Goal: Task Accomplishment & Management: Manage account settings

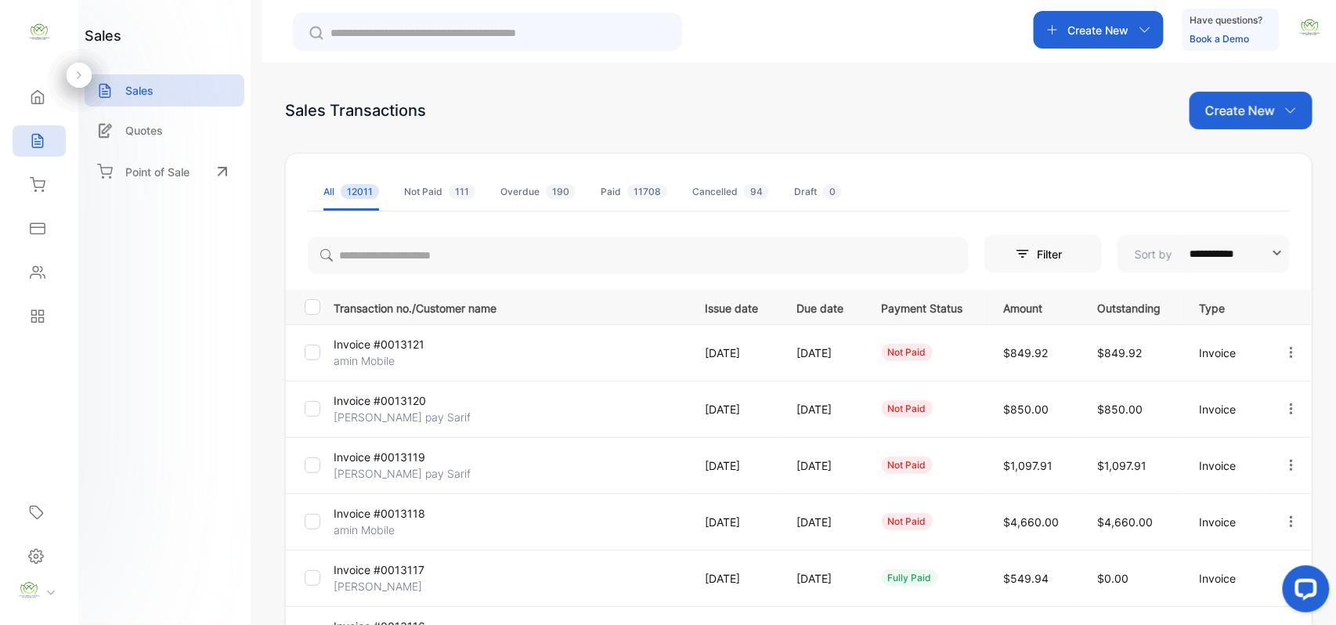
click at [392, 524] on p "amin Mobile" at bounding box center [393, 530] width 118 height 16
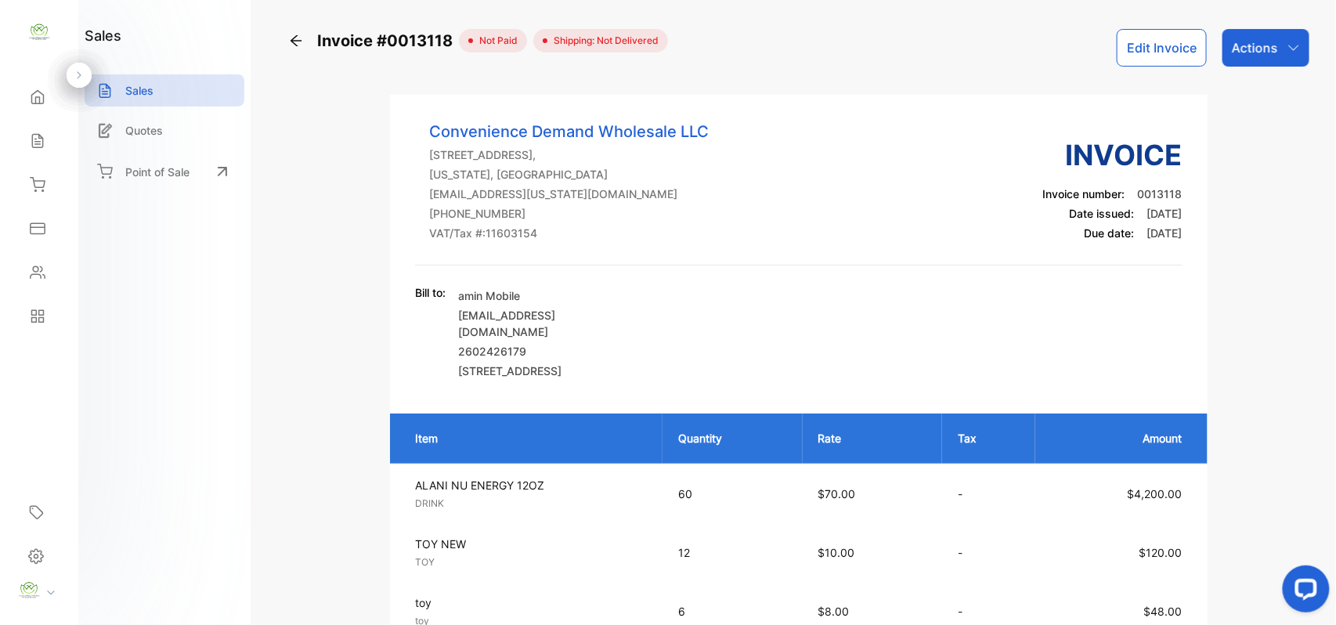
click at [1238, 42] on p "Actions" at bounding box center [1255, 47] width 46 height 19
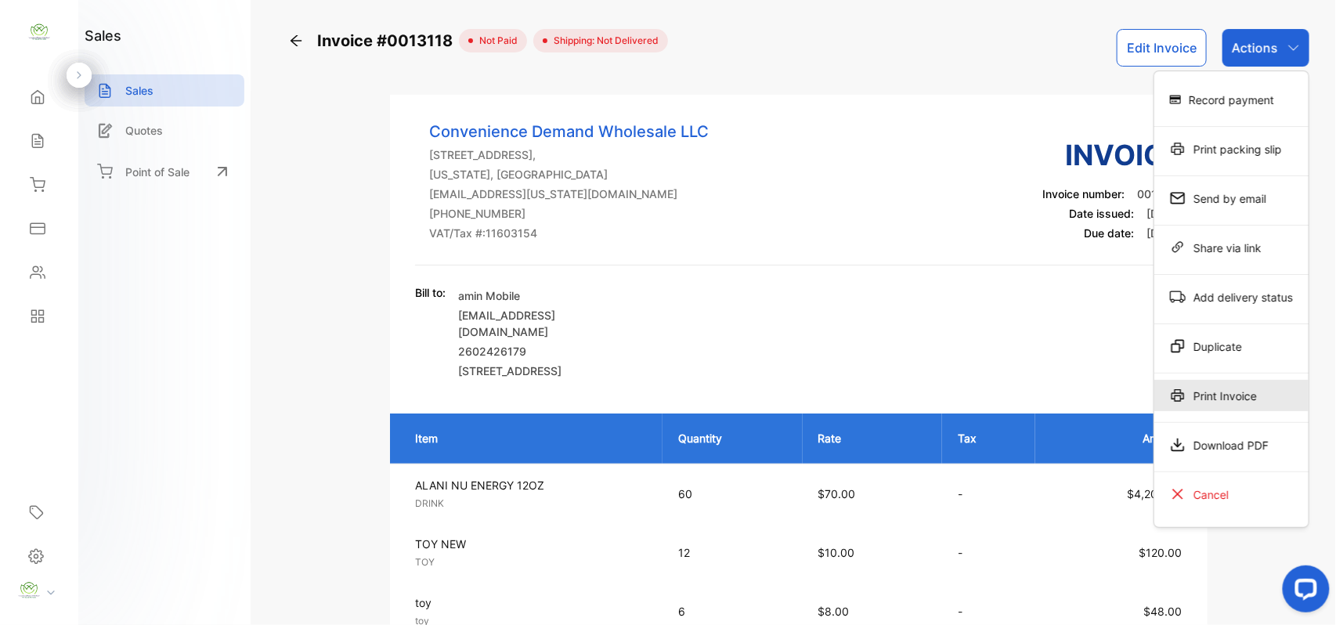
click at [1248, 395] on div "Print Invoice" at bounding box center [1232, 395] width 154 height 31
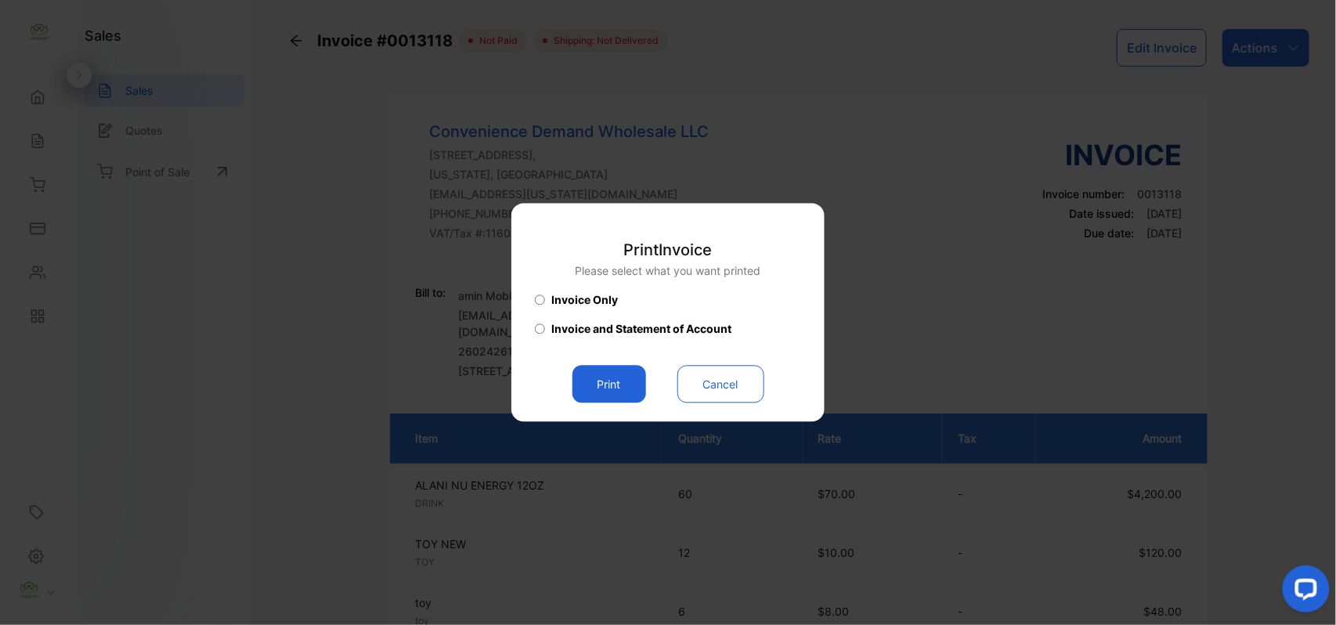
click at [591, 379] on button "Print" at bounding box center [610, 385] width 74 height 38
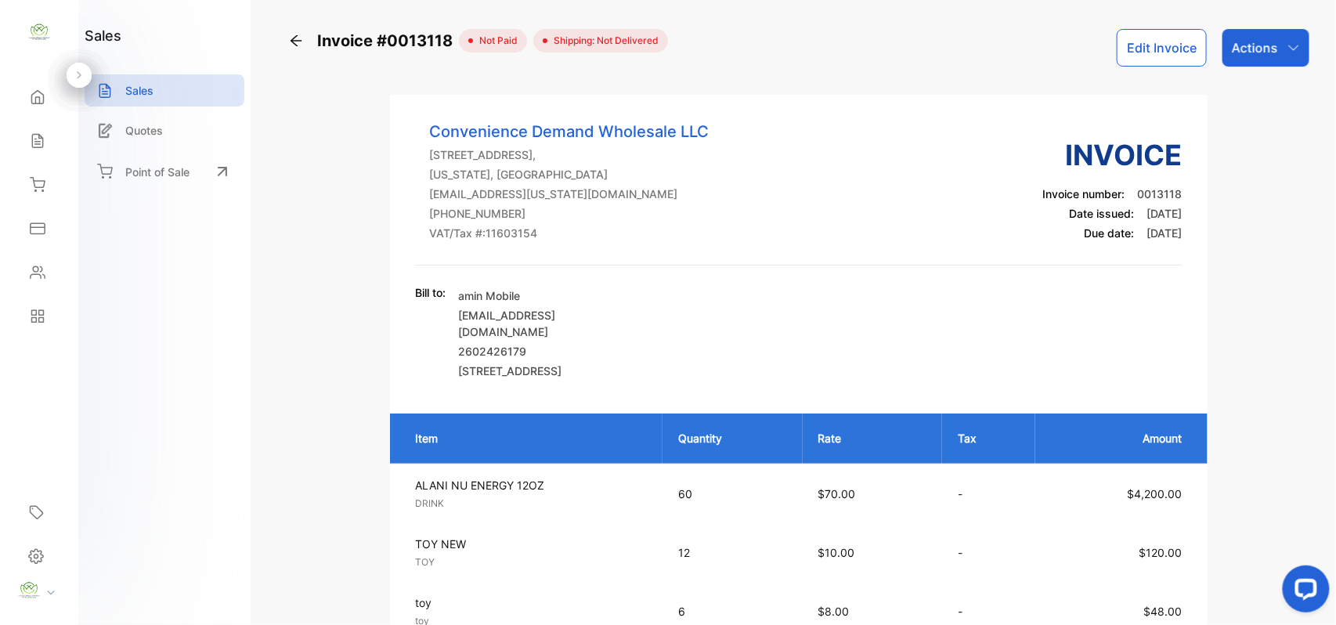
click at [35, 144] on icon at bounding box center [38, 141] width 16 height 16
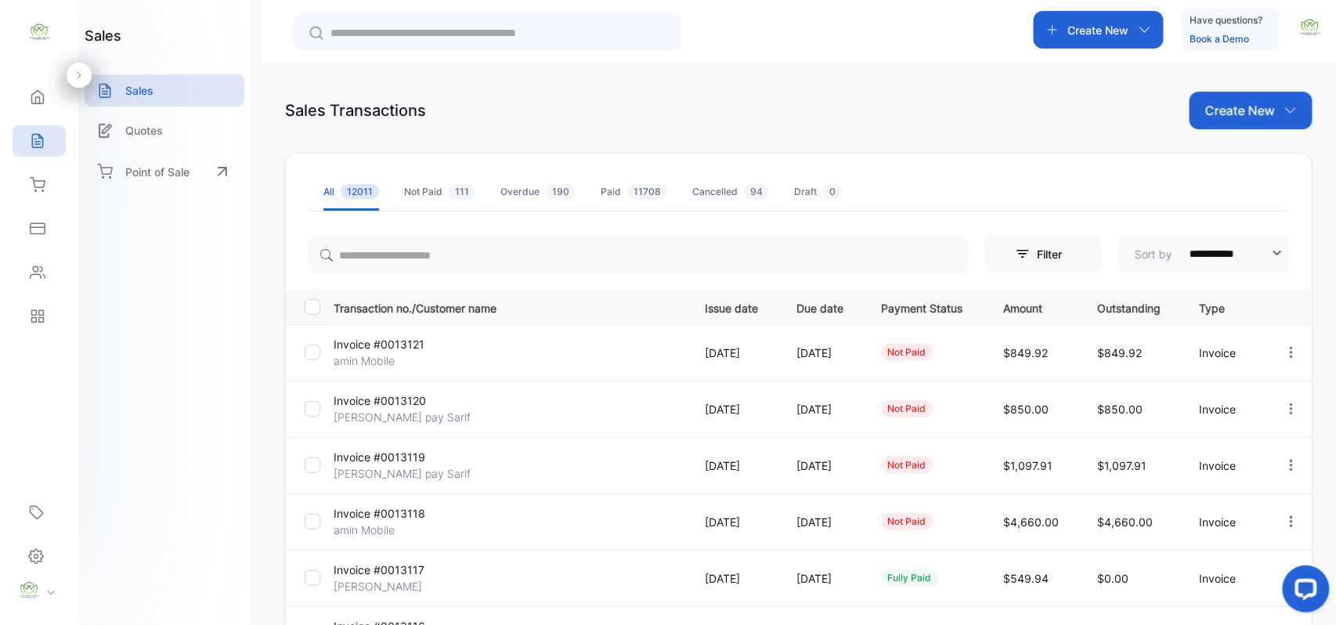
click at [362, 348] on p "Invoice #0013121" at bounding box center [393, 344] width 118 height 16
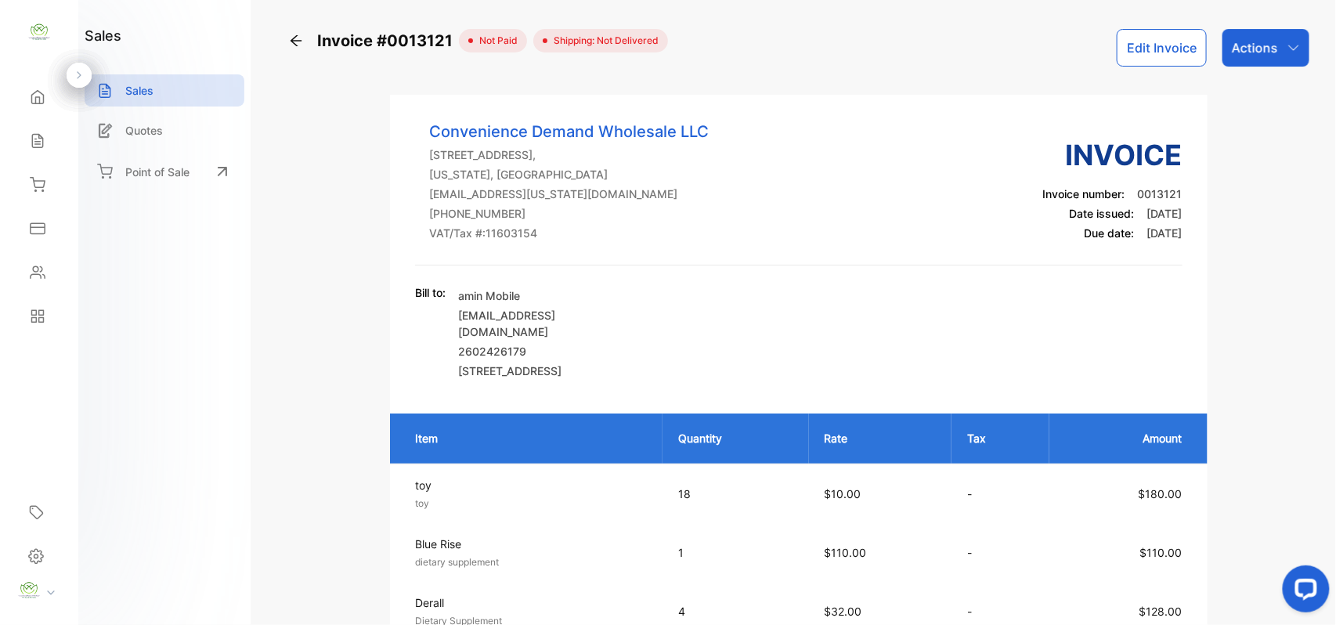
click at [1141, 58] on button "Edit Invoice" at bounding box center [1162, 48] width 90 height 38
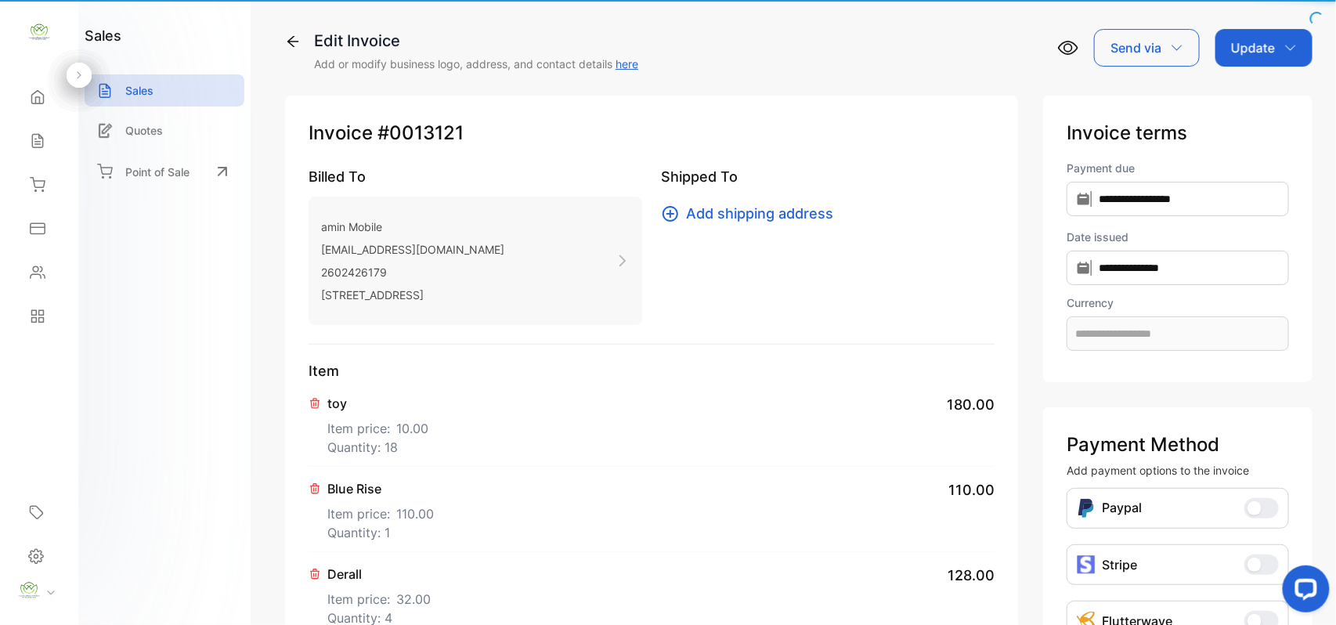
type input "**********"
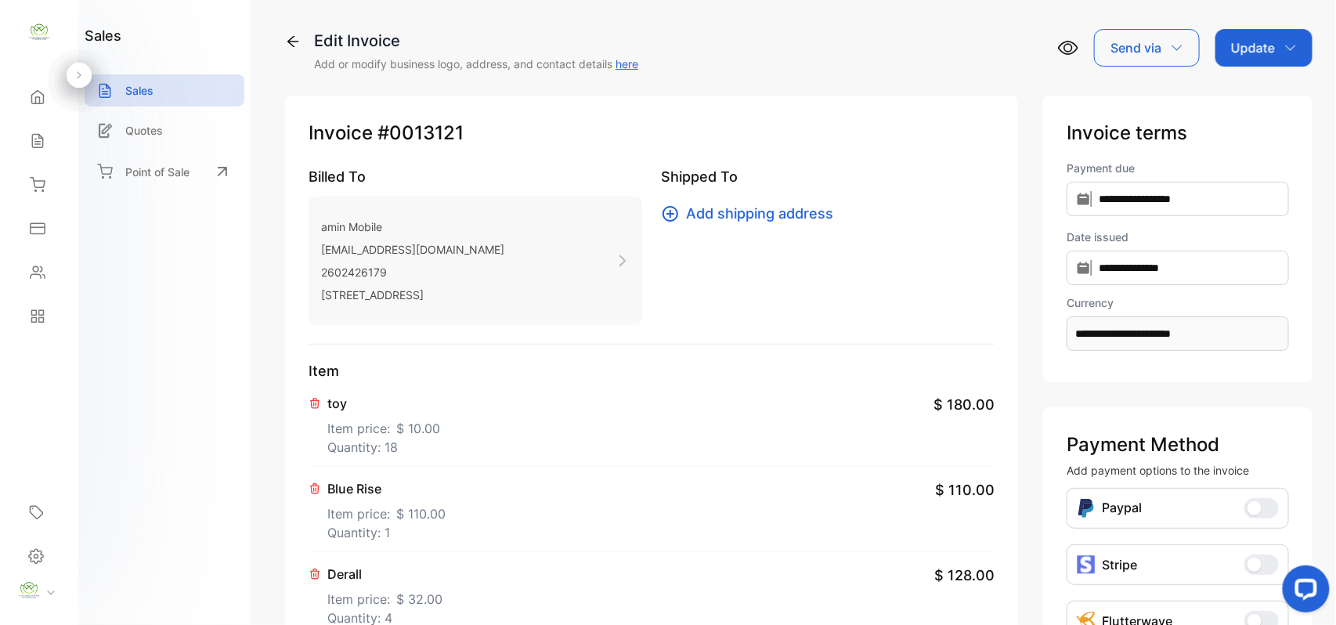
click at [412, 273] on p "2602426179" at bounding box center [412, 272] width 183 height 23
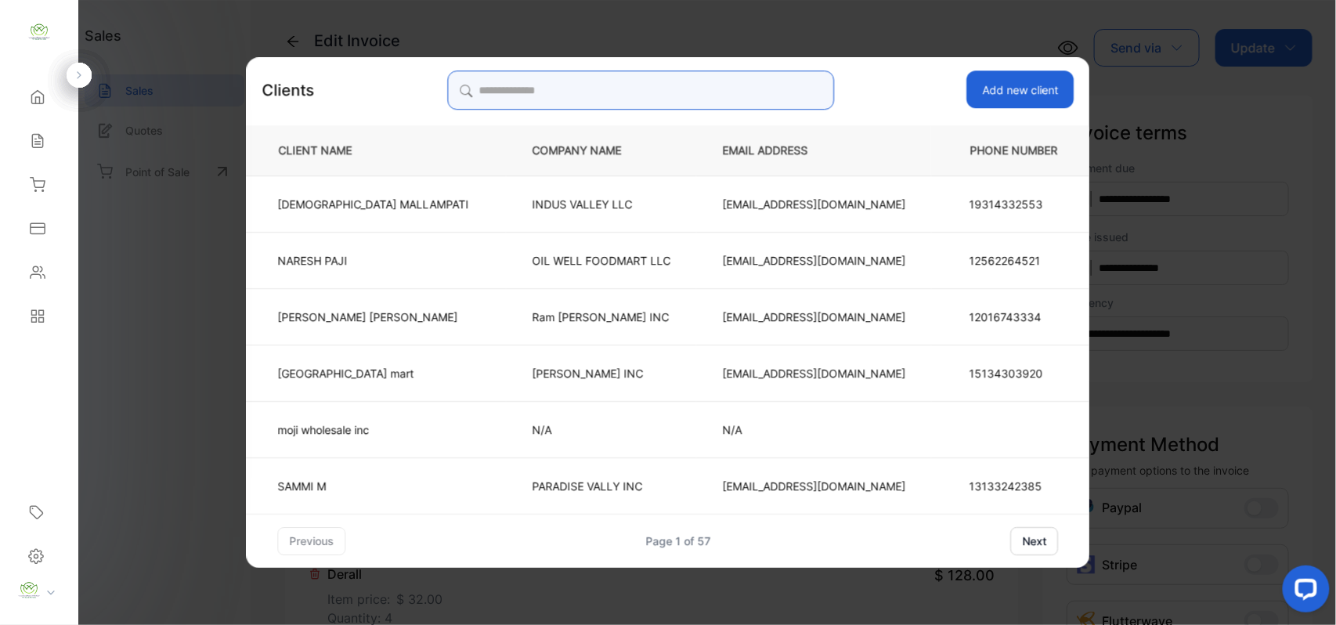
click at [621, 100] on input "search" at bounding box center [640, 90] width 387 height 39
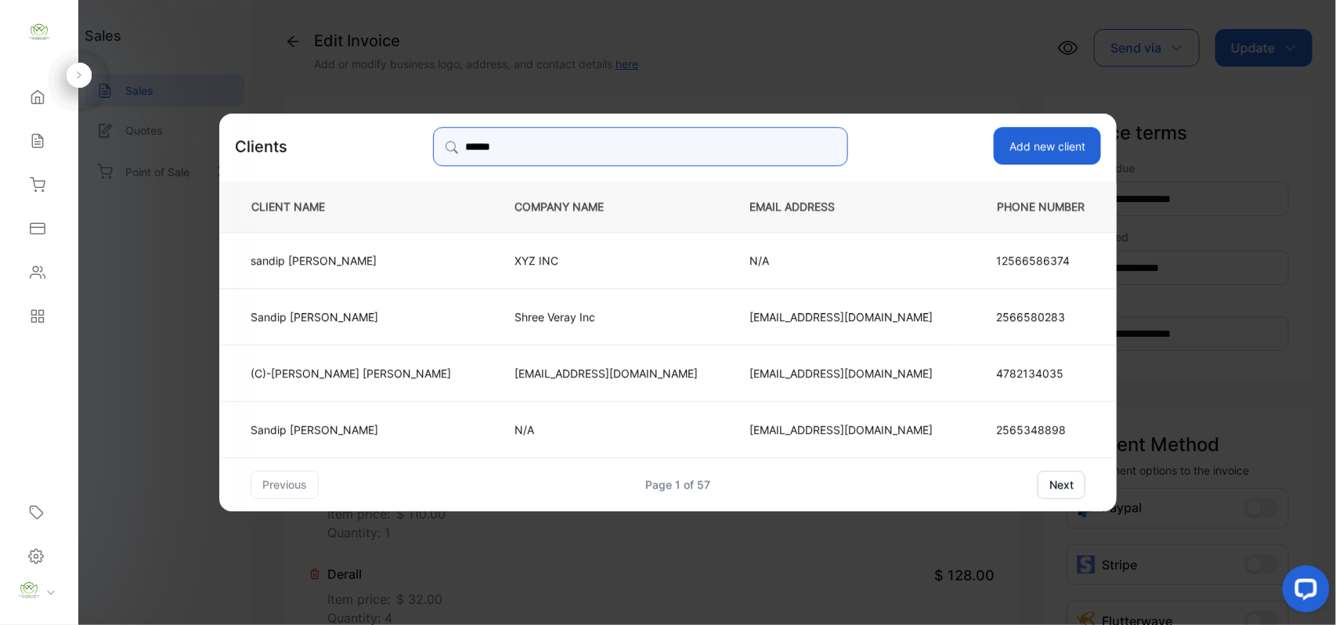
type input "******"
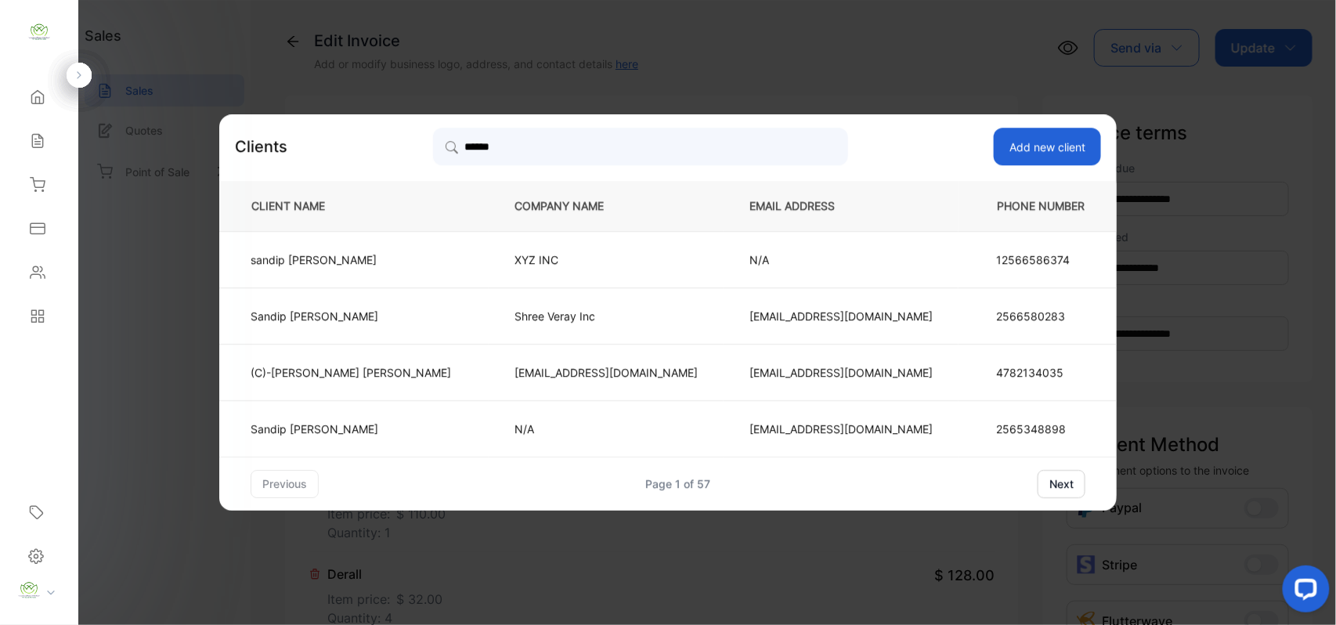
click at [417, 424] on p "Sandip Patel" at bounding box center [351, 429] width 201 height 16
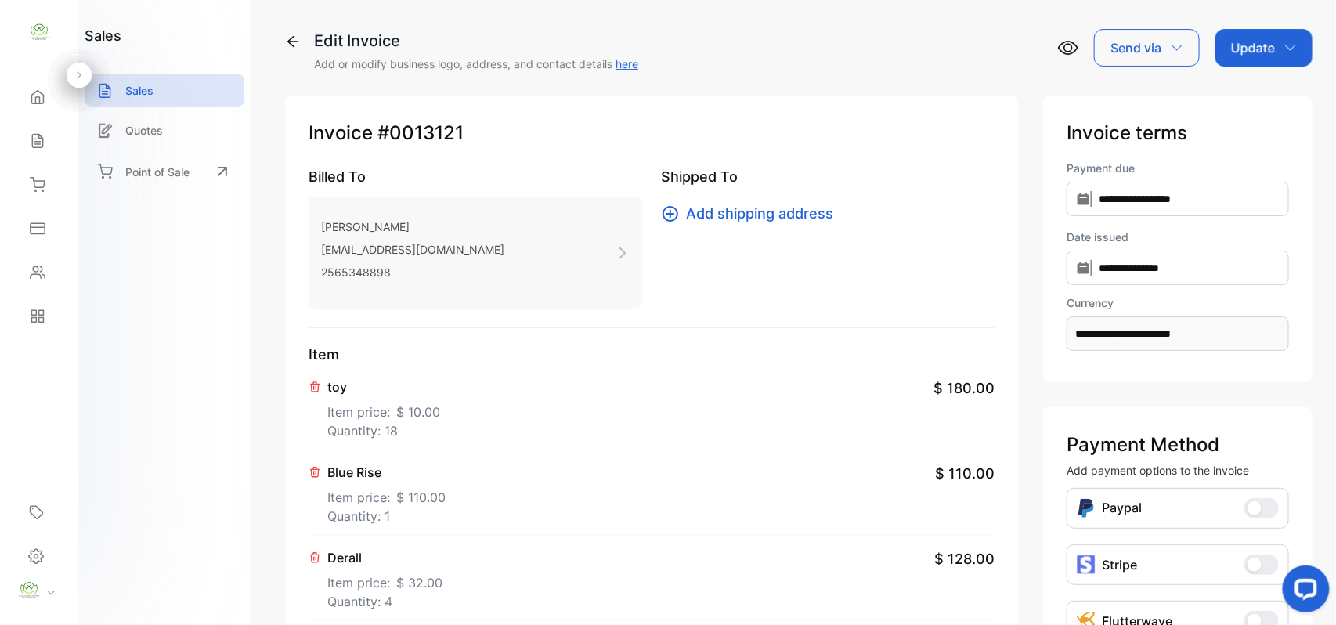
click at [315, 389] on icon at bounding box center [315, 386] width 9 height 9
click at [315, 385] on icon at bounding box center [315, 387] width 13 height 13
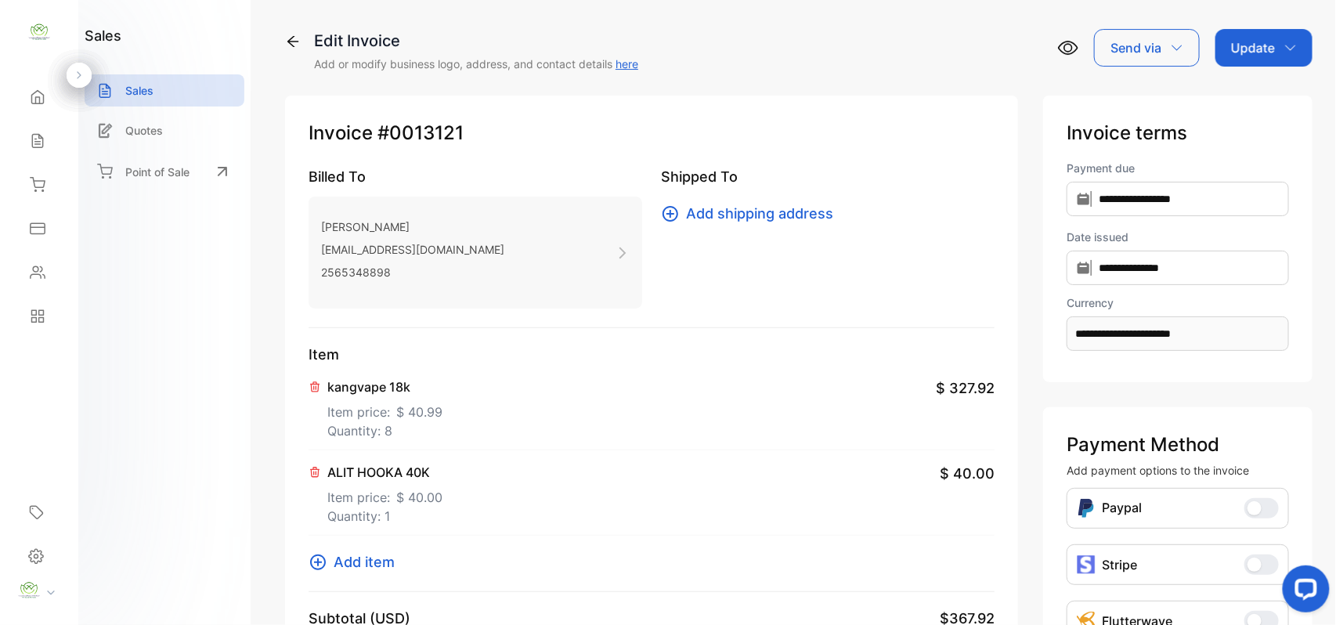
click at [315, 385] on icon at bounding box center [315, 387] width 13 height 13
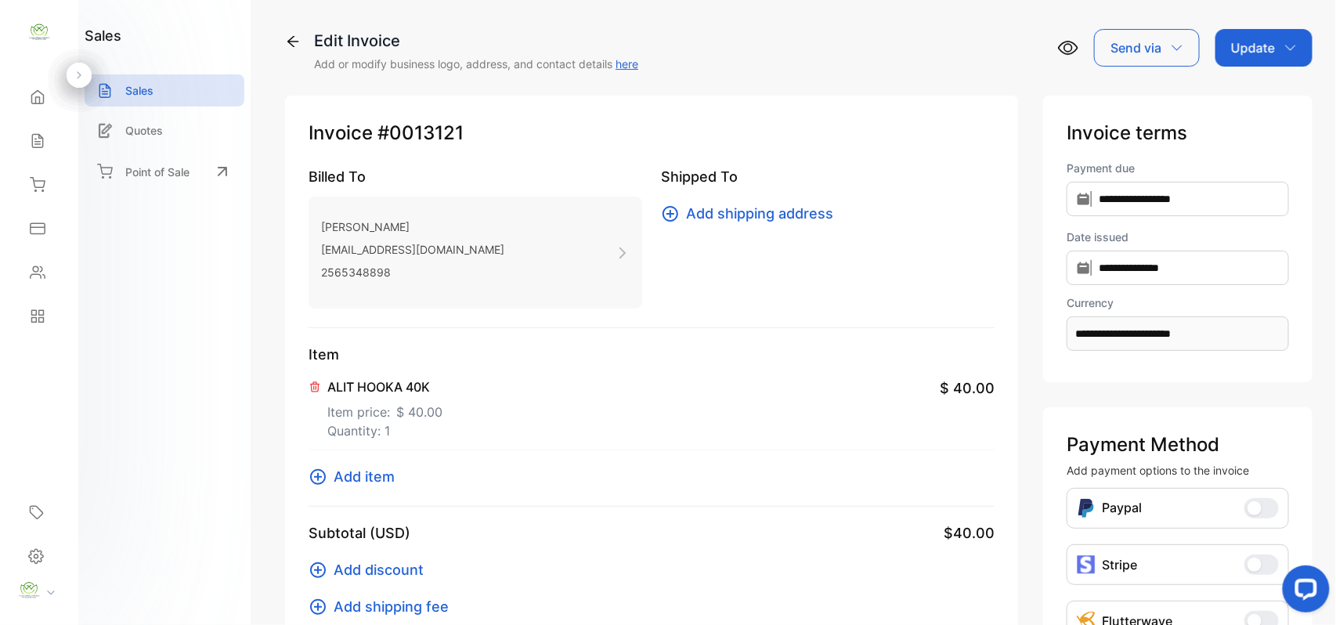
click at [315, 385] on icon at bounding box center [315, 387] width 13 height 13
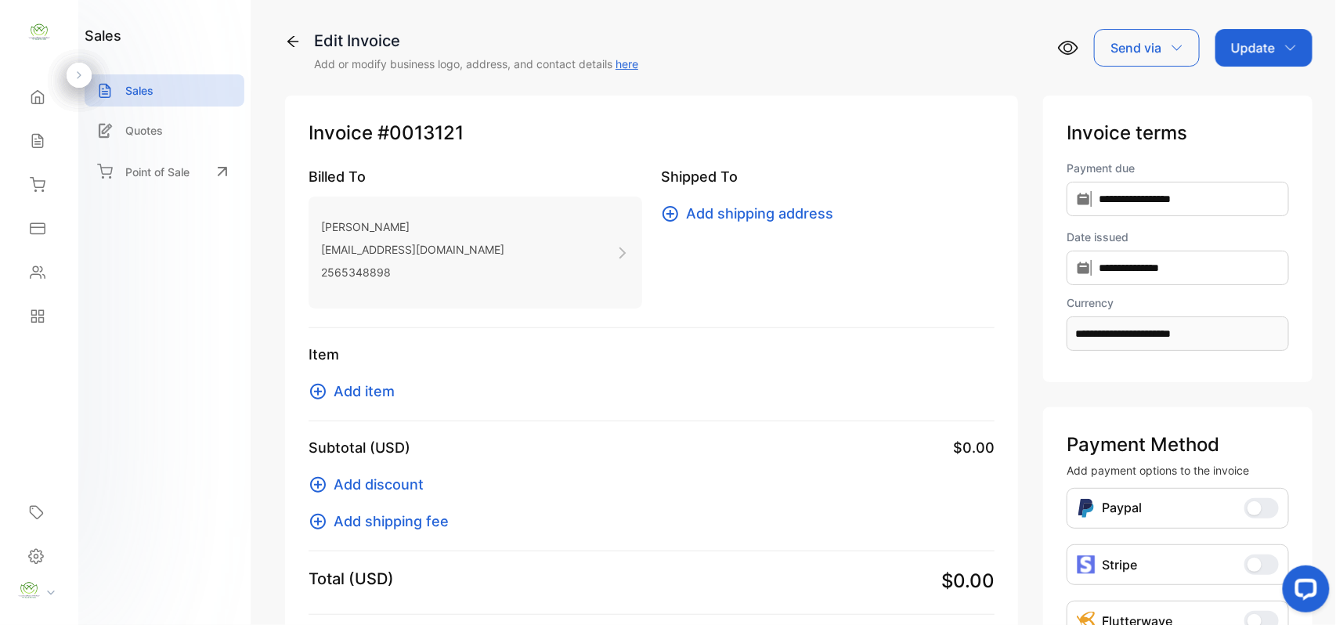
click at [315, 385] on icon at bounding box center [318, 392] width 16 height 16
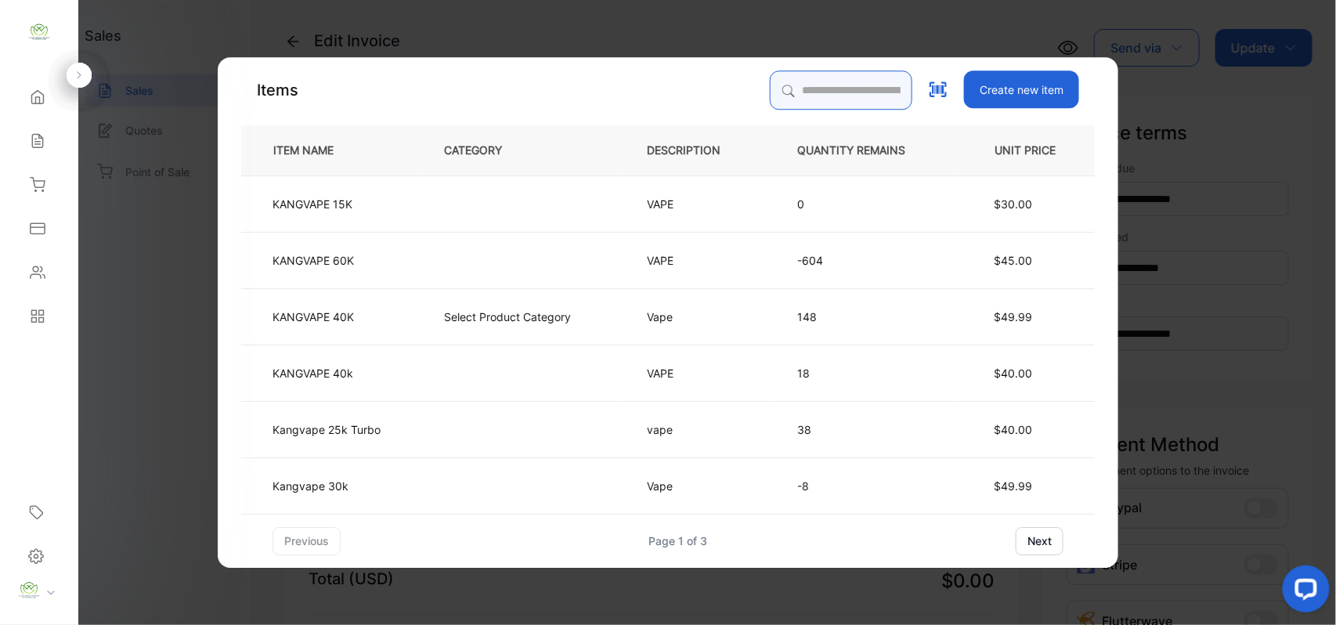
click at [770, 86] on input "search" at bounding box center [841, 90] width 143 height 39
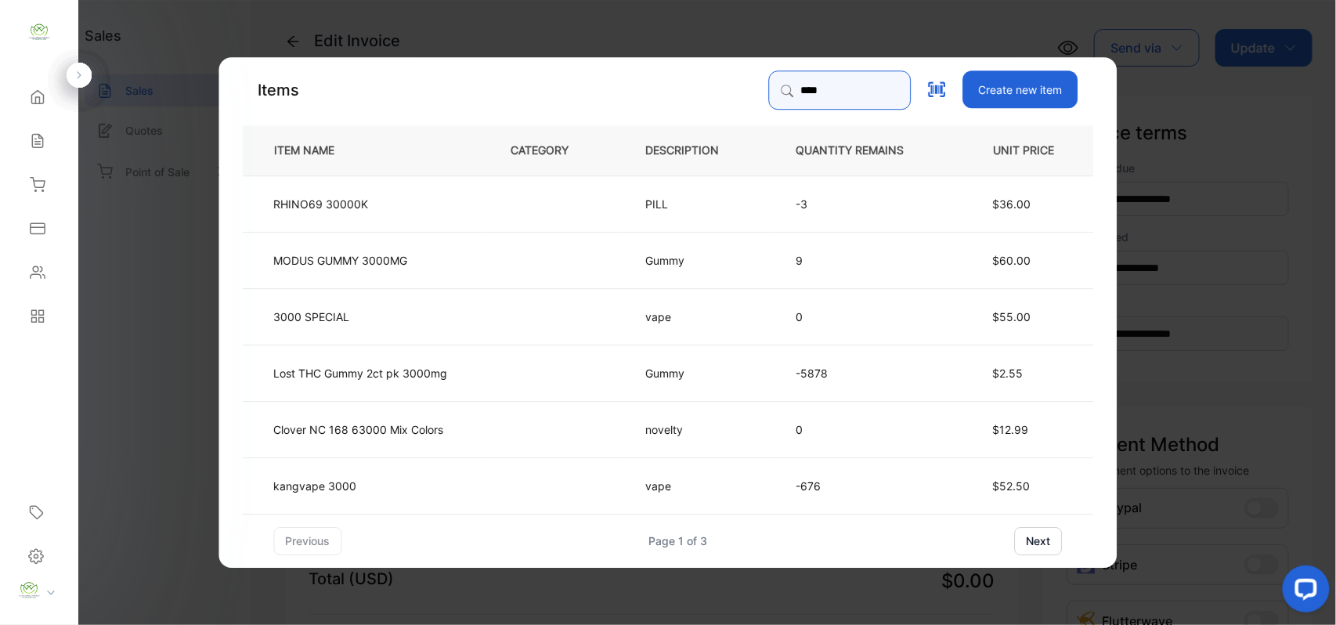
type input "****"
click at [353, 483] on p "kangvape 3000" at bounding box center [315, 485] width 83 height 16
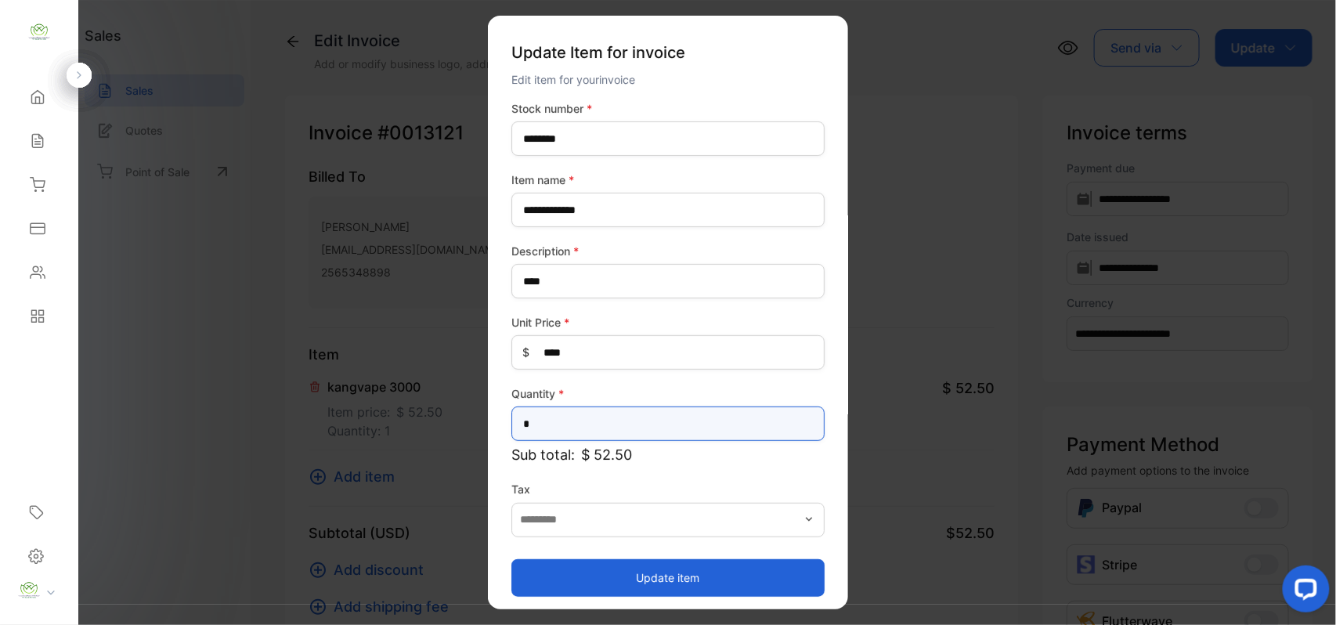
click at [570, 434] on input "*" at bounding box center [668, 424] width 313 height 34
type input "*"
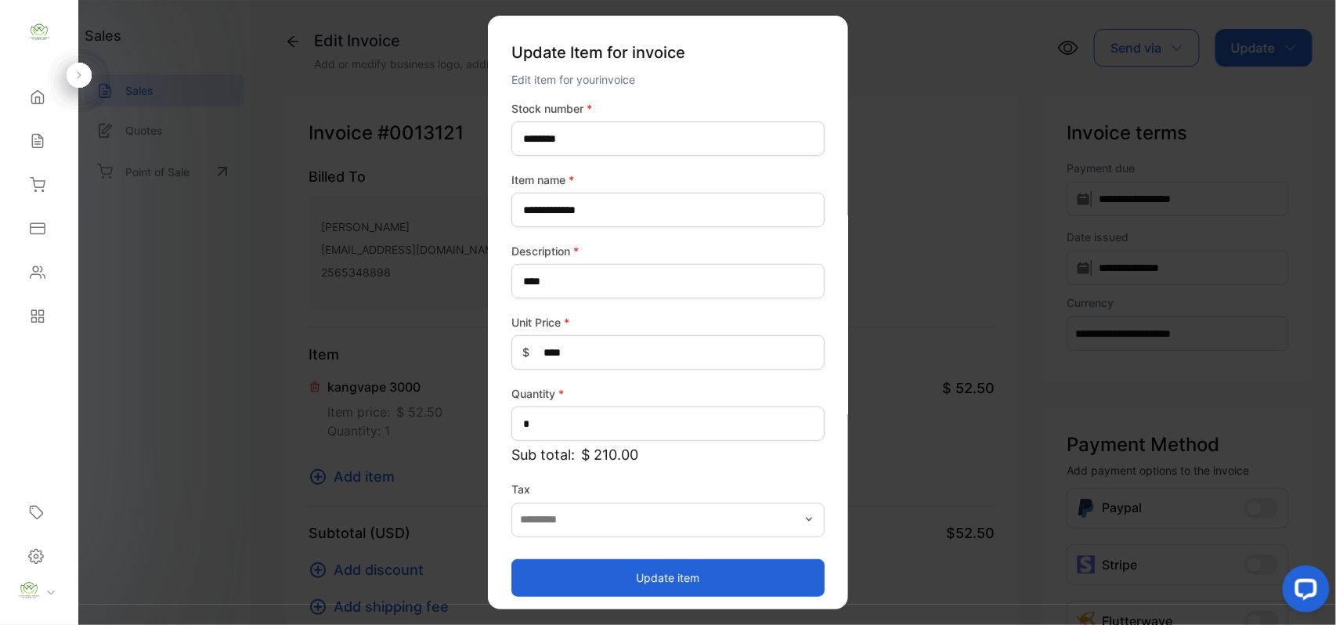
click at [599, 583] on button "Update item" at bounding box center [668, 578] width 313 height 38
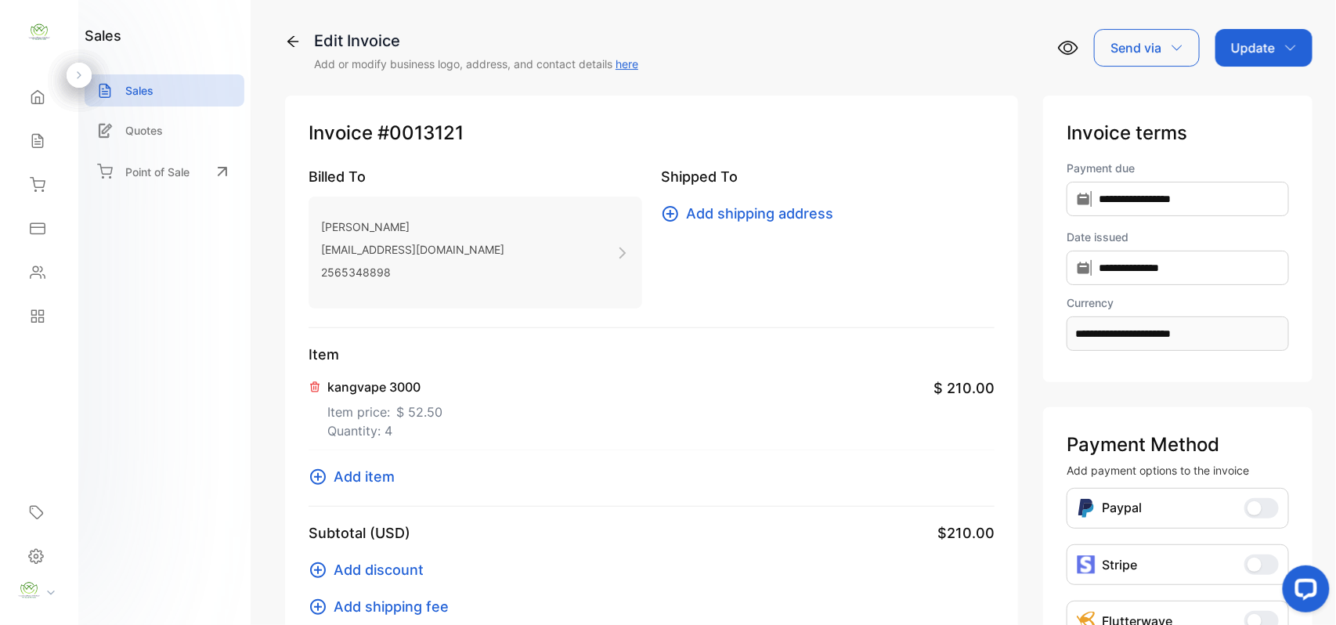
click at [371, 478] on span "Add item" at bounding box center [364, 476] width 61 height 21
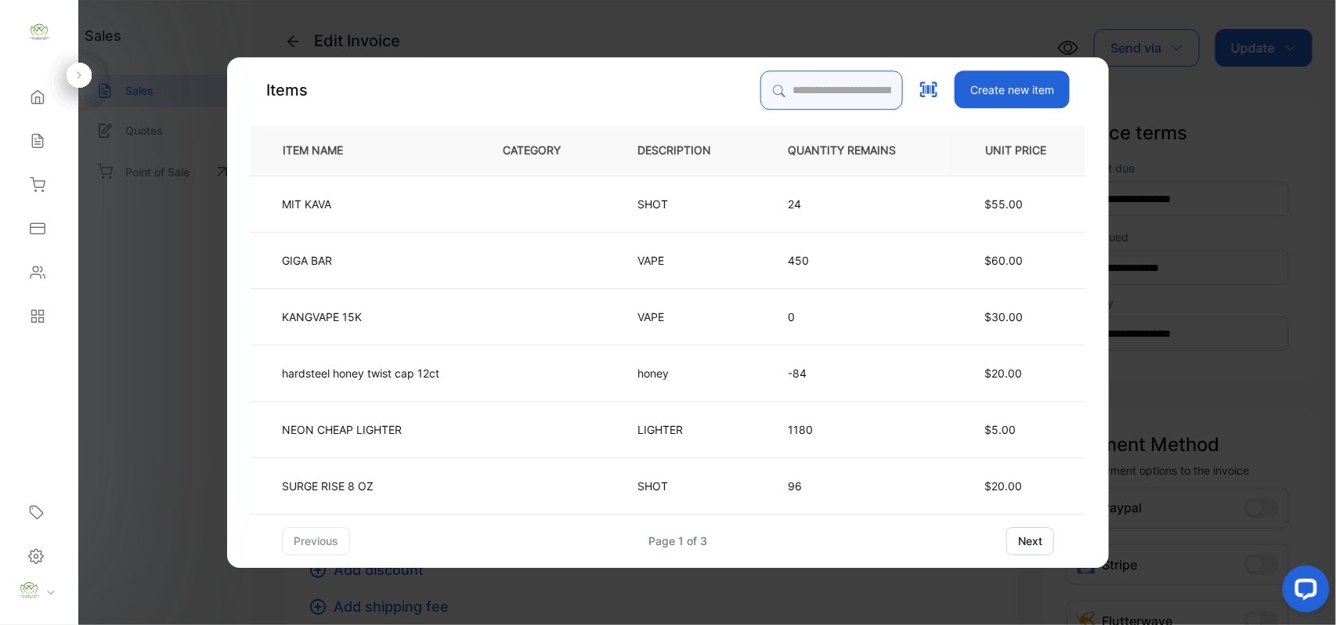
click at [819, 89] on input "search" at bounding box center [832, 90] width 143 height 39
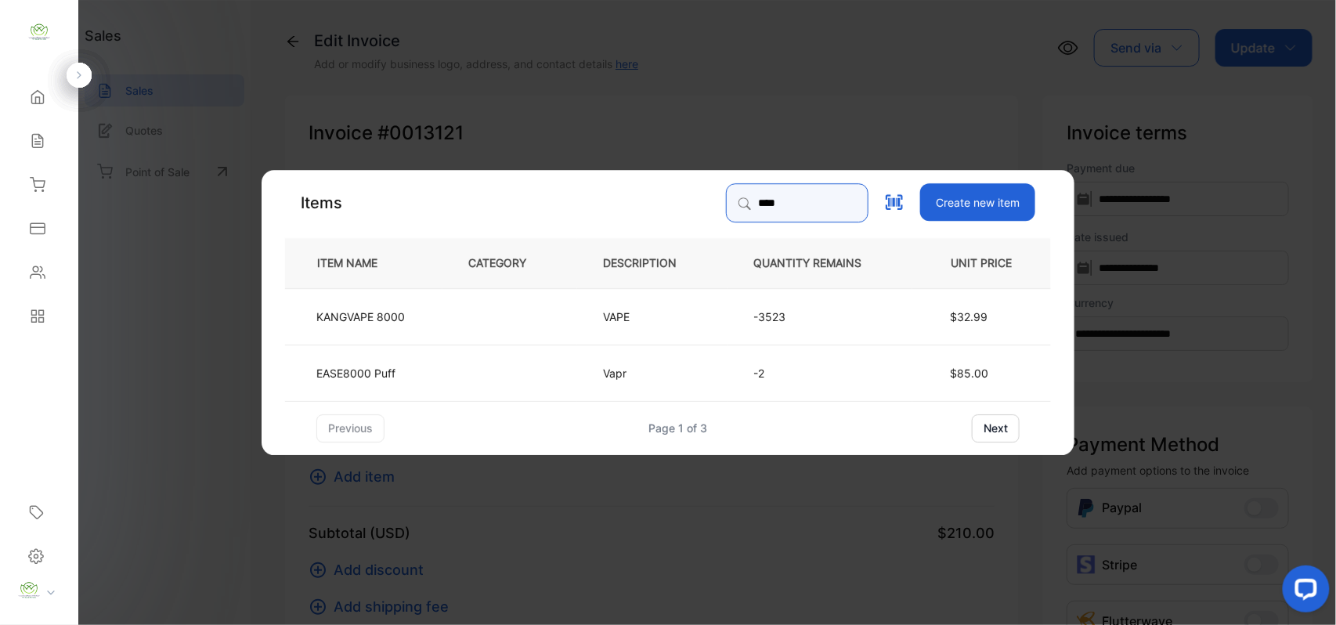
type input "****"
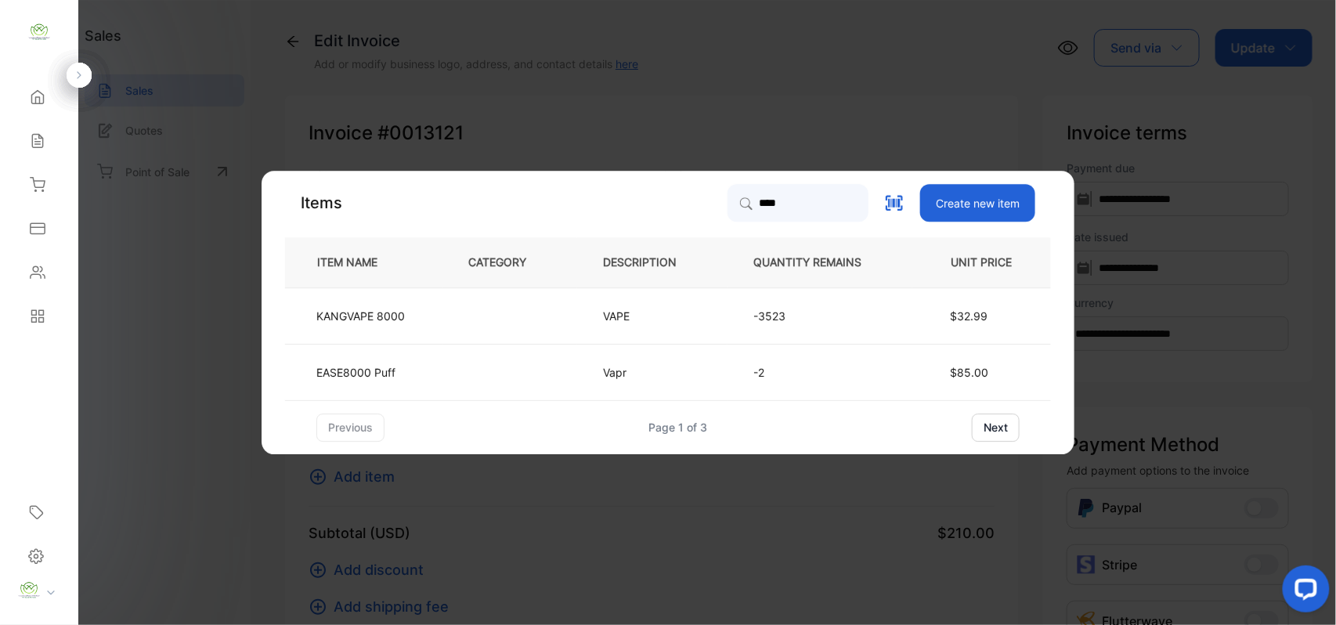
click at [617, 332] on td "VAPE" at bounding box center [652, 316] width 150 height 56
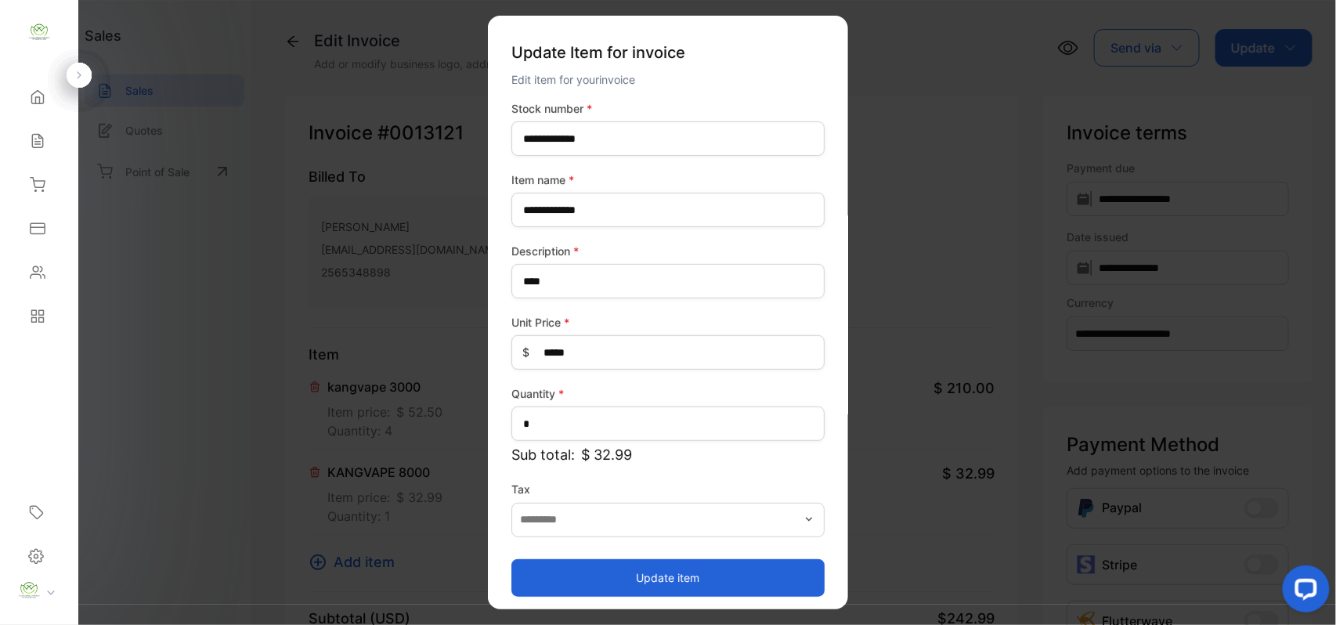
click at [649, 564] on button "Update item" at bounding box center [668, 578] width 313 height 38
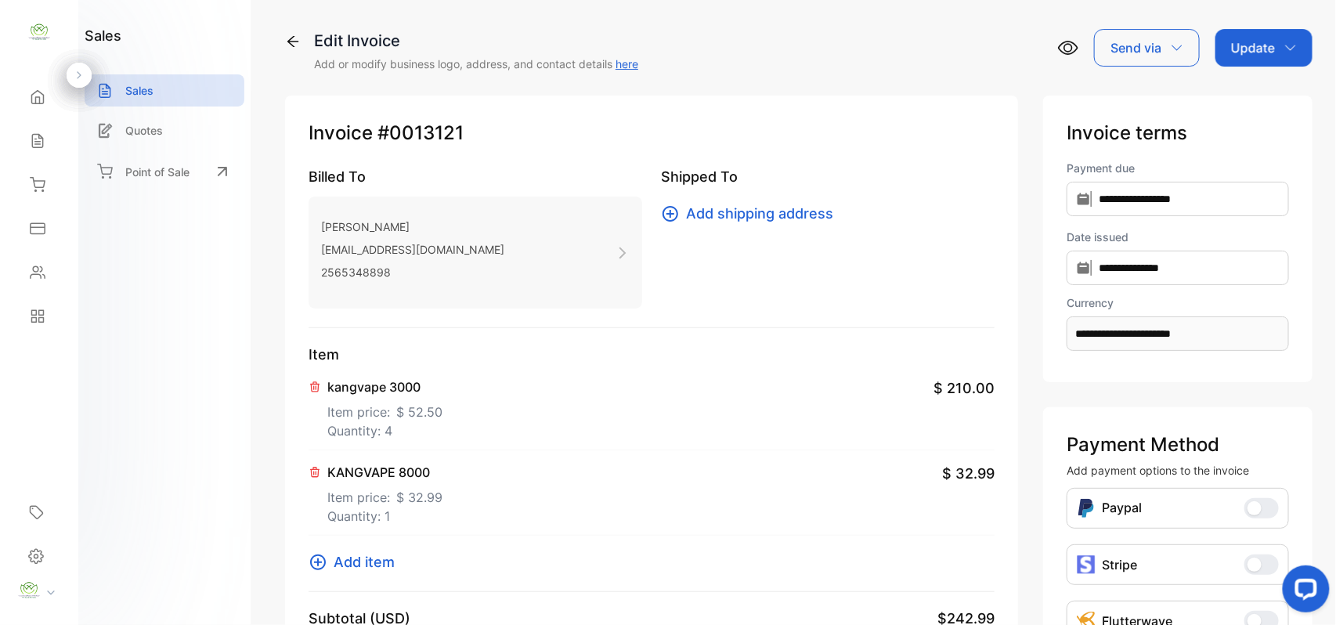
click at [387, 562] on span "Add item" at bounding box center [364, 562] width 61 height 21
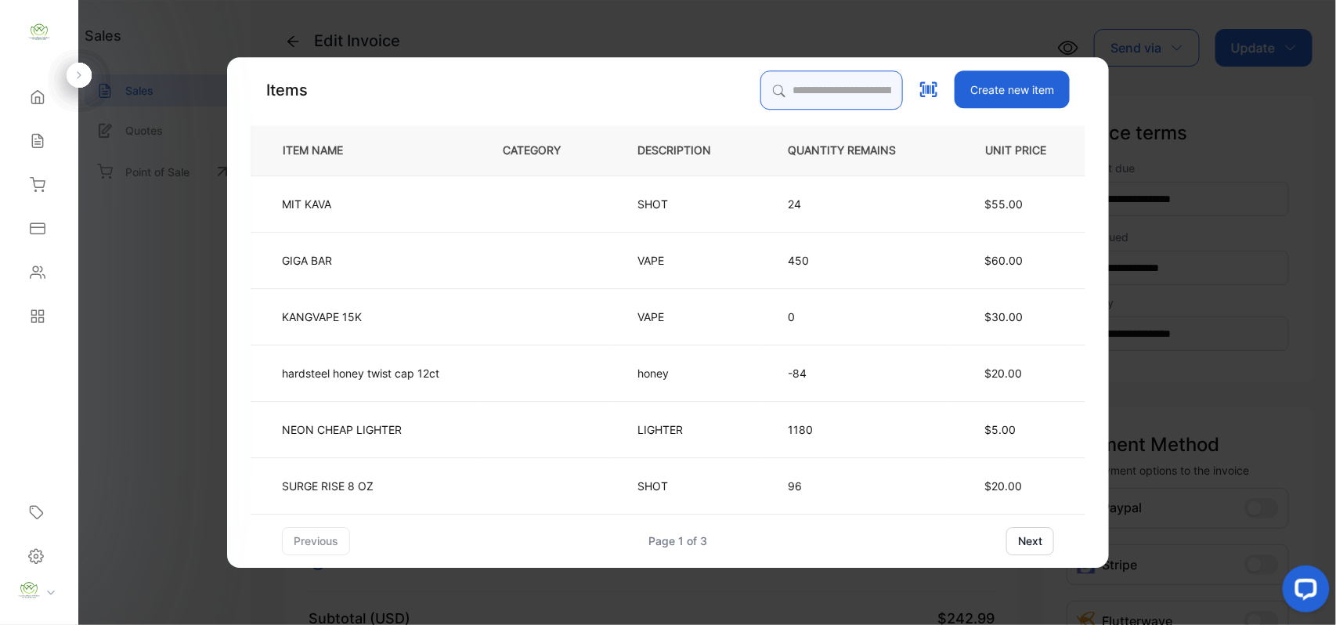
click at [810, 78] on input "search" at bounding box center [832, 90] width 143 height 39
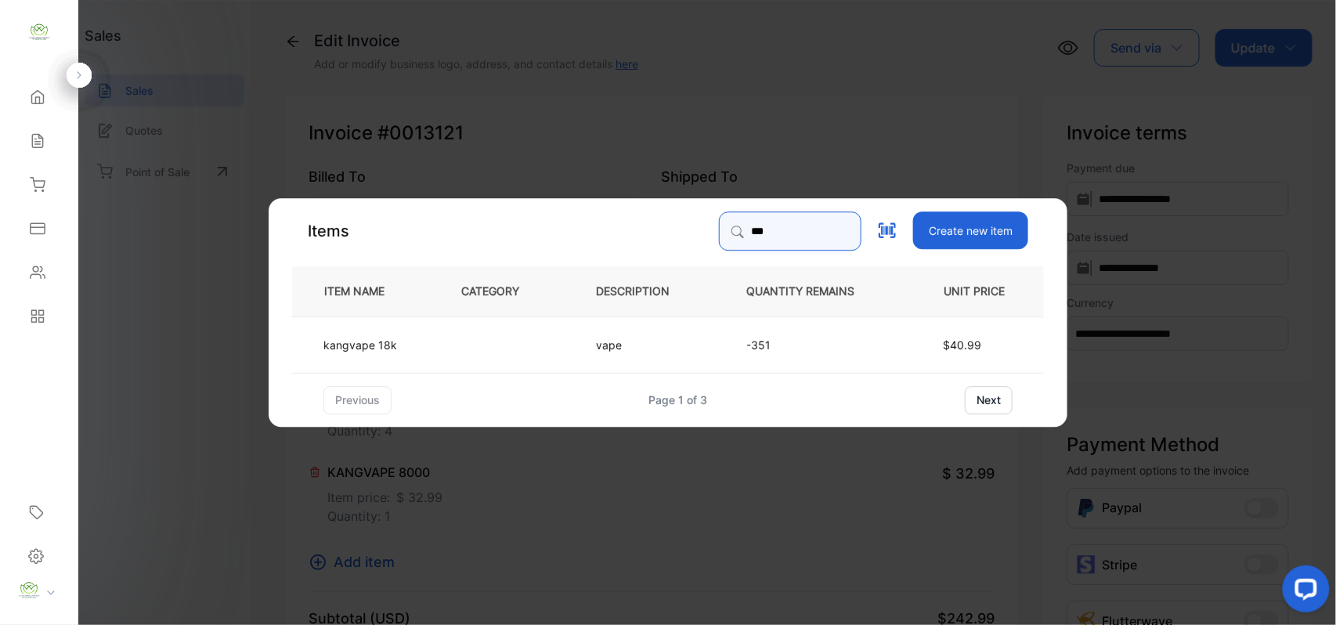
type input "***"
click at [443, 355] on td at bounding box center [503, 344] width 135 height 56
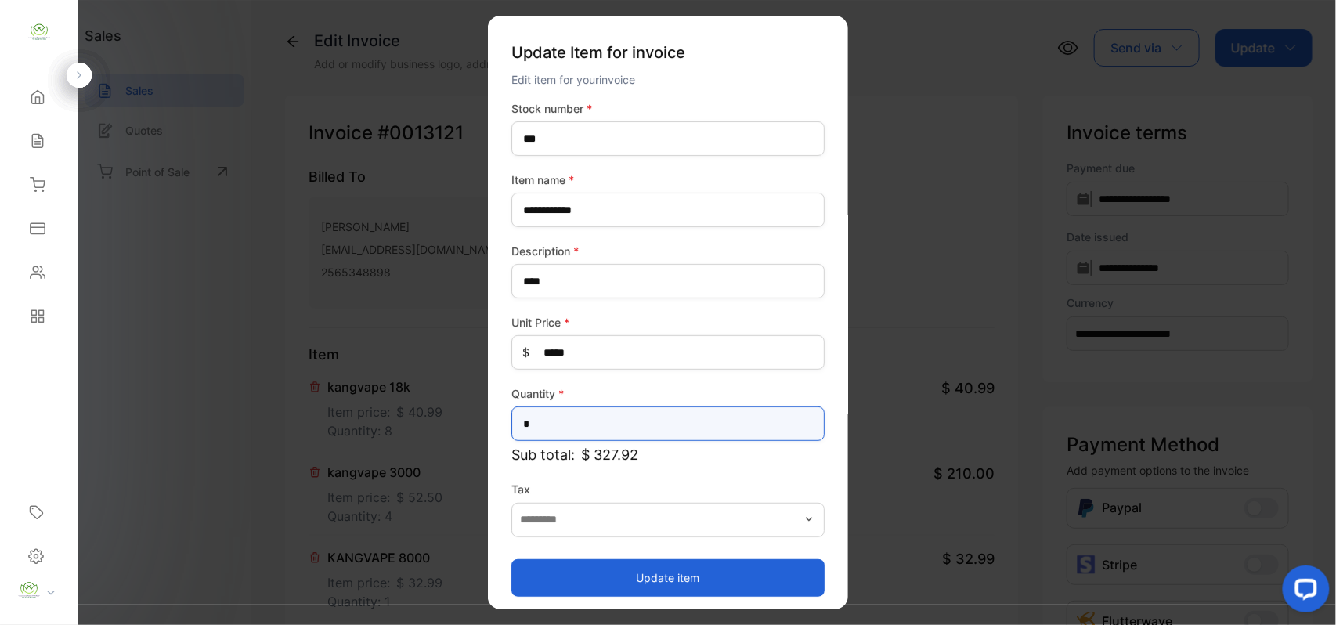
click at [591, 421] on input "*" at bounding box center [668, 424] width 313 height 34
type input "*"
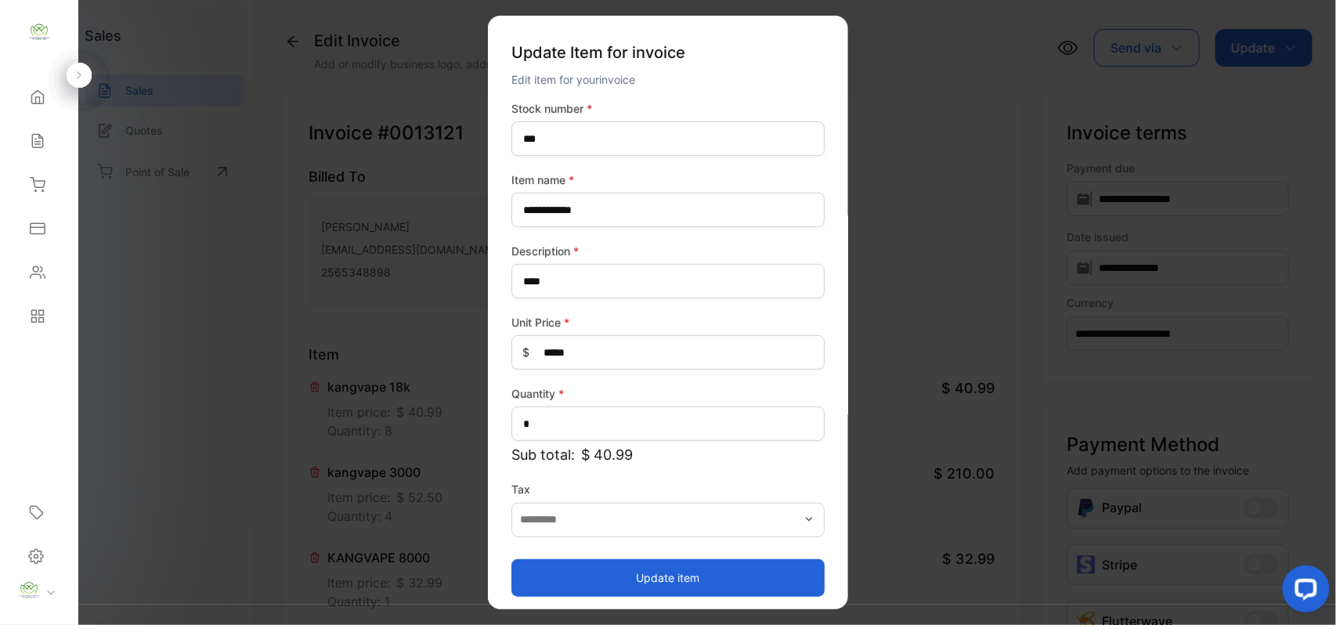
click at [609, 577] on button "Update item" at bounding box center [668, 578] width 313 height 38
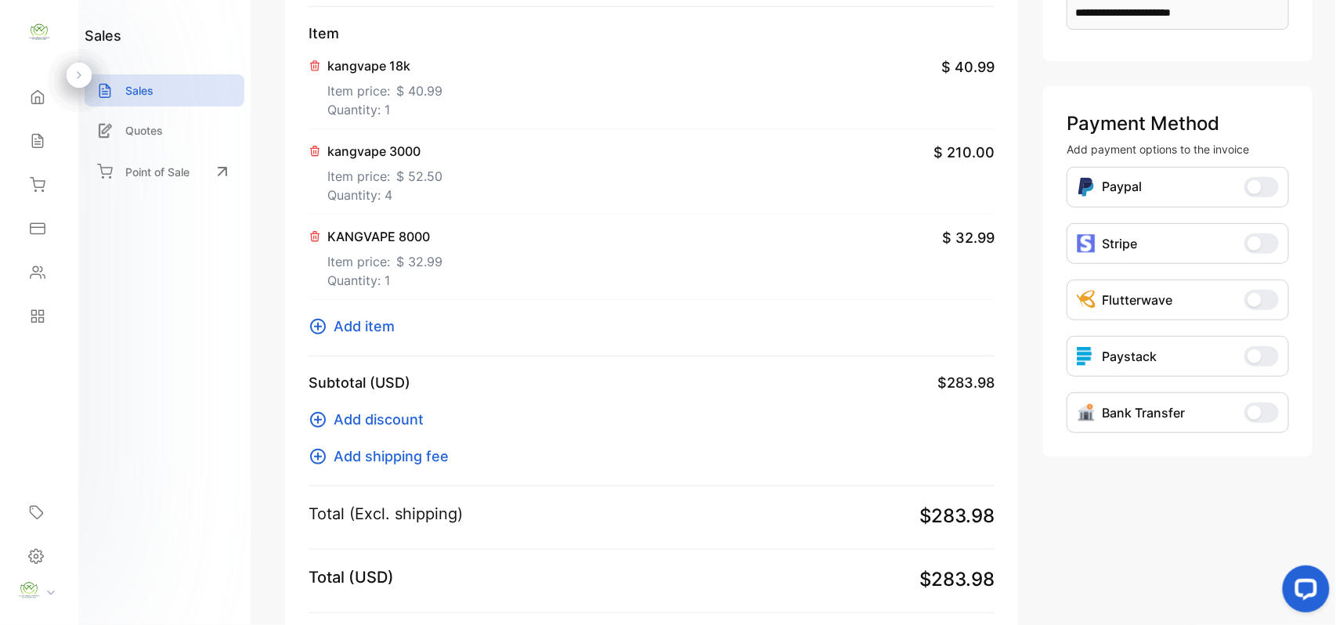
scroll to position [243, 0]
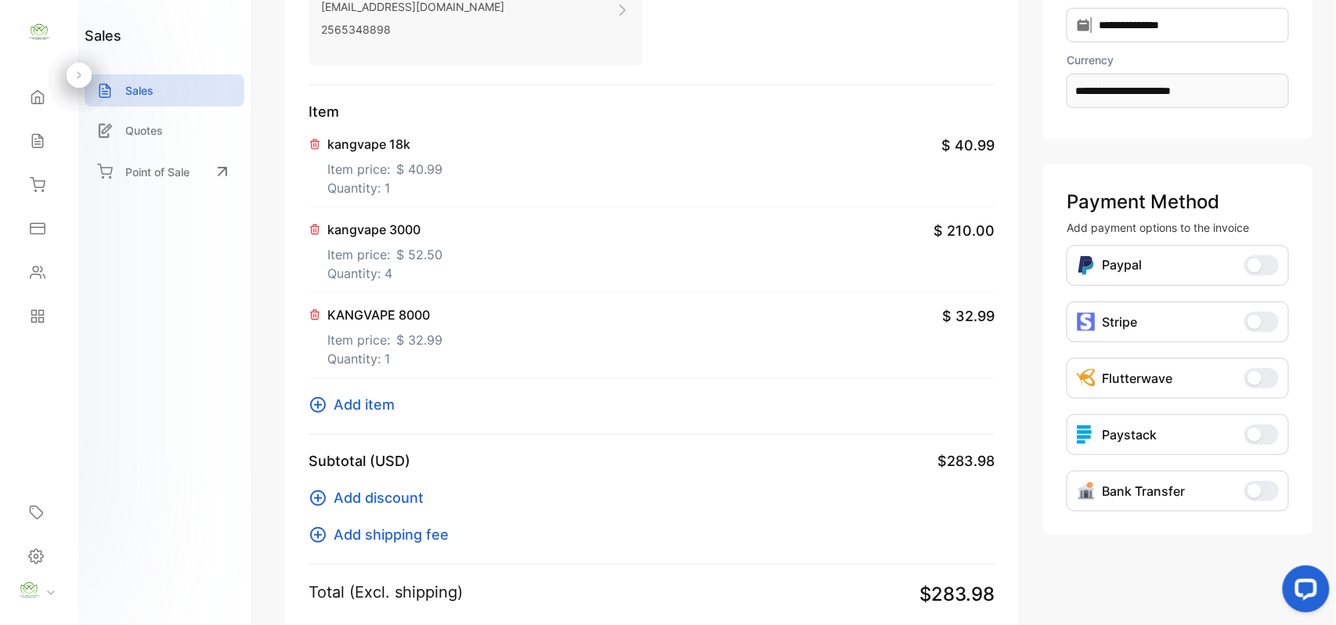
click at [392, 405] on span "Add item" at bounding box center [364, 404] width 61 height 21
click at [351, 407] on span "Add item" at bounding box center [364, 404] width 61 height 21
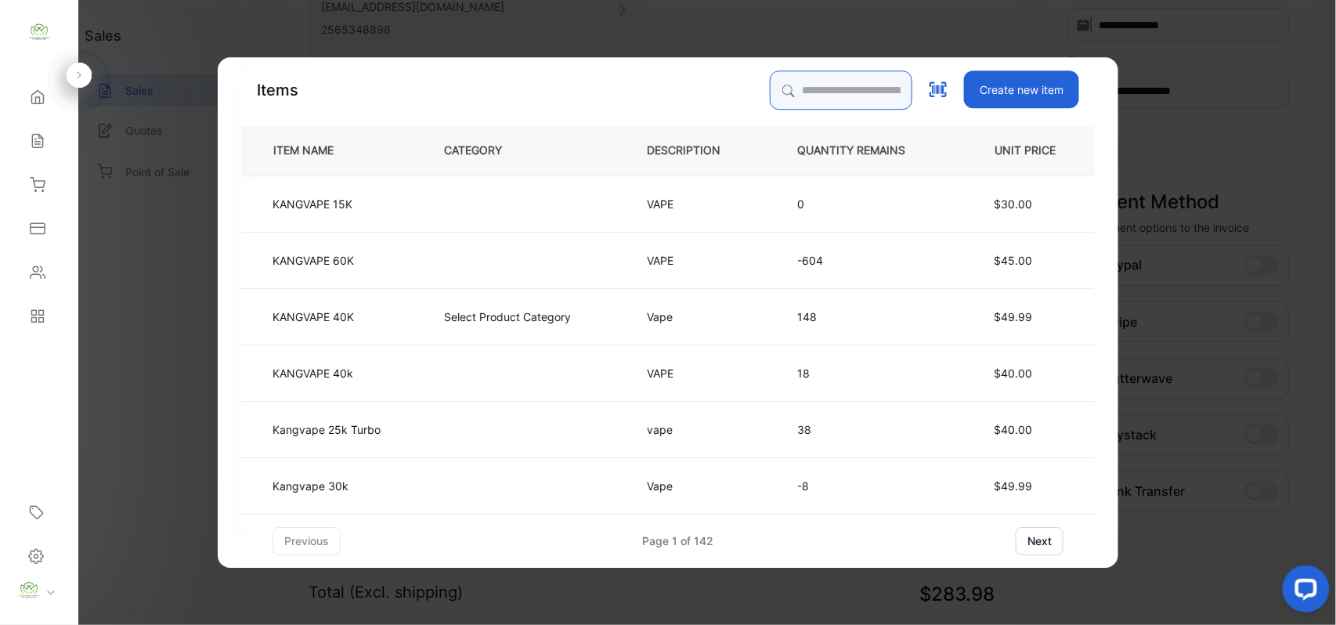
click at [844, 89] on input "search" at bounding box center [841, 90] width 143 height 39
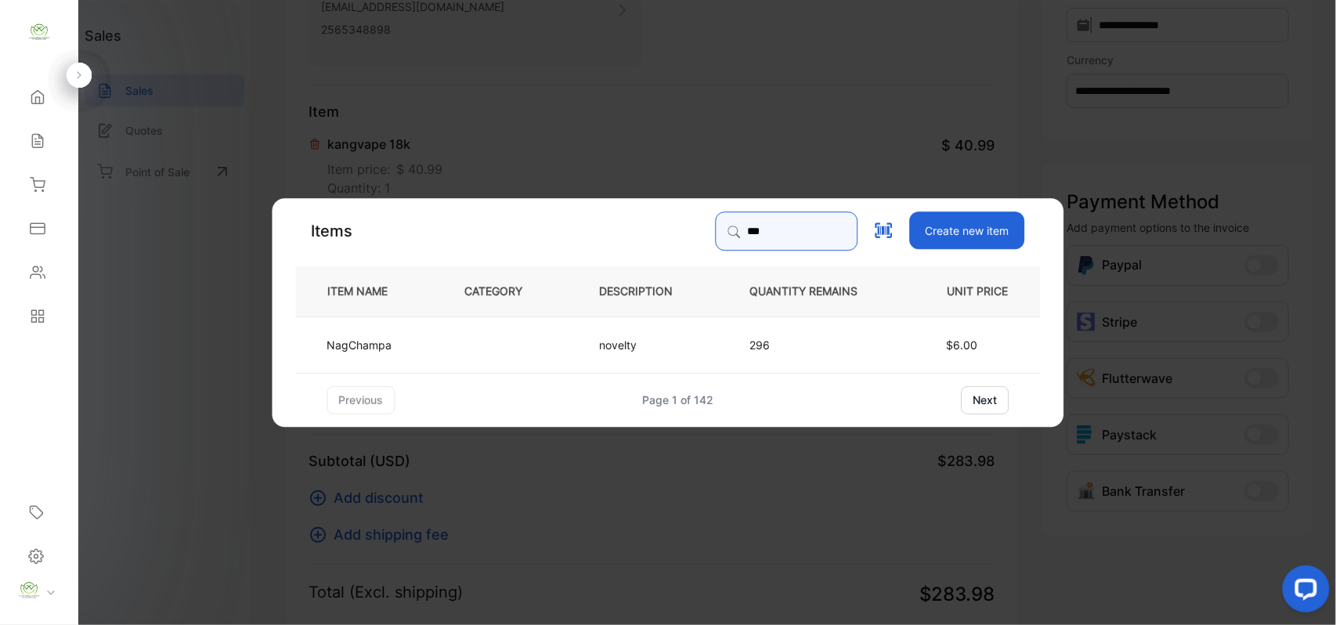
type input "***"
click at [497, 326] on td at bounding box center [506, 344] width 135 height 56
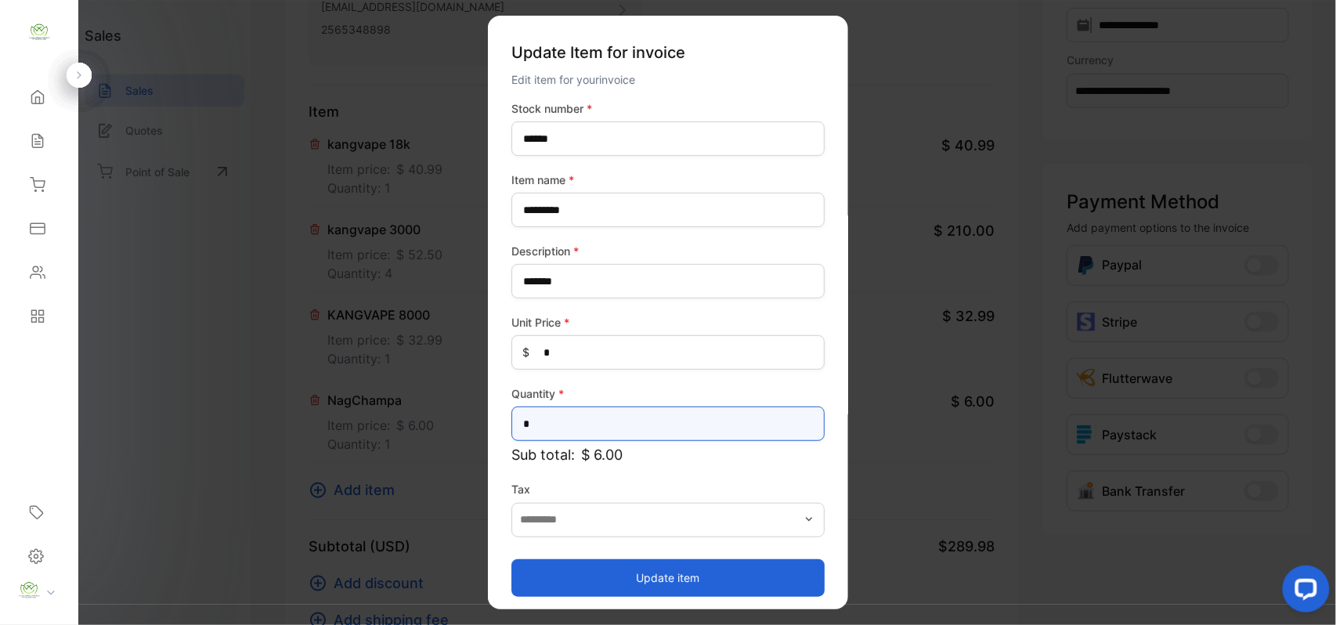
click at [559, 430] on input "*" at bounding box center [668, 424] width 313 height 34
type input "*"
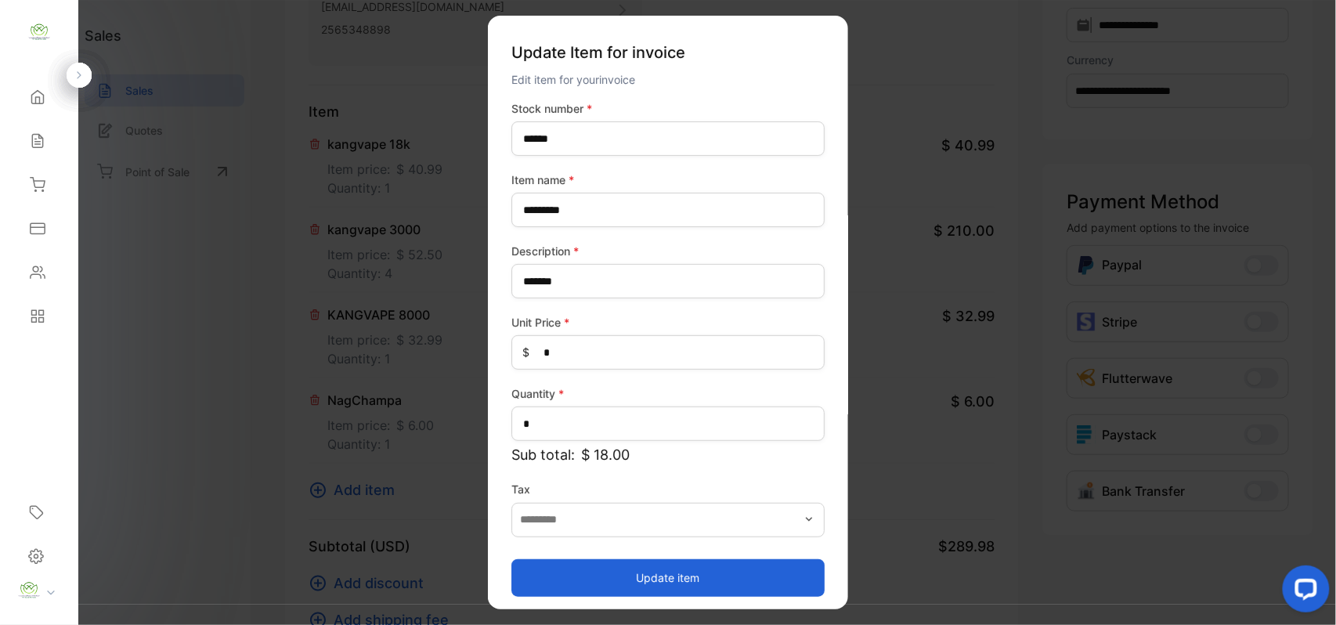
click at [562, 570] on button "Update item" at bounding box center [668, 578] width 313 height 38
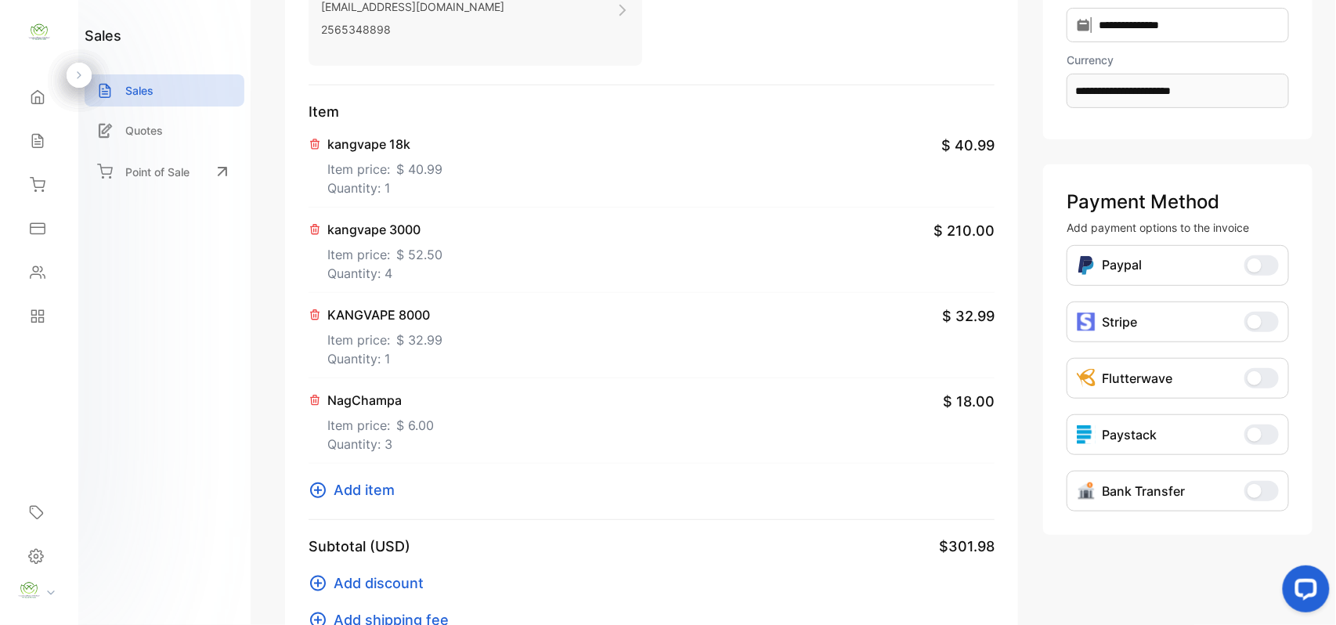
click at [370, 494] on span "Add item" at bounding box center [364, 489] width 61 height 21
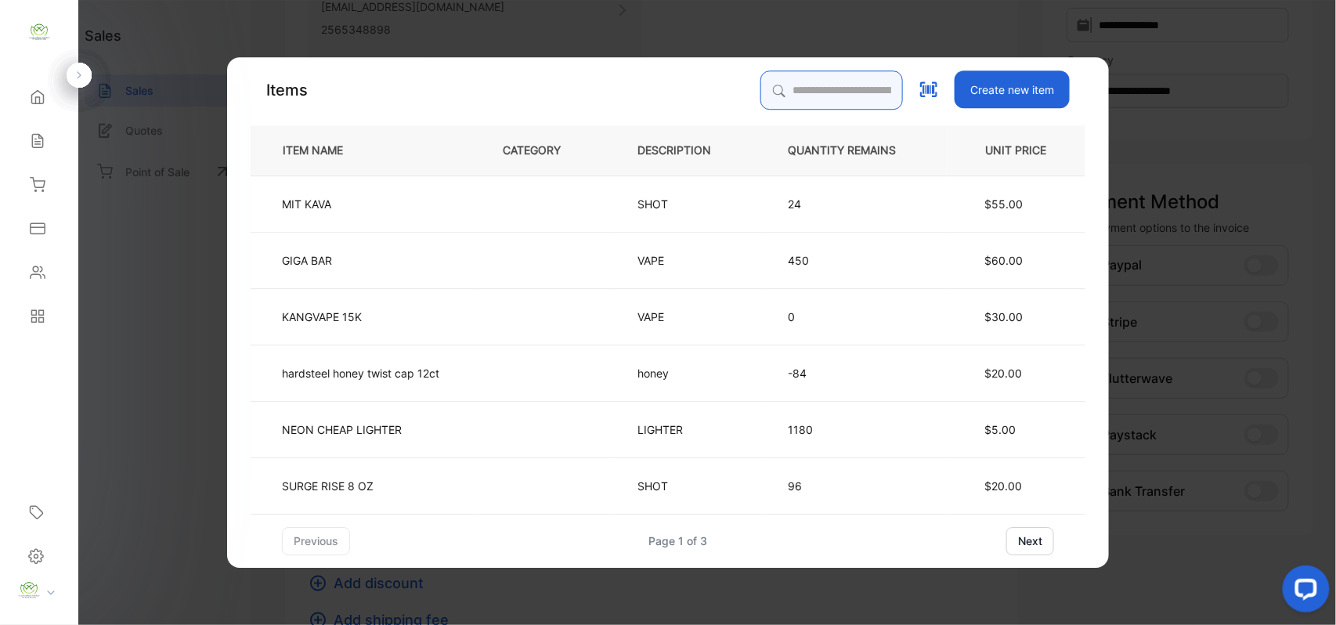
click at [826, 89] on input "search" at bounding box center [832, 90] width 143 height 39
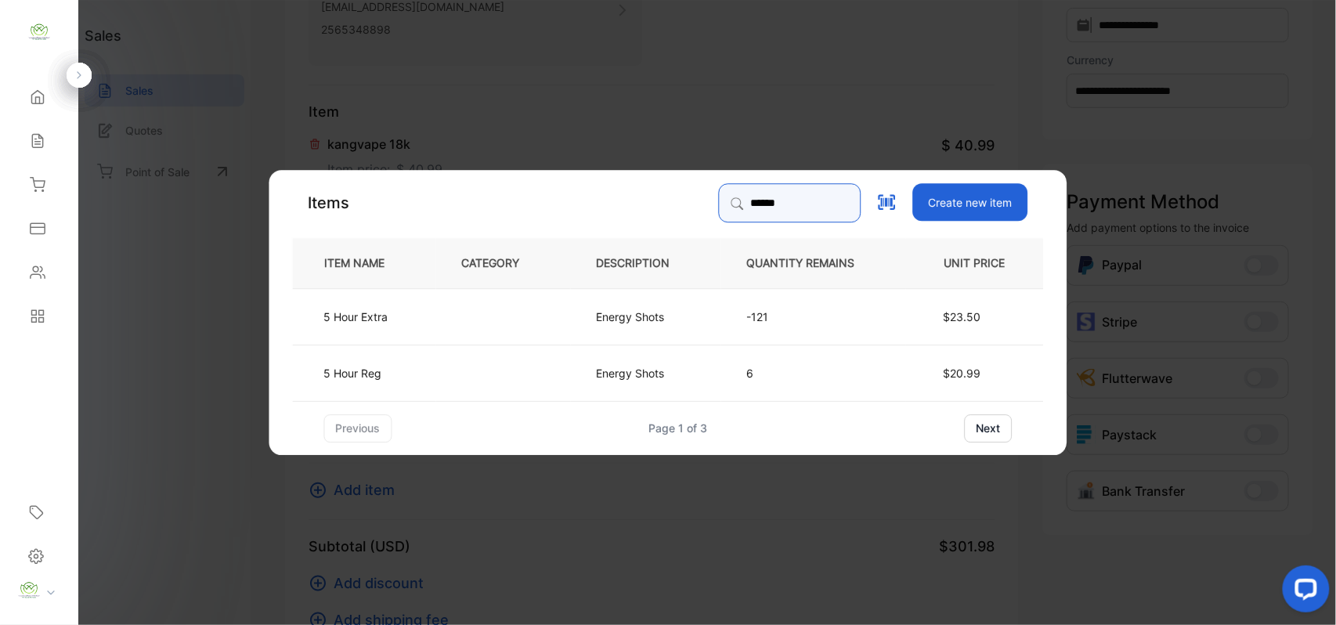
type input "******"
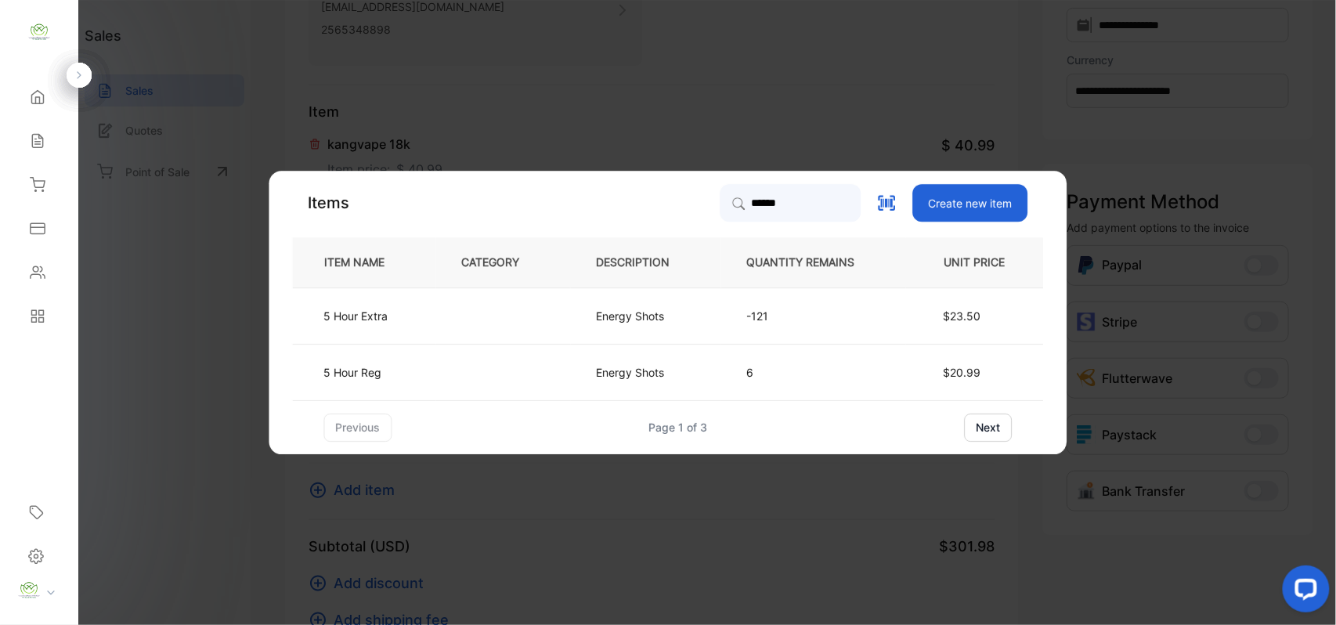
click at [619, 314] on p "Energy Shots" at bounding box center [631, 316] width 68 height 16
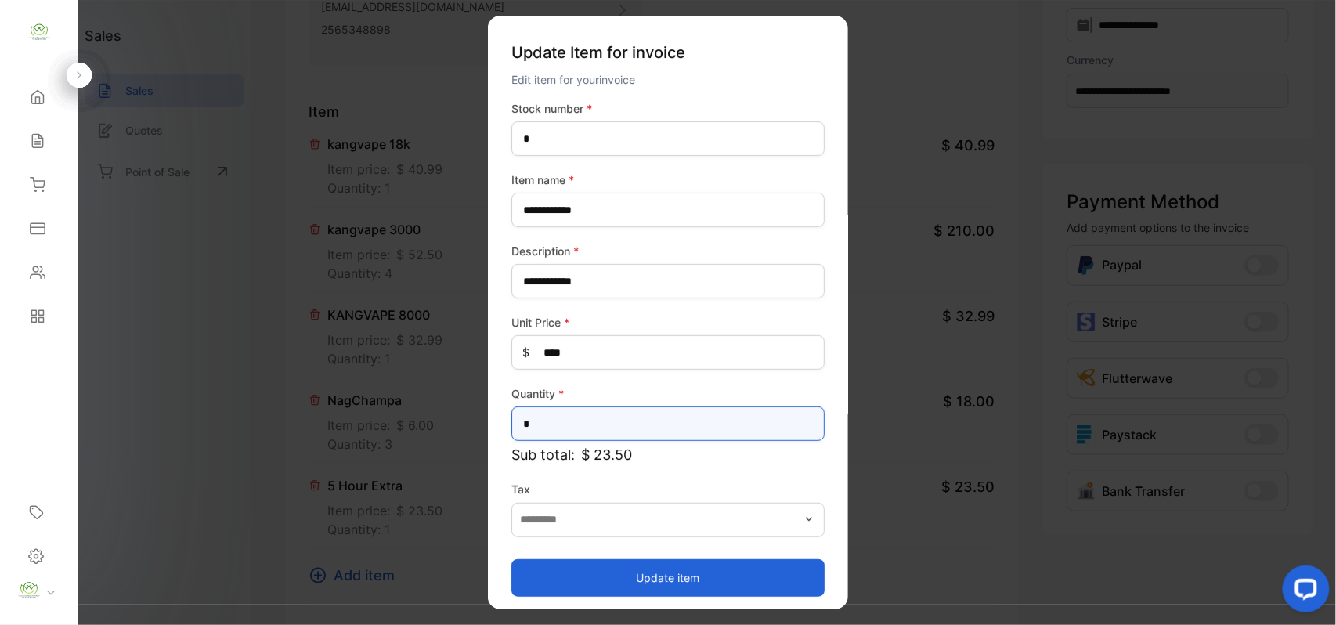
click at [622, 418] on input "*" at bounding box center [668, 424] width 313 height 34
type input "*"
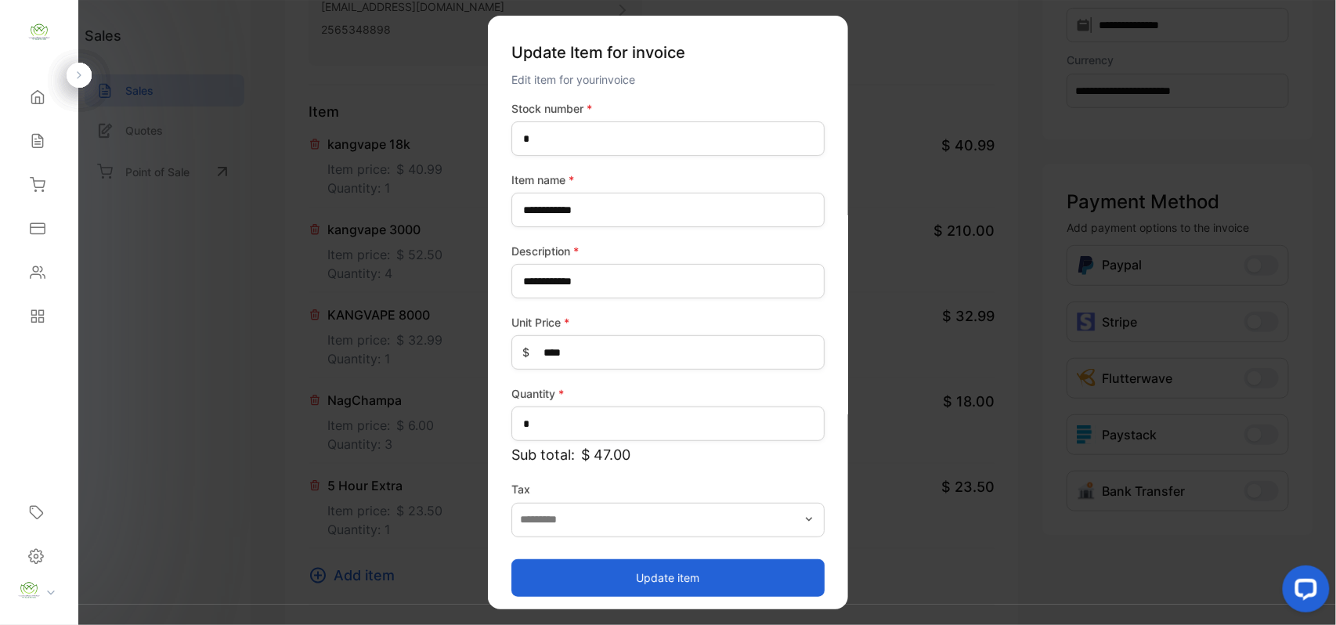
click at [625, 565] on button "Update item" at bounding box center [668, 578] width 313 height 38
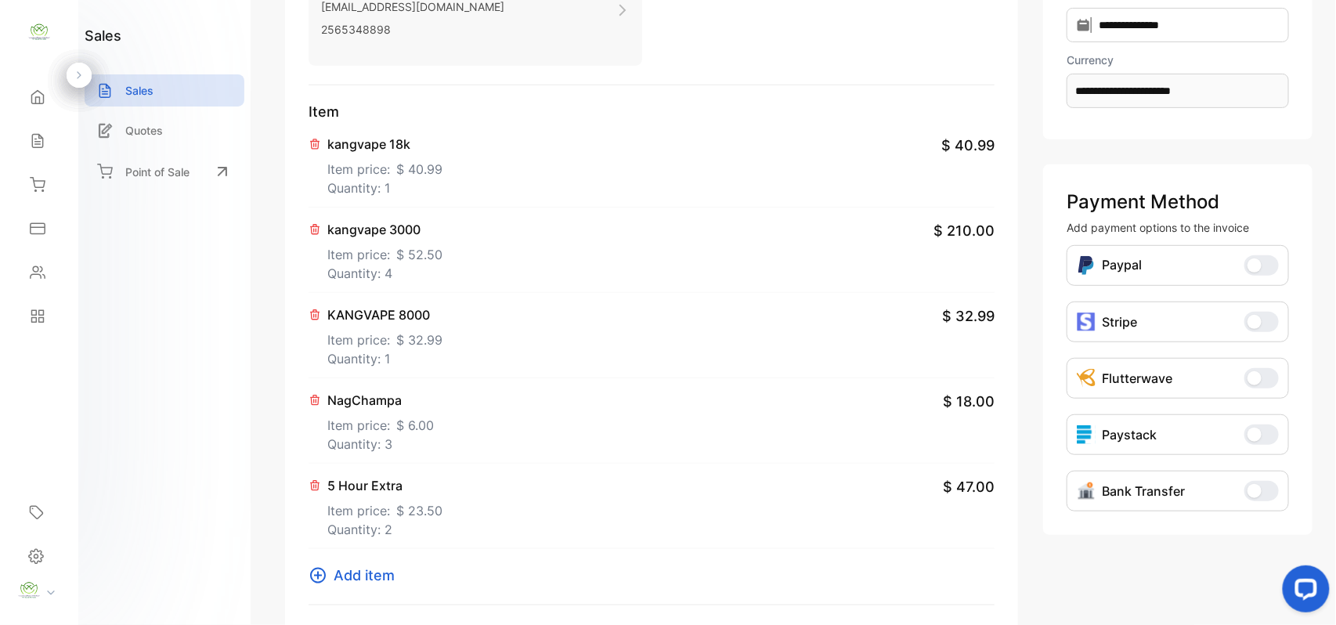
click at [360, 577] on span "Add item" at bounding box center [364, 575] width 61 height 21
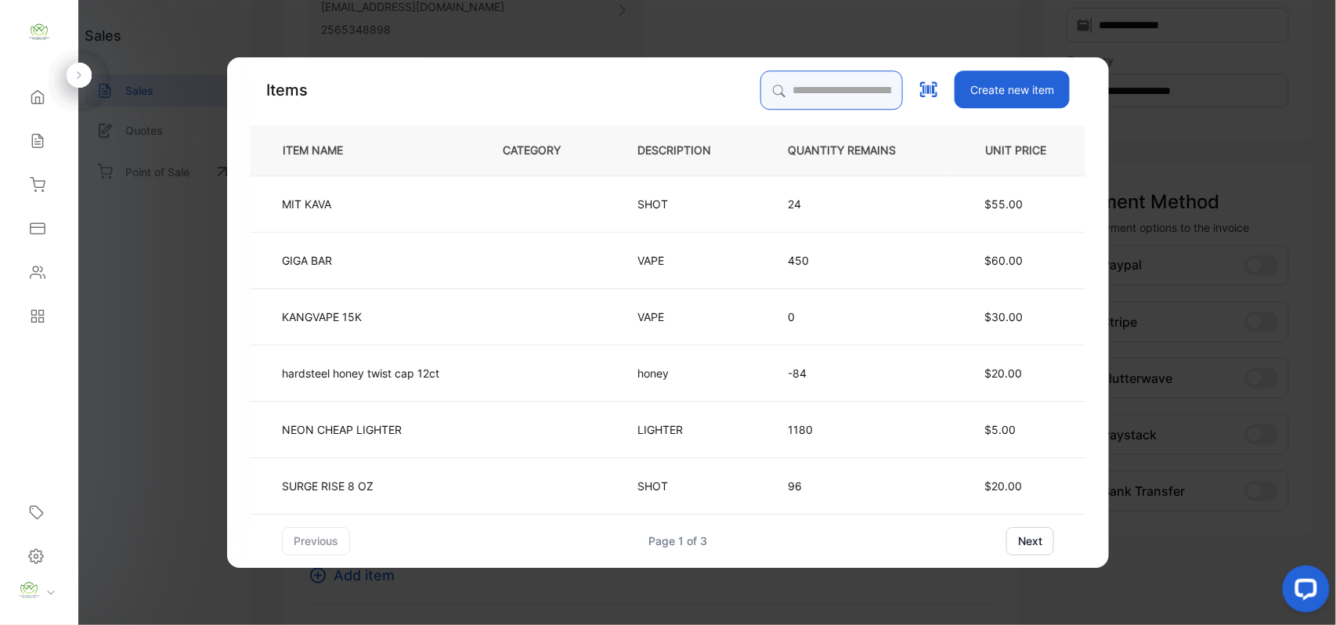
click at [783, 76] on input "search" at bounding box center [832, 90] width 143 height 39
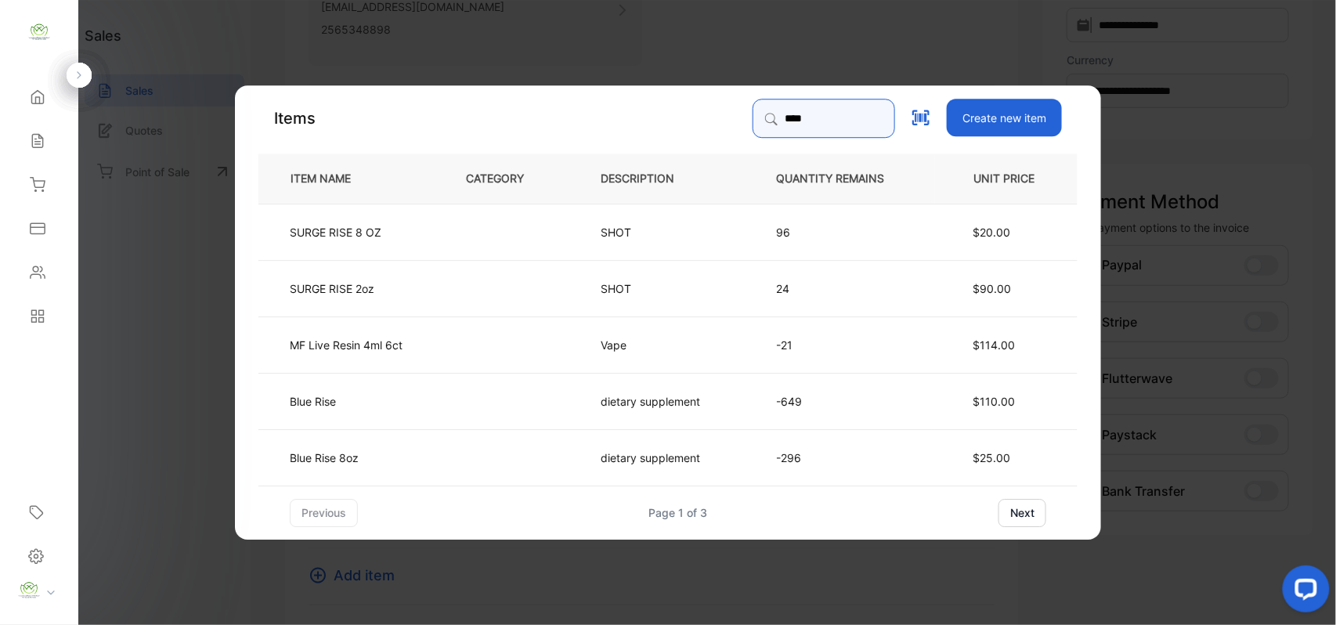
type input "****"
click at [420, 400] on td "Blue Rise" at bounding box center [350, 400] width 182 height 56
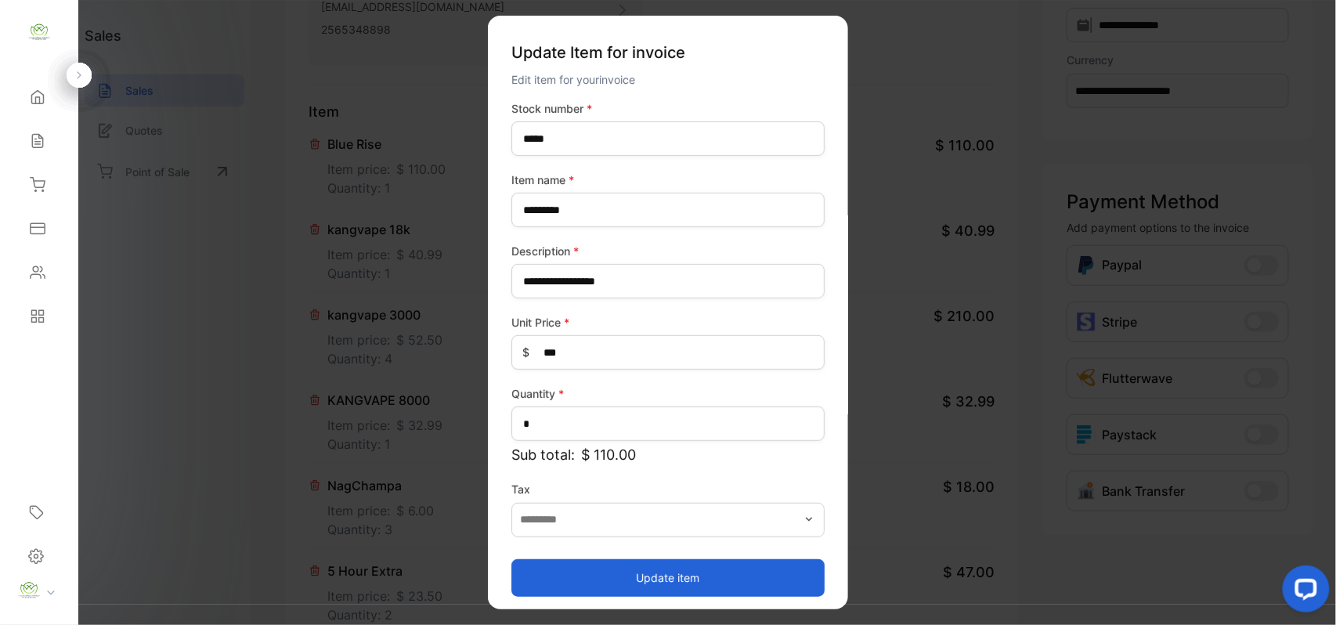
drag, startPoint x: 744, startPoint y: 580, endPoint x: 624, endPoint y: 352, distance: 258.2
click at [729, 565] on button "Update item" at bounding box center [668, 578] width 313 height 38
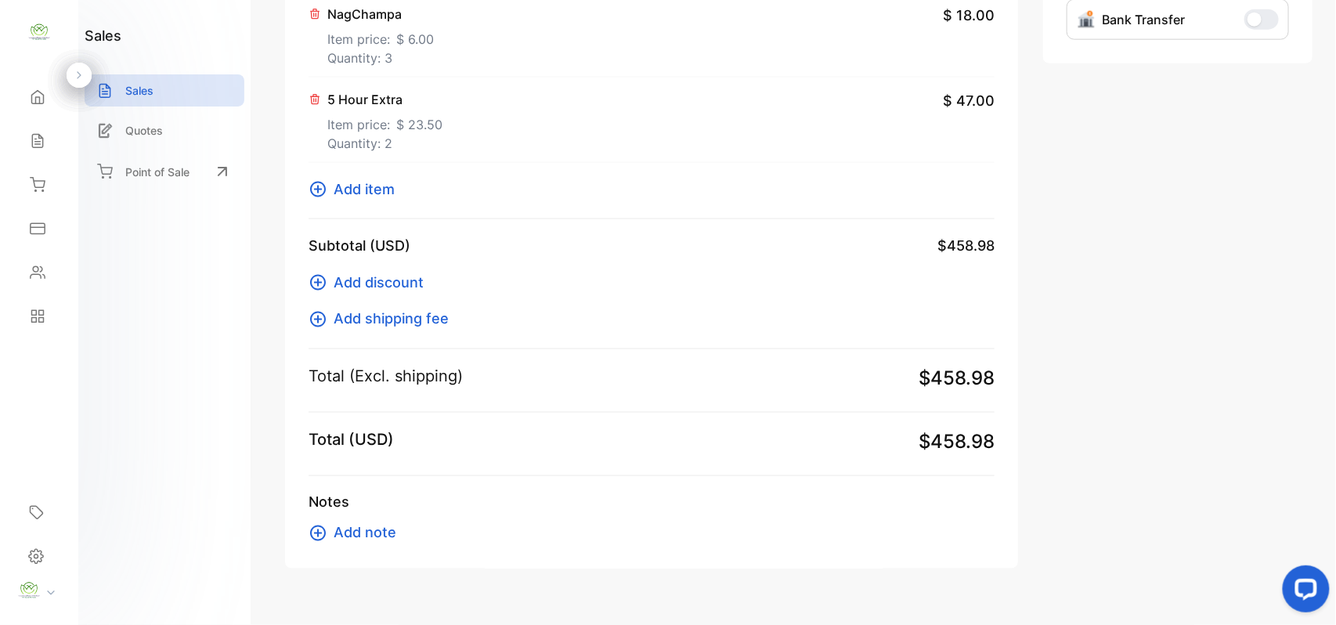
scroll to position [731, 0]
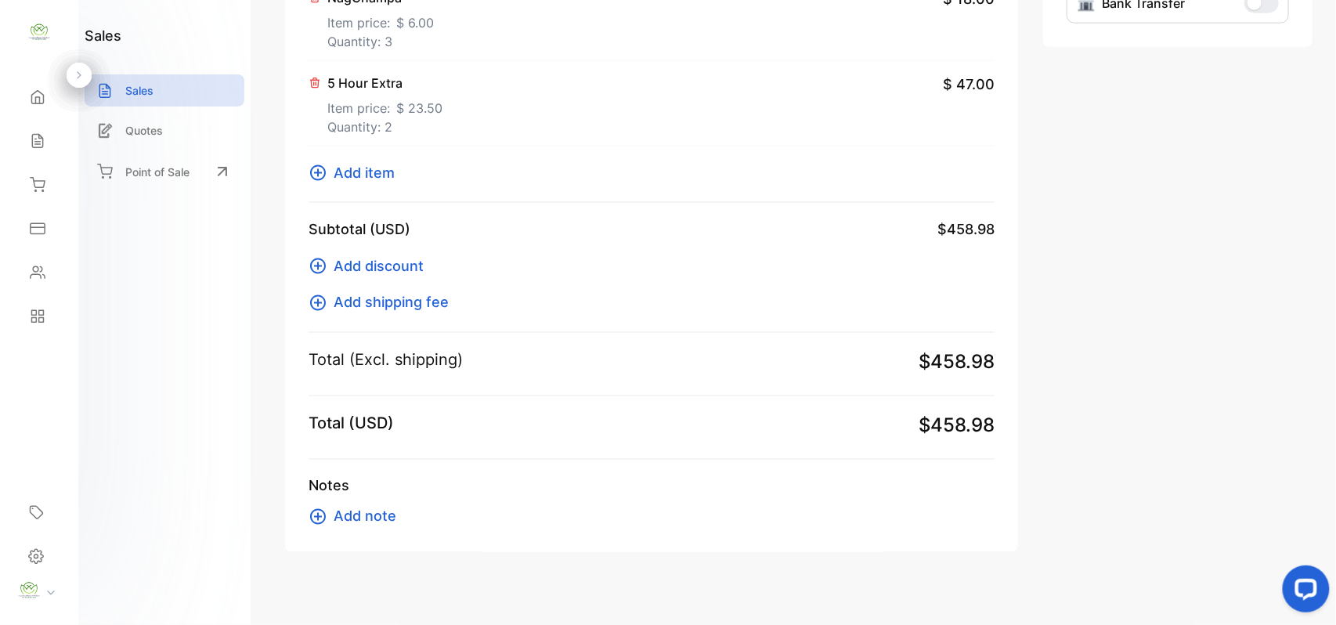
click at [371, 168] on span "Add item" at bounding box center [364, 172] width 61 height 21
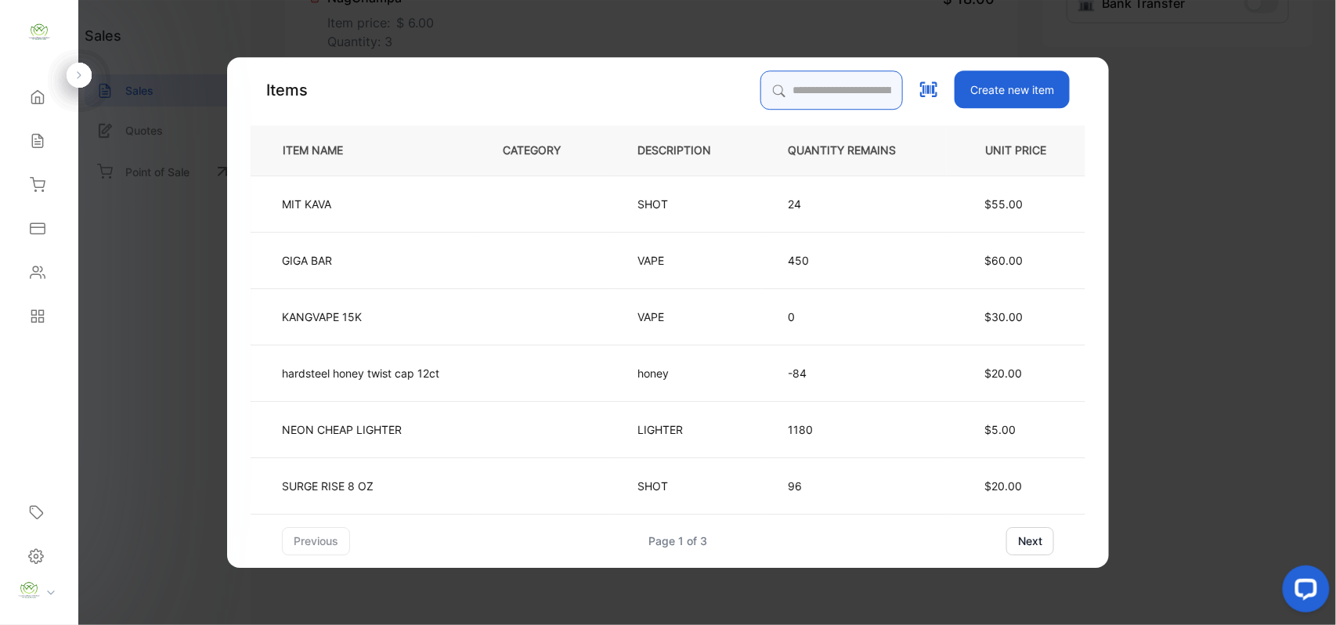
click at [785, 92] on input "search" at bounding box center [832, 90] width 143 height 39
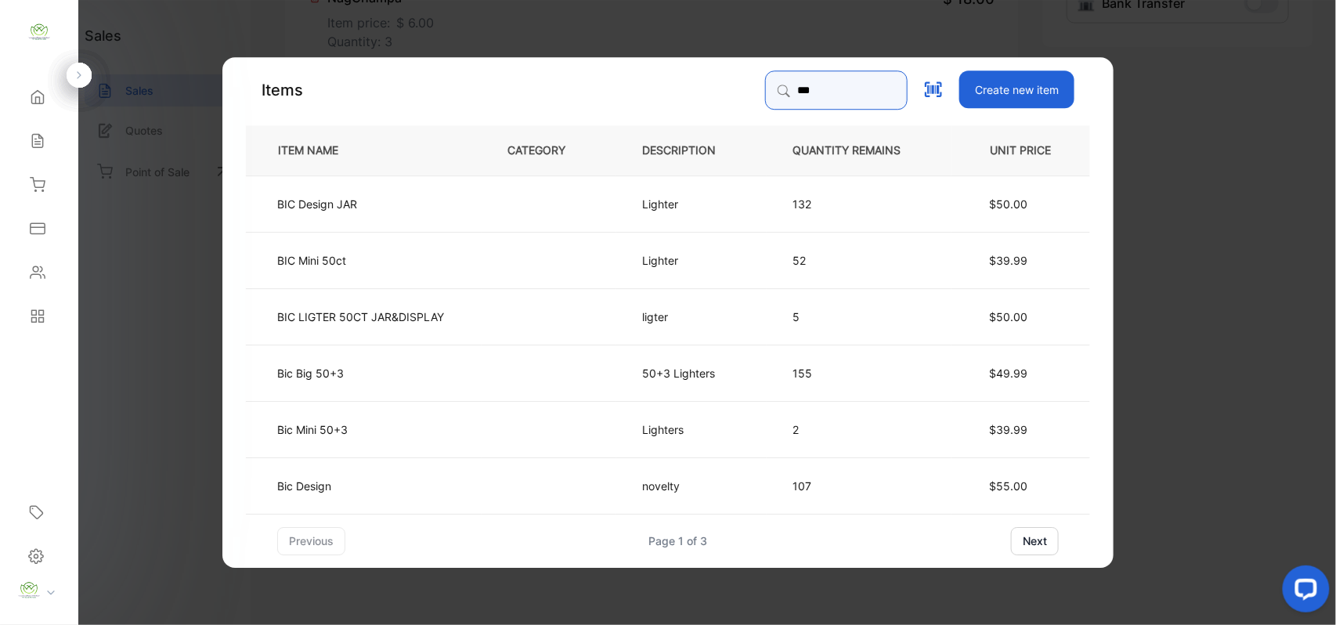
type input "***"
click at [436, 260] on td "BIC Mini 50ct" at bounding box center [364, 259] width 236 height 56
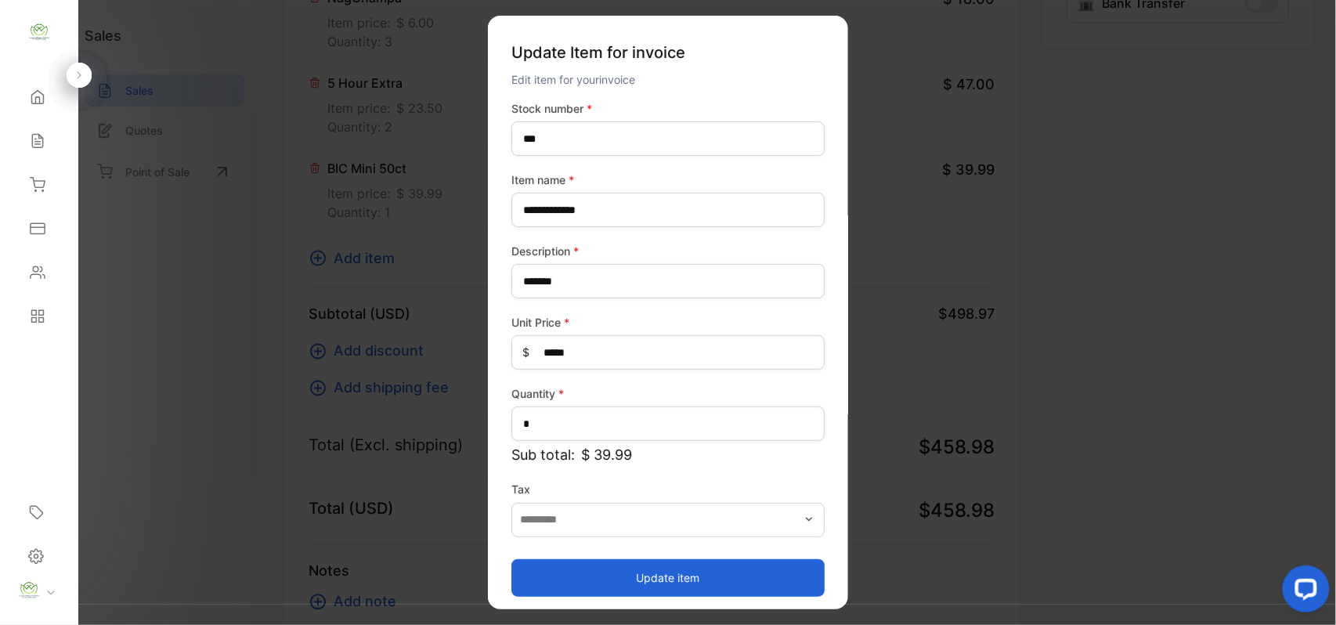
click at [678, 589] on button "Update item" at bounding box center [668, 578] width 313 height 38
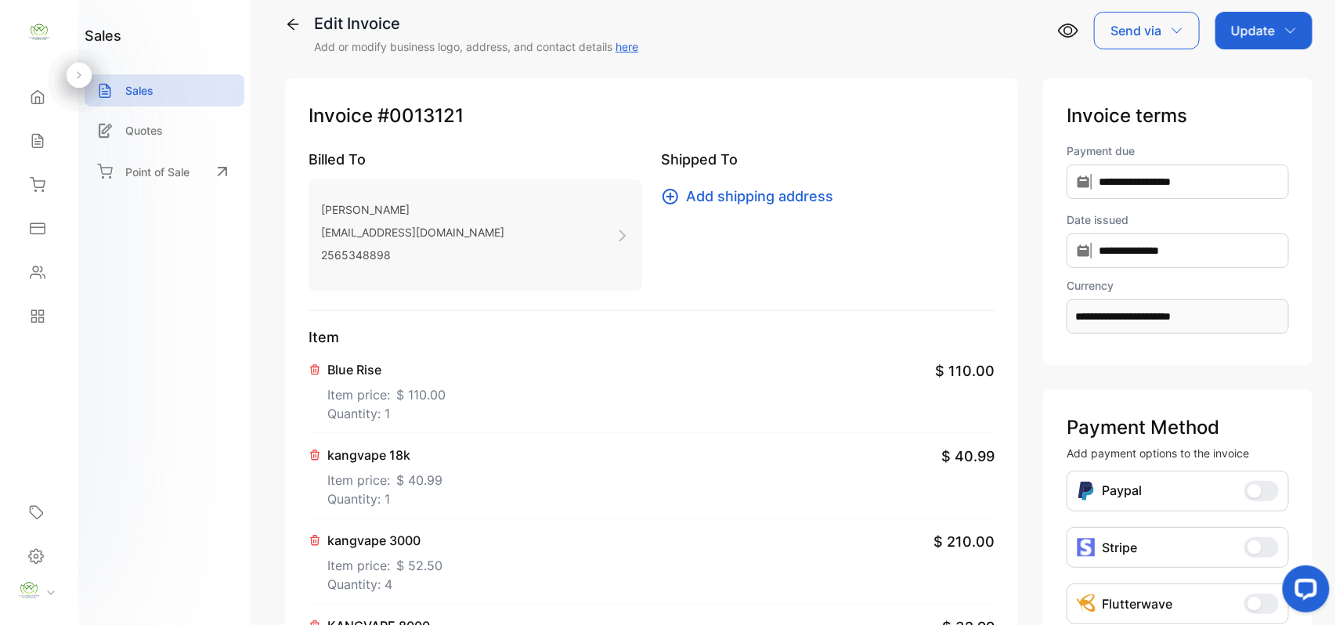
scroll to position [0, 0]
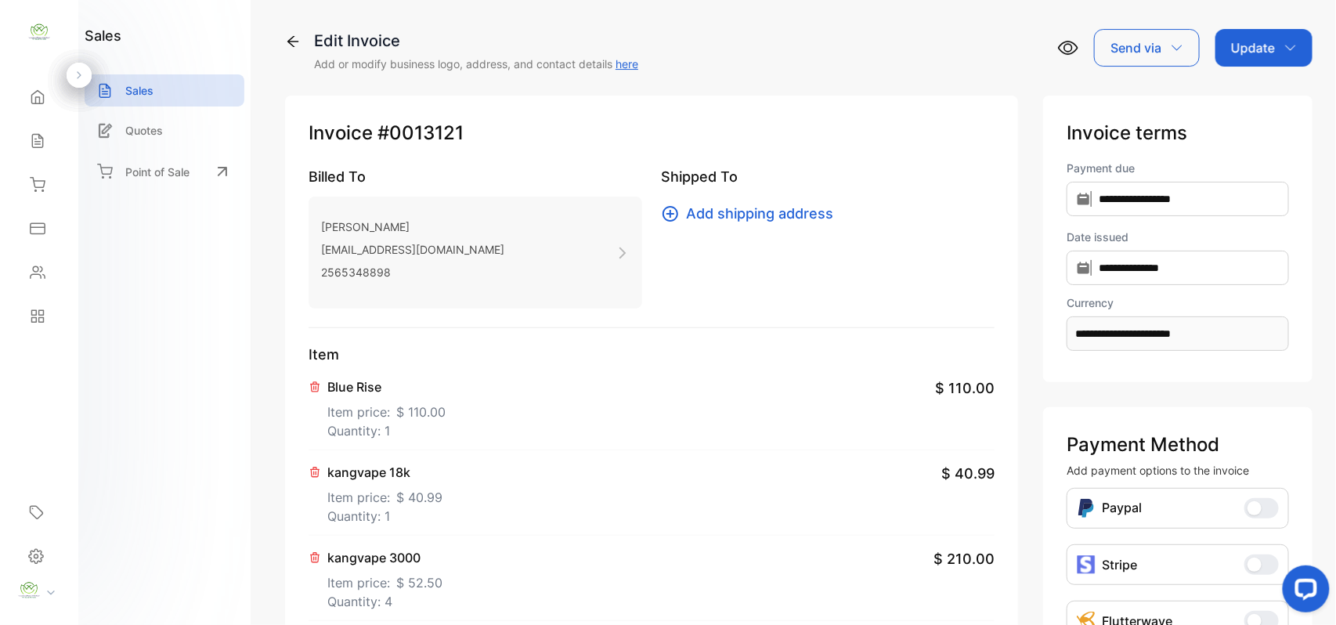
click at [1271, 41] on p "Update" at bounding box center [1253, 47] width 44 height 19
click at [1251, 100] on div "Invoice" at bounding box center [1267, 99] width 90 height 31
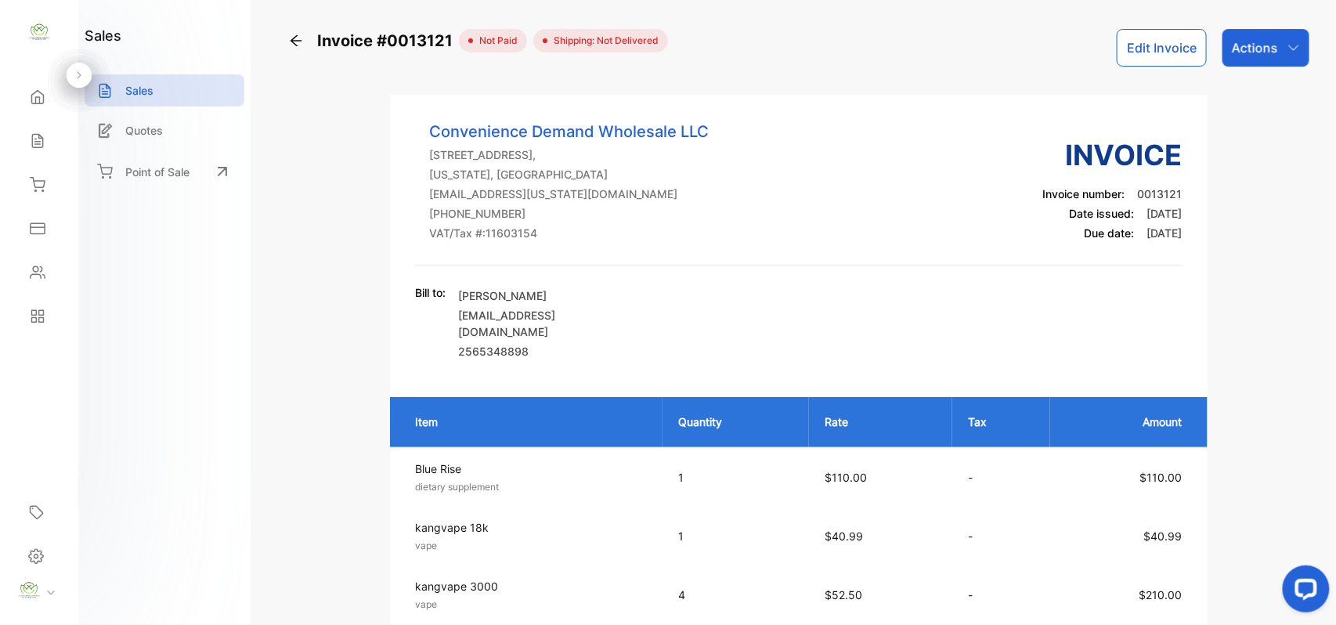
click at [1288, 42] on icon "button" at bounding box center [1294, 48] width 13 height 13
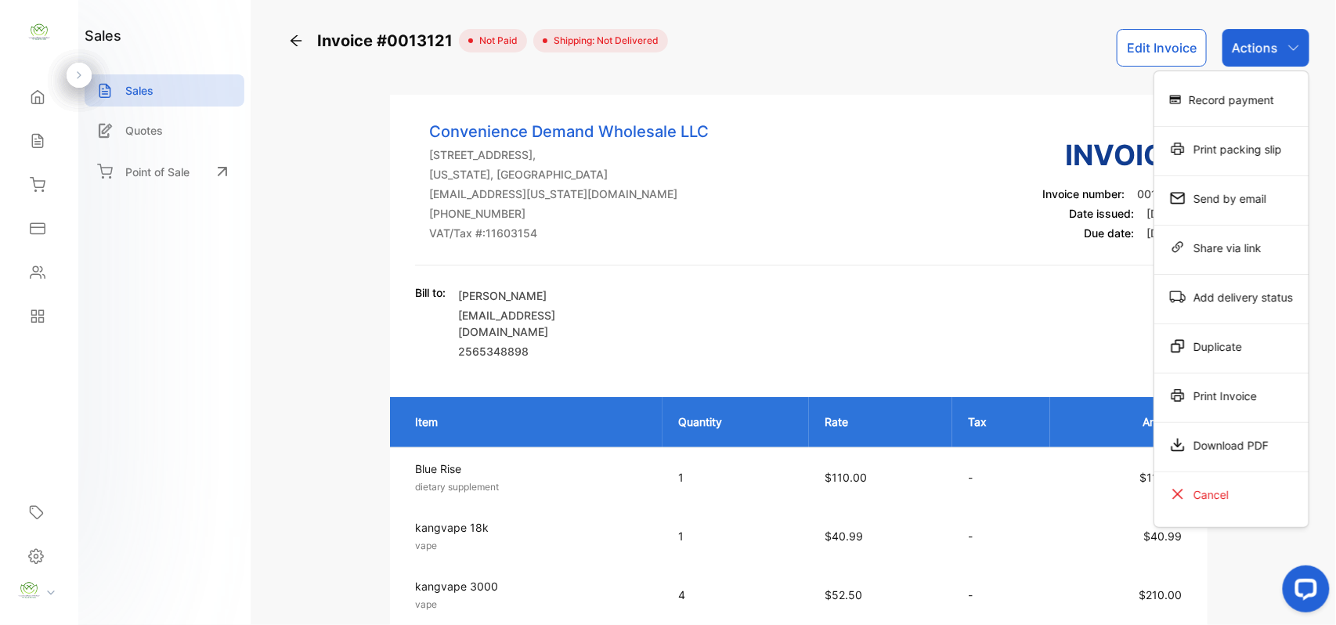
click at [1242, 400] on div "Print Invoice" at bounding box center [1232, 395] width 154 height 31
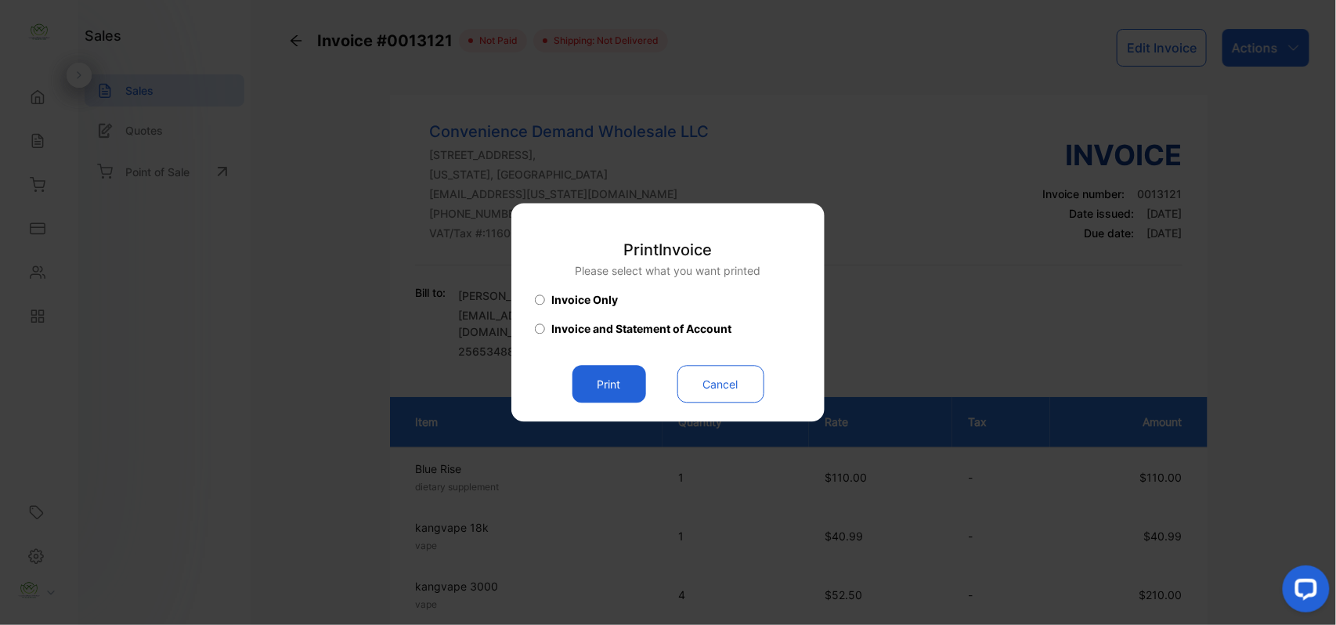
click at [609, 383] on button "Print" at bounding box center [610, 385] width 74 height 38
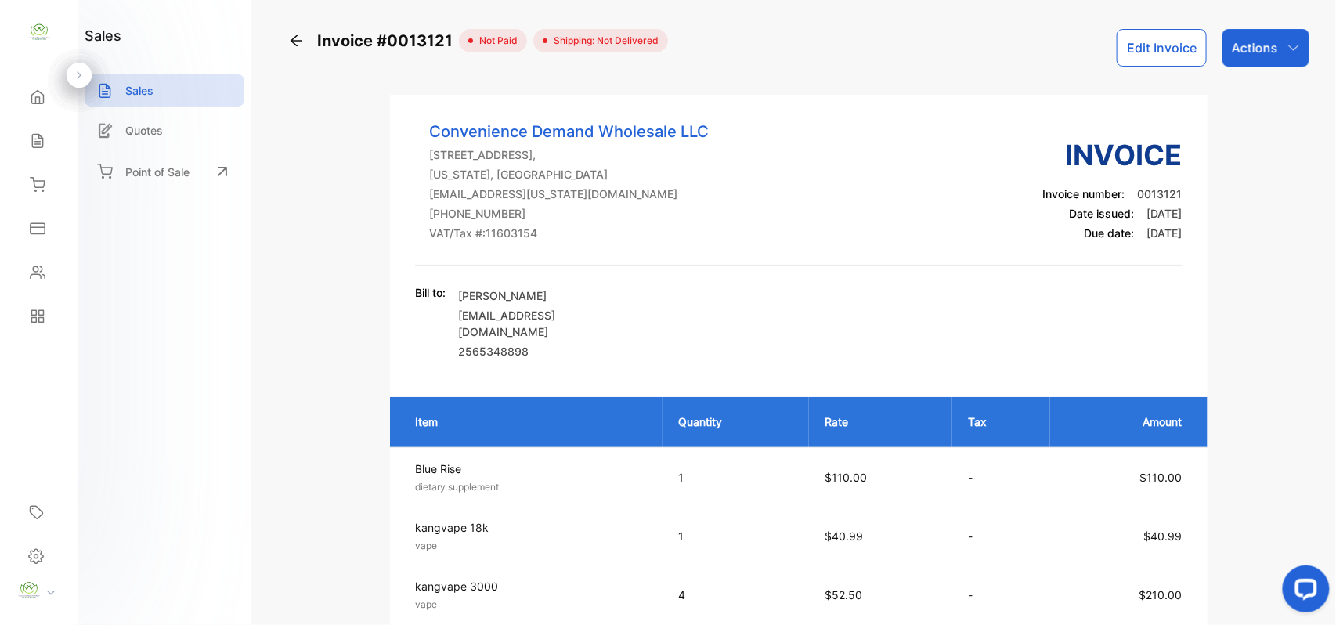
click at [1153, 32] on button "Edit Invoice" at bounding box center [1162, 48] width 90 height 38
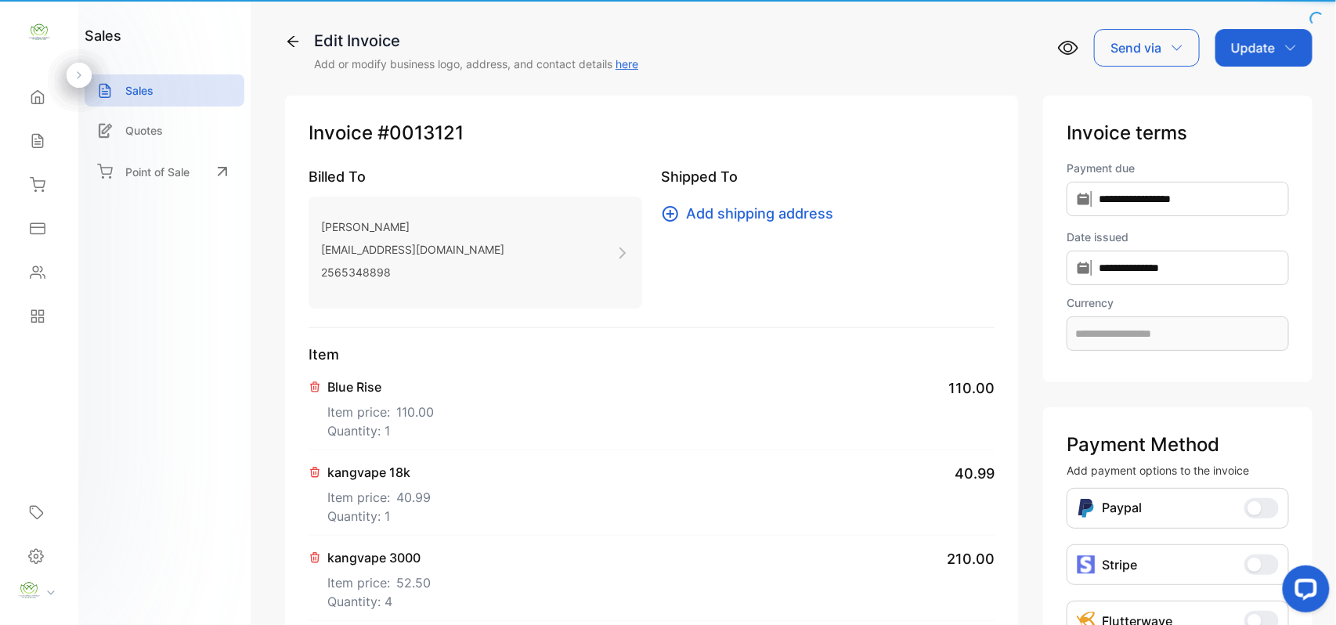
type input "**********"
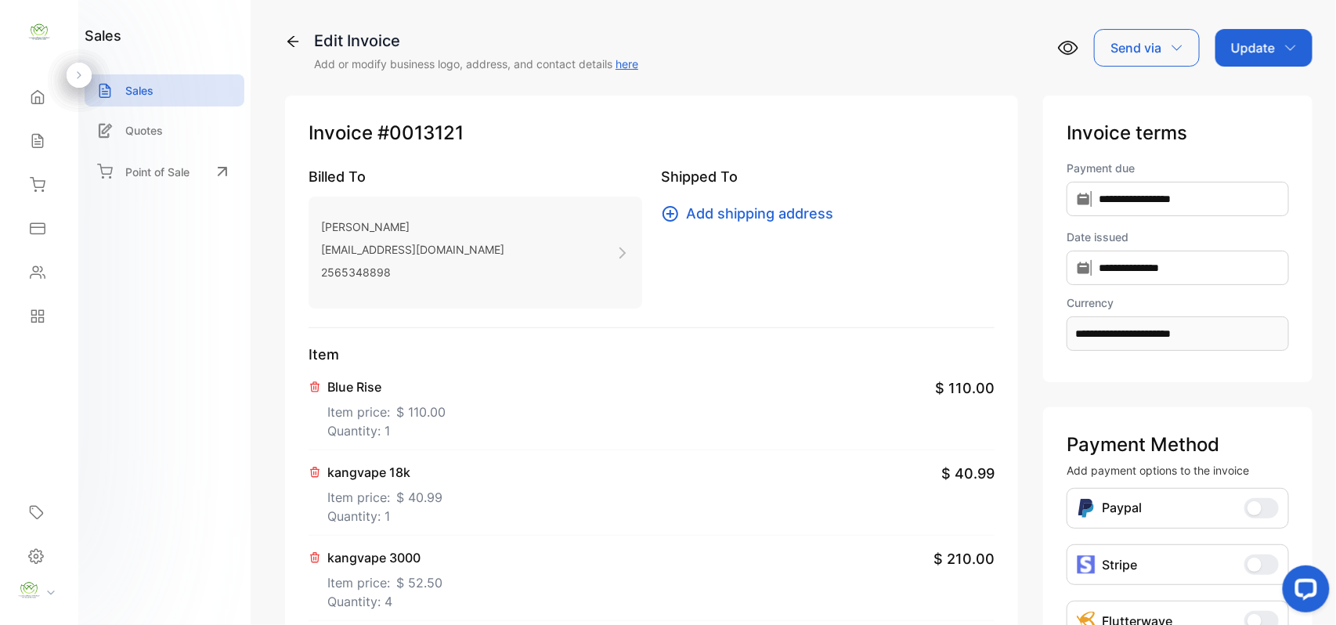
click at [386, 420] on p "Item price: $ 110.00" at bounding box center [386, 408] width 118 height 25
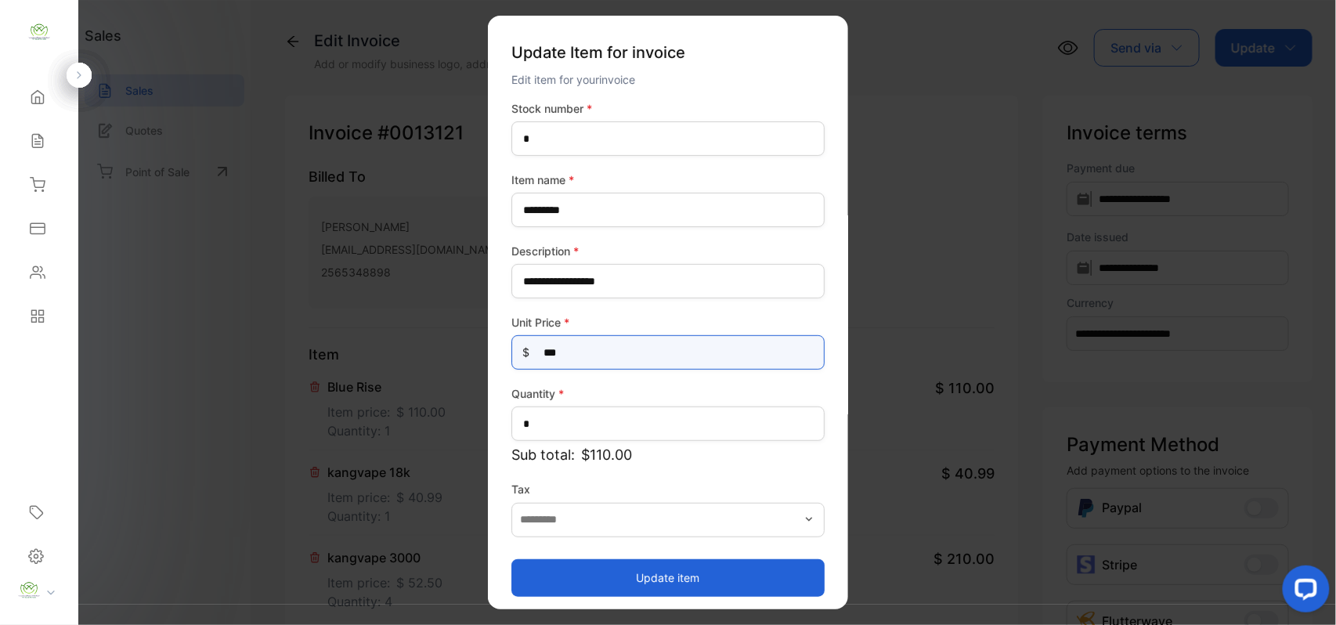
click at [593, 348] on Price-inputprice "***" at bounding box center [668, 352] width 313 height 34
type Price-inputprice "***"
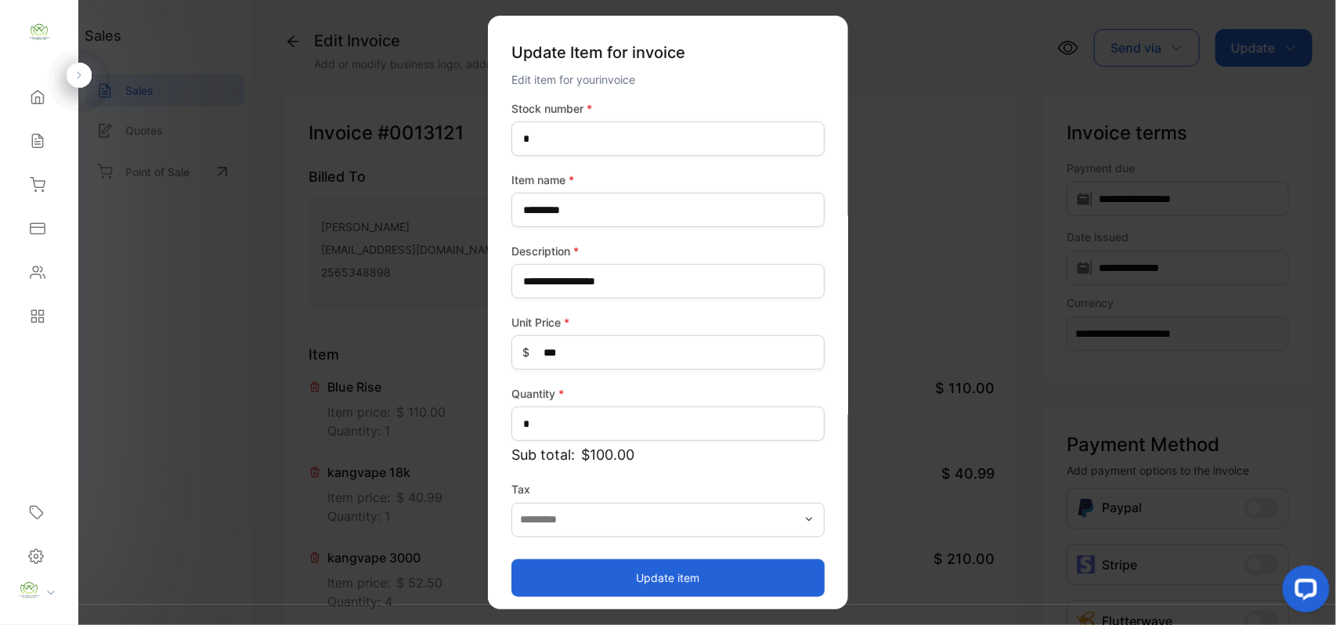
click at [572, 573] on button "Update item" at bounding box center [668, 578] width 313 height 38
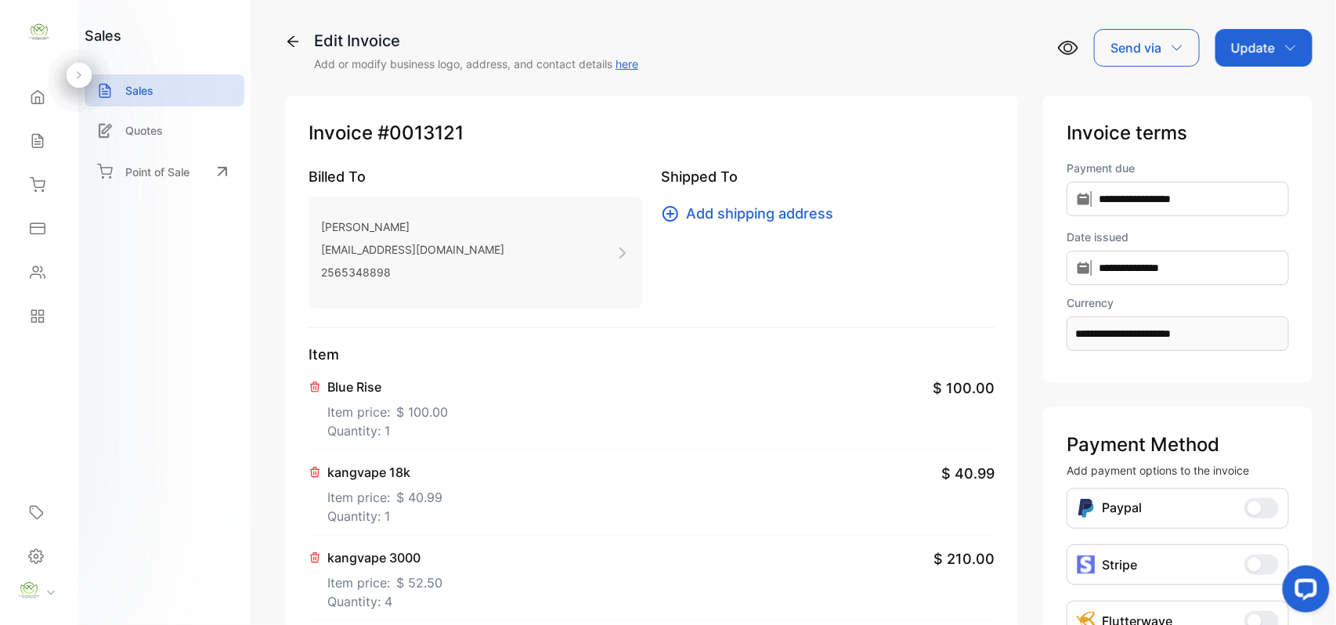
click at [1268, 55] on p "Update" at bounding box center [1253, 47] width 44 height 19
click at [1249, 88] on div "Invoice" at bounding box center [1267, 99] width 90 height 31
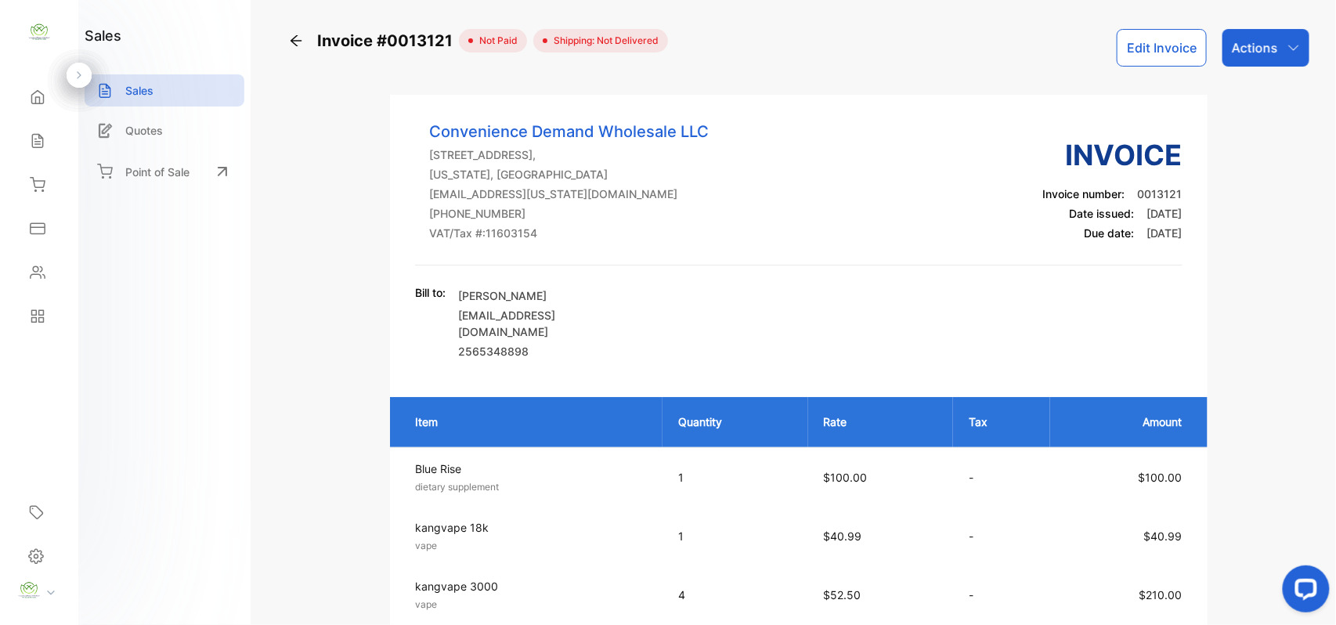
click at [1278, 47] on div "Actions" at bounding box center [1266, 48] width 87 height 38
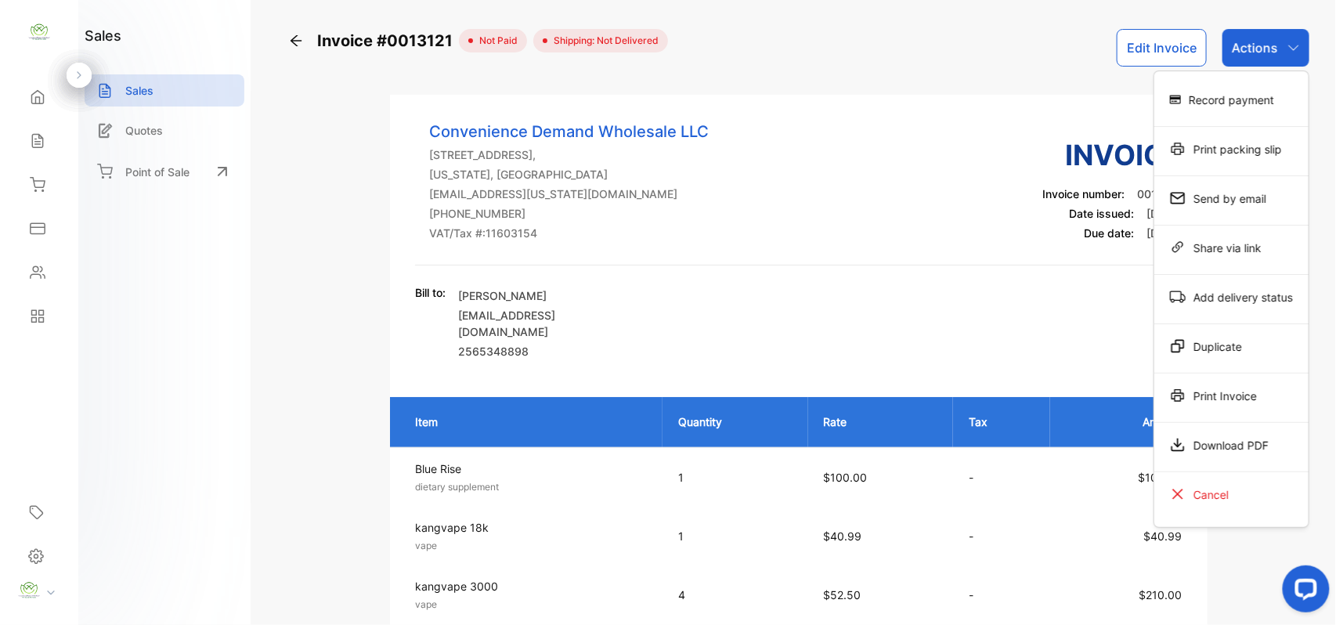
click at [1238, 95] on div "Record payment" at bounding box center [1232, 99] width 154 height 31
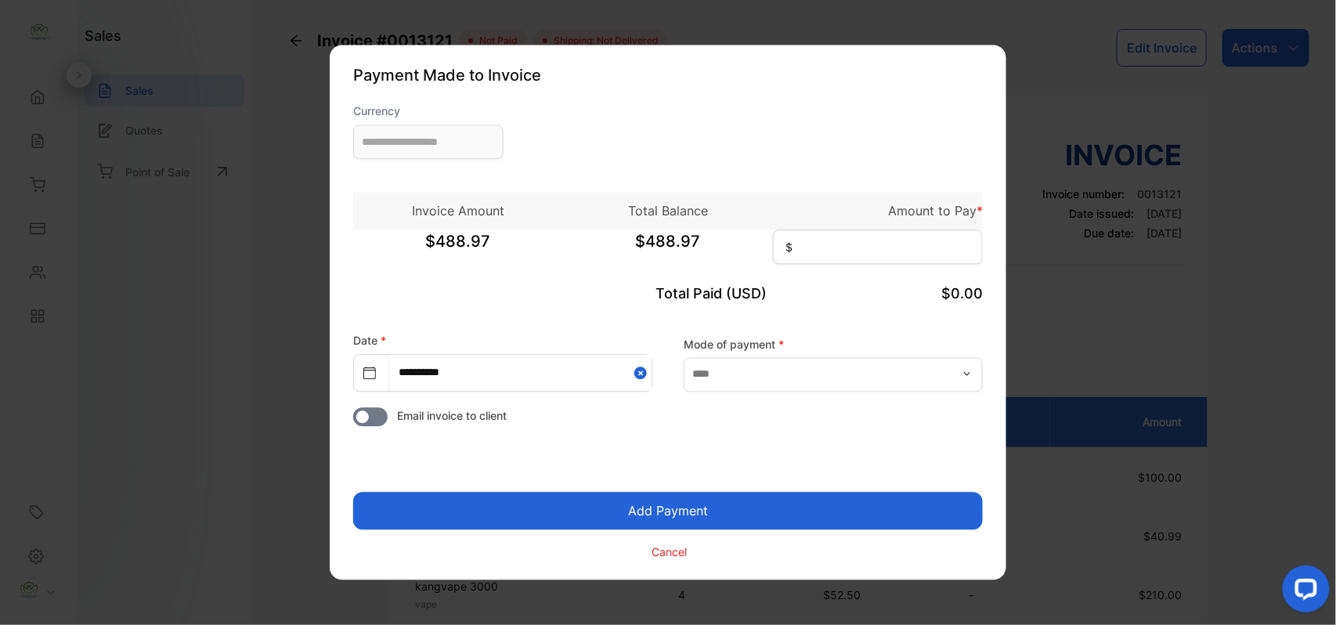
type input "**********"
click at [953, 260] on input at bounding box center [878, 247] width 210 height 34
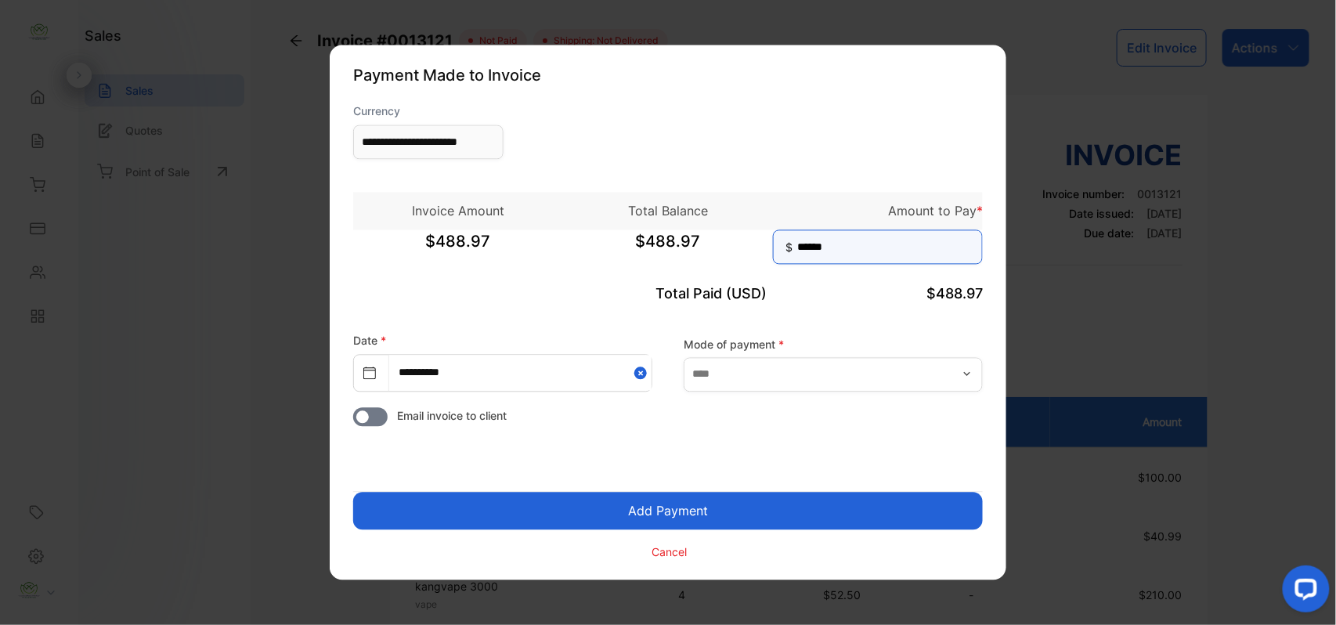
type input "******"
click at [353, 493] on button "Add Payment" at bounding box center [668, 512] width 630 height 38
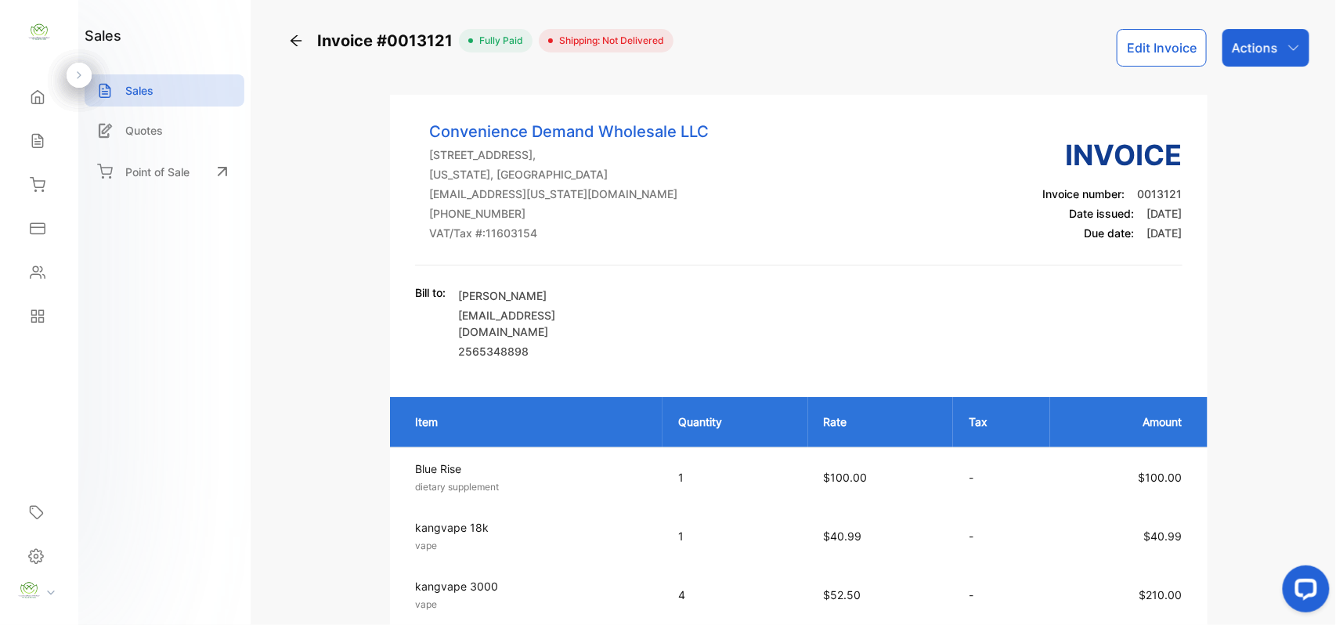
click at [1228, 60] on div "Actions" at bounding box center [1266, 48] width 87 height 38
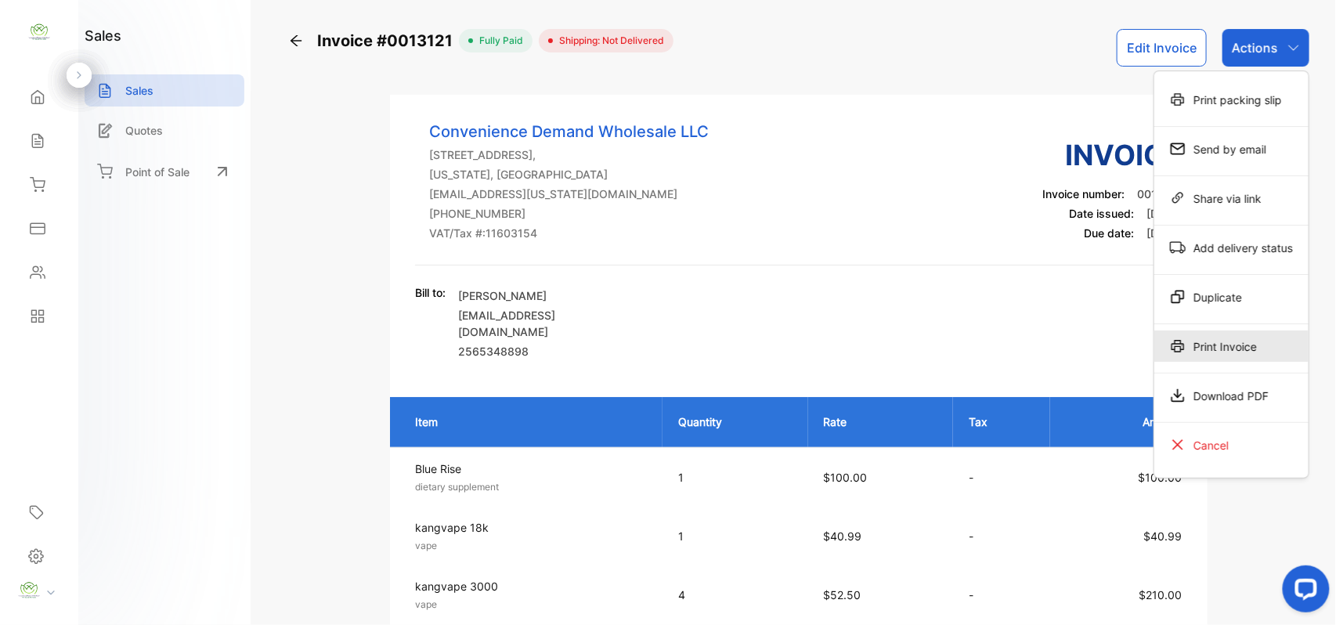
click at [1201, 355] on div "Print Invoice" at bounding box center [1232, 346] width 154 height 31
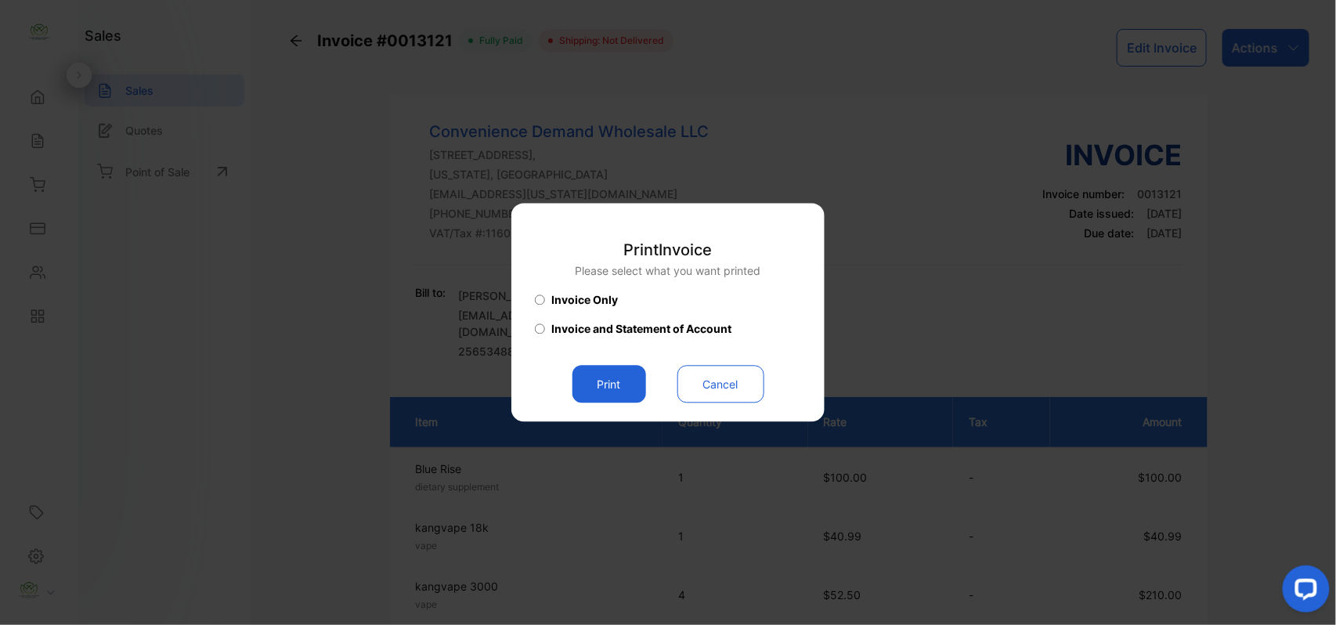
drag, startPoint x: 600, startPoint y: 380, endPoint x: 647, endPoint y: 379, distance: 47.0
click at [605, 381] on button "Print" at bounding box center [610, 385] width 74 height 38
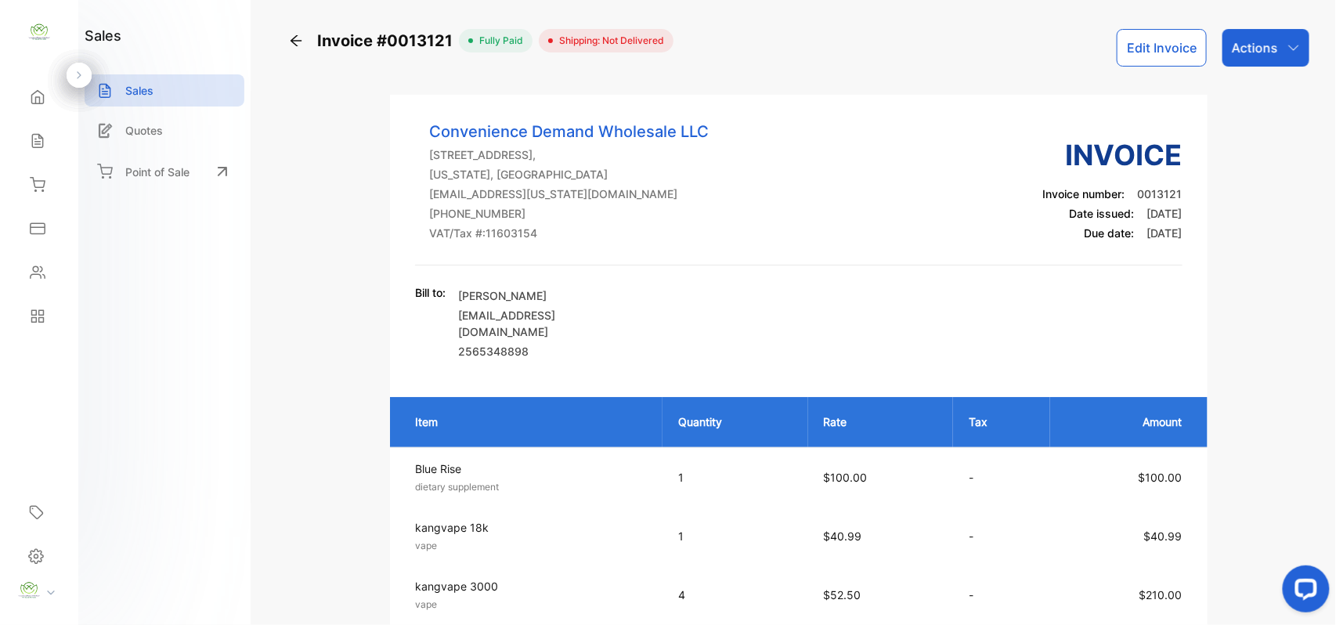
click at [52, 139] on div "Sales" at bounding box center [39, 140] width 53 height 31
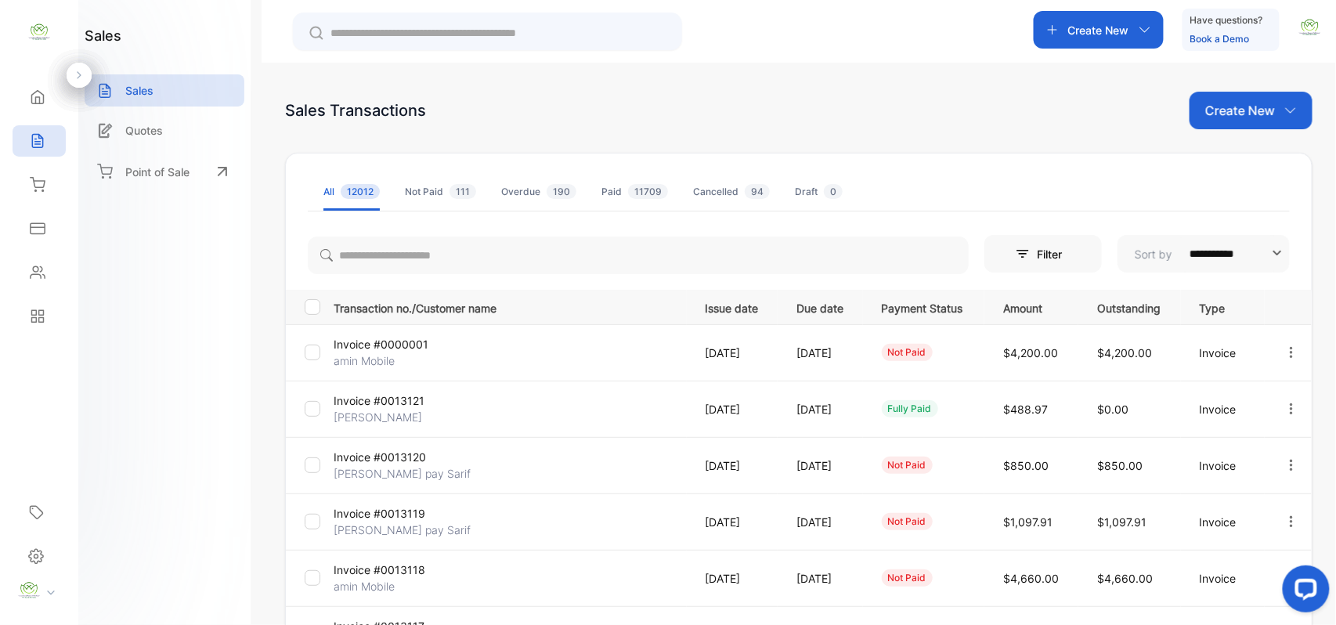
click at [1226, 114] on p "Create New" at bounding box center [1241, 110] width 70 height 19
click at [1229, 164] on div "Invoice" at bounding box center [1258, 161] width 110 height 31
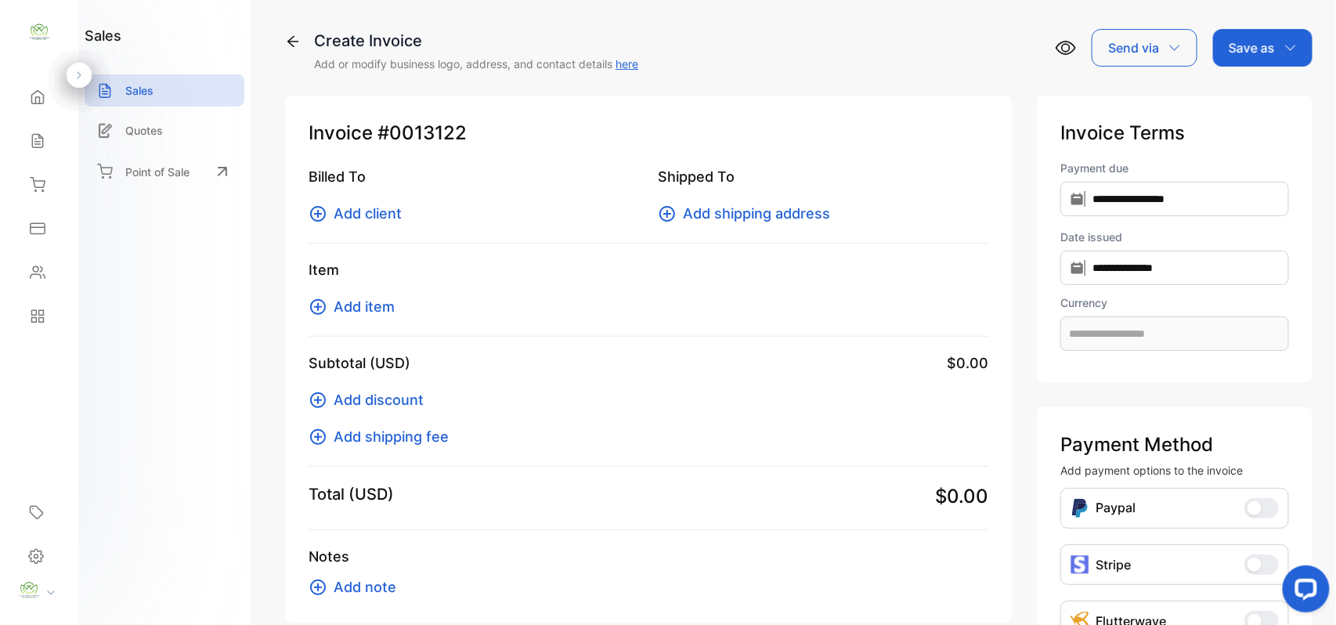
type input "**********"
drag, startPoint x: 392, startPoint y: 202, endPoint x: 443, endPoint y: 213, distance: 51.3
click at [392, 201] on div "Billed To Add client" at bounding box center [474, 195] width 331 height 58
click at [382, 219] on span "Add client" at bounding box center [368, 213] width 68 height 21
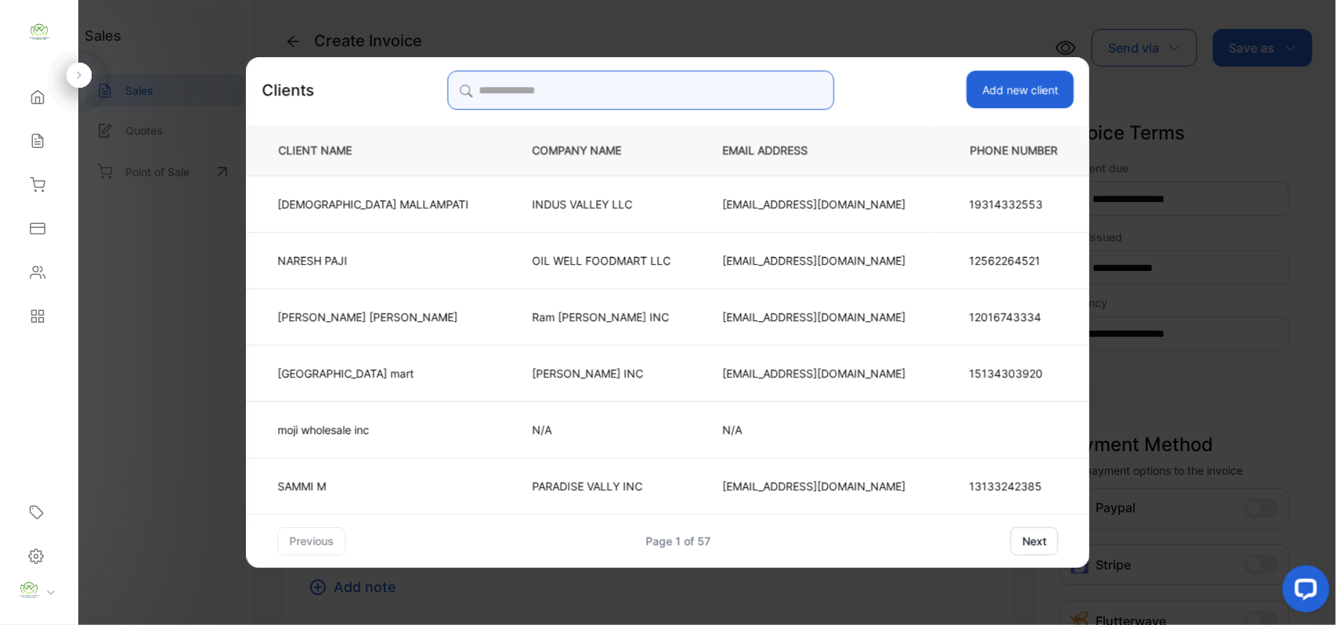
click at [697, 80] on input "search" at bounding box center [640, 90] width 387 height 39
type input "*"
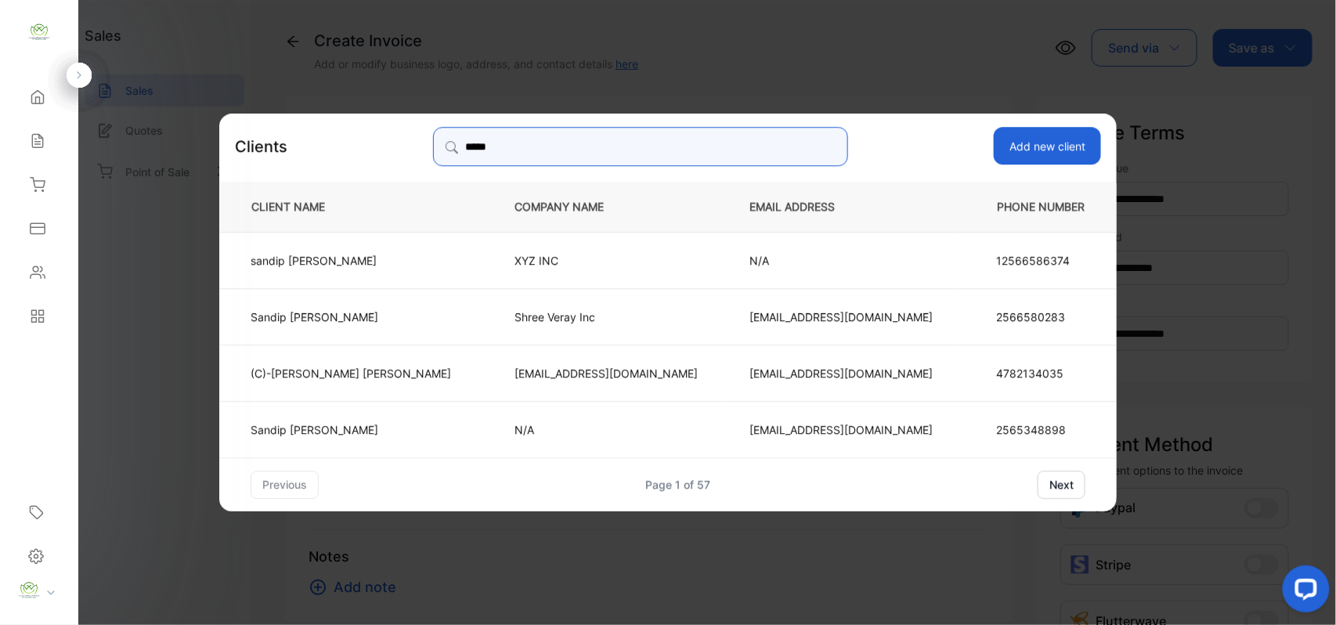
type input "*****"
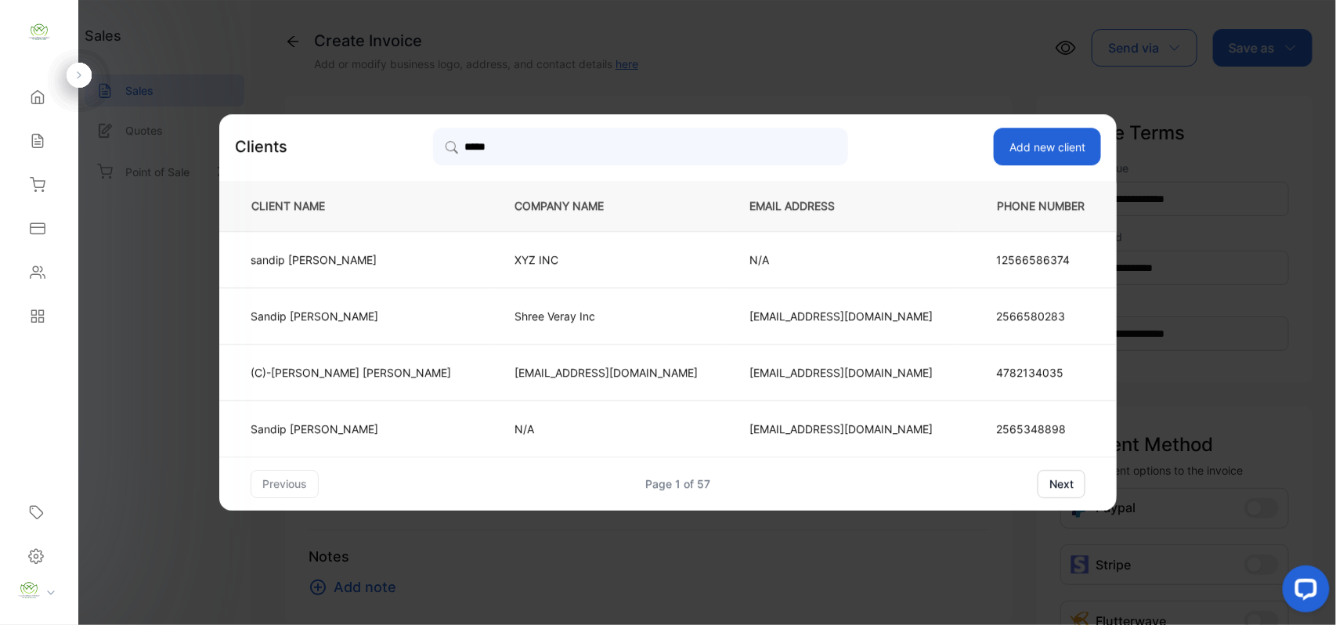
click at [395, 421] on p "Sandip Patel" at bounding box center [351, 429] width 201 height 16
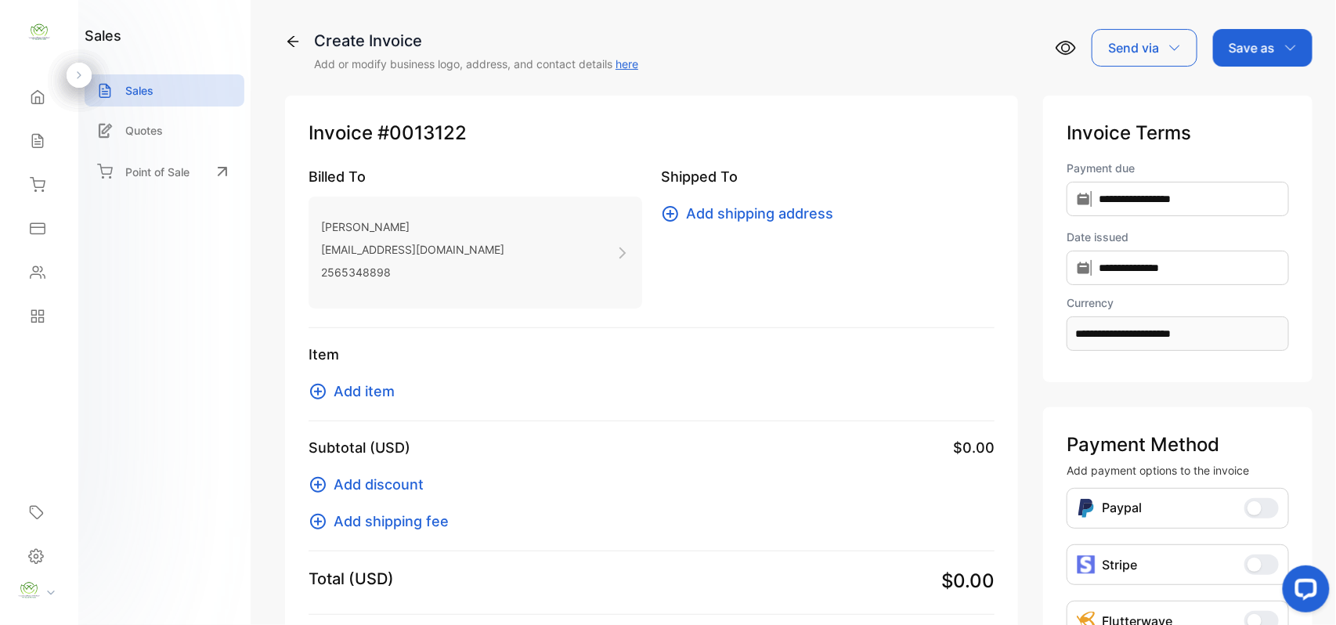
click at [371, 382] on span "Add item" at bounding box center [364, 391] width 61 height 21
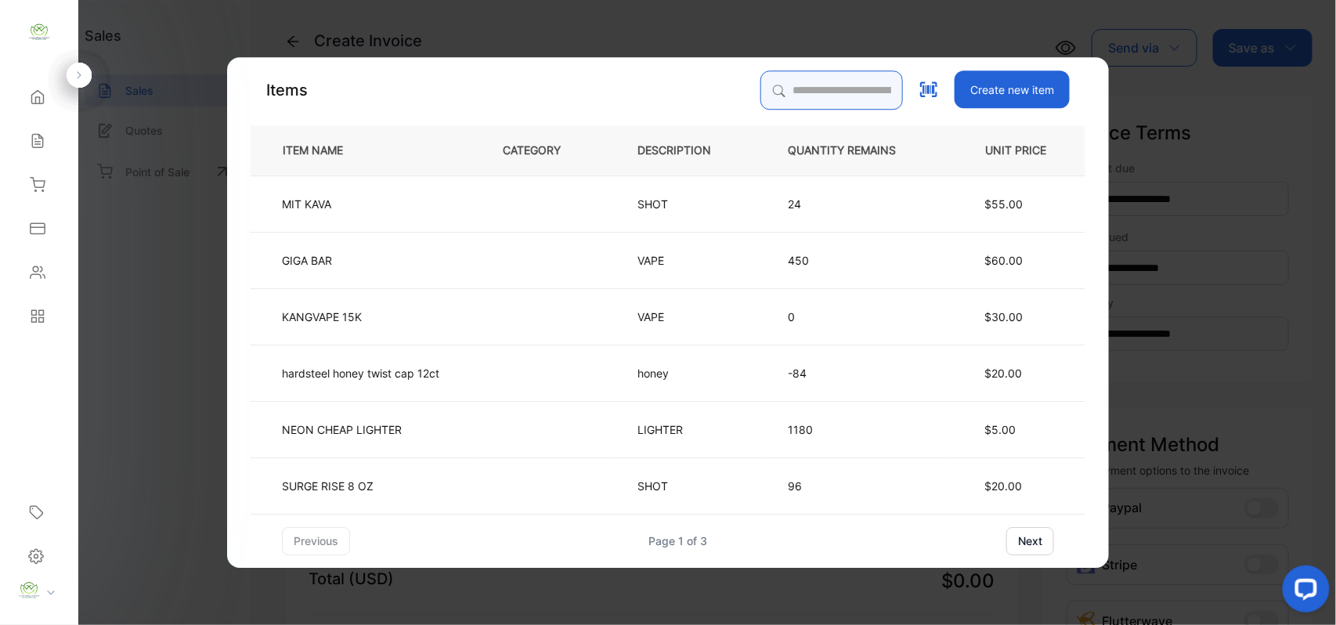
click at [843, 85] on input "search" at bounding box center [832, 90] width 143 height 39
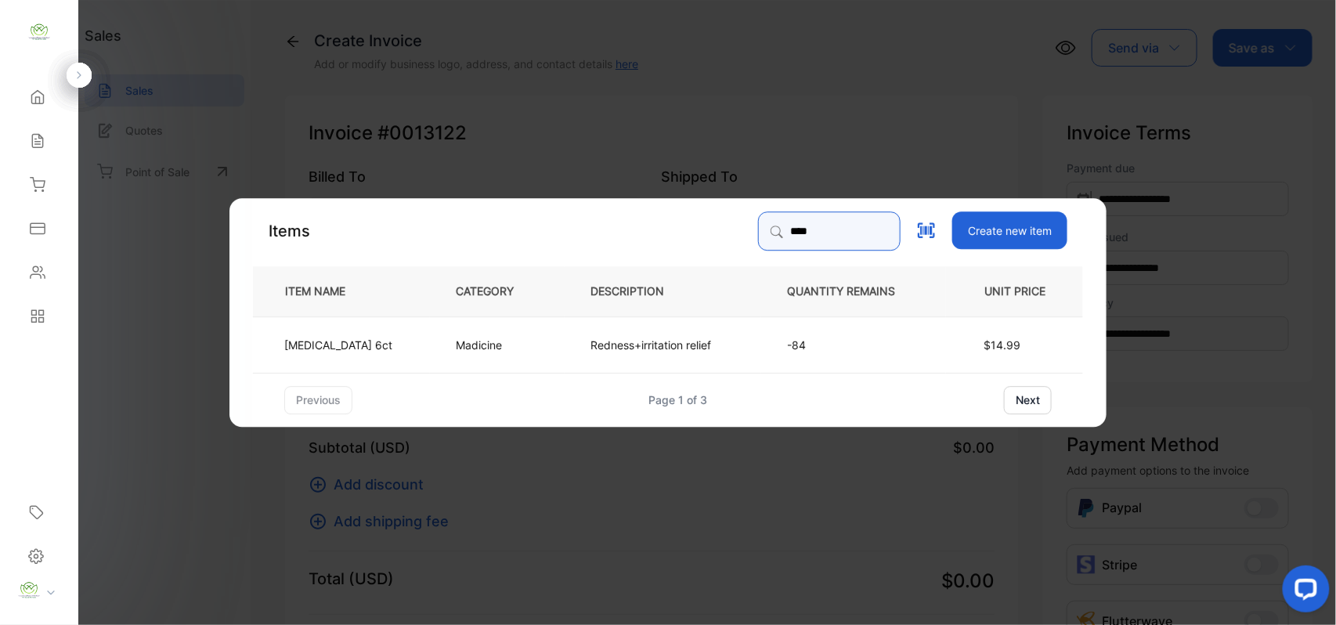
type input "****"
drag, startPoint x: 428, startPoint y: 355, endPoint x: 442, endPoint y: 355, distance: 14.1
click at [442, 355] on td "Madicine" at bounding box center [497, 344] width 135 height 56
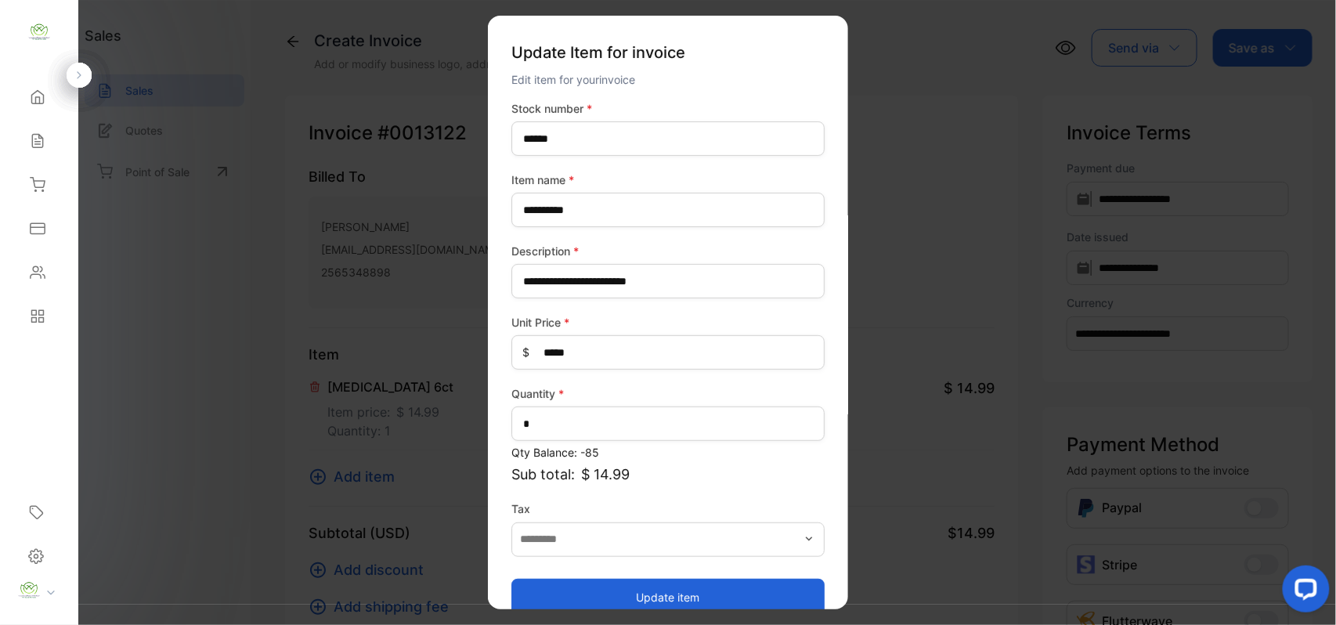
click at [615, 591] on button "Update item" at bounding box center [668, 597] width 313 height 38
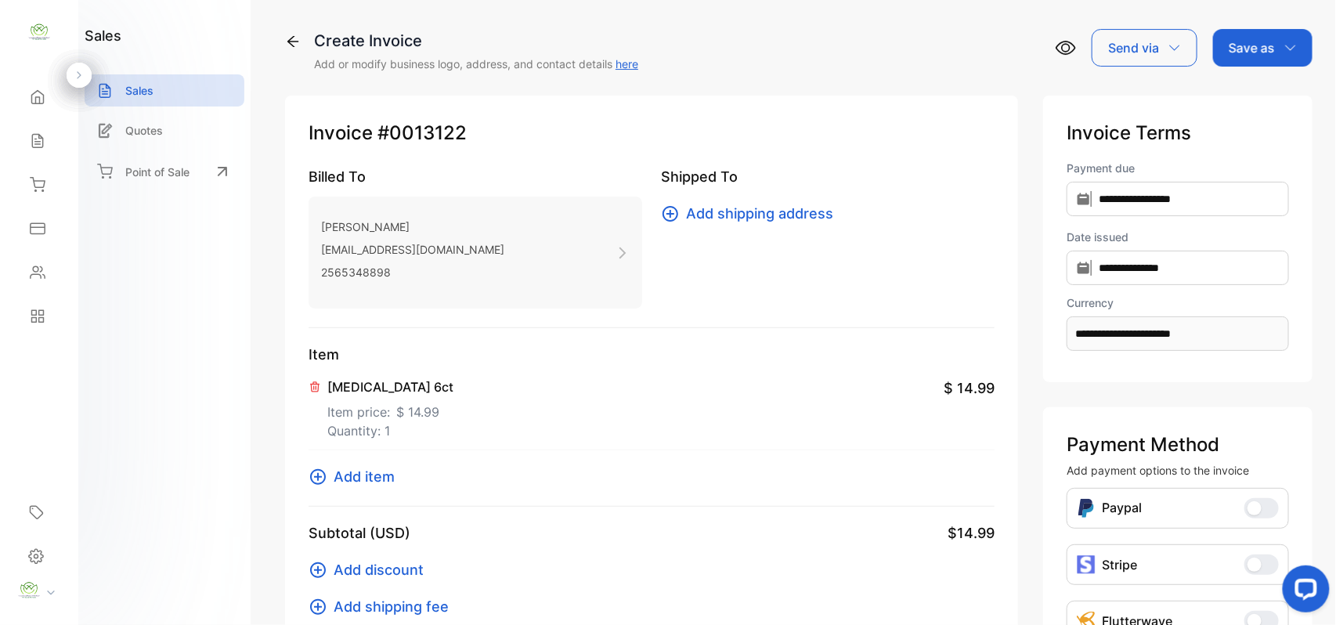
drag, startPoint x: 1269, startPoint y: 56, endPoint x: 1273, endPoint y: 89, distance: 32.4
click at [1268, 67] on div "Create Invoice Add or modify business logo, address, and contact details here S…" at bounding box center [799, 50] width 1028 height 43
drag, startPoint x: 1268, startPoint y: 49, endPoint x: 1264, endPoint y: 70, distance: 21.5
click at [1268, 50] on p "Save as" at bounding box center [1252, 47] width 46 height 19
click at [1254, 92] on div "Invoice" at bounding box center [1259, 99] width 90 height 31
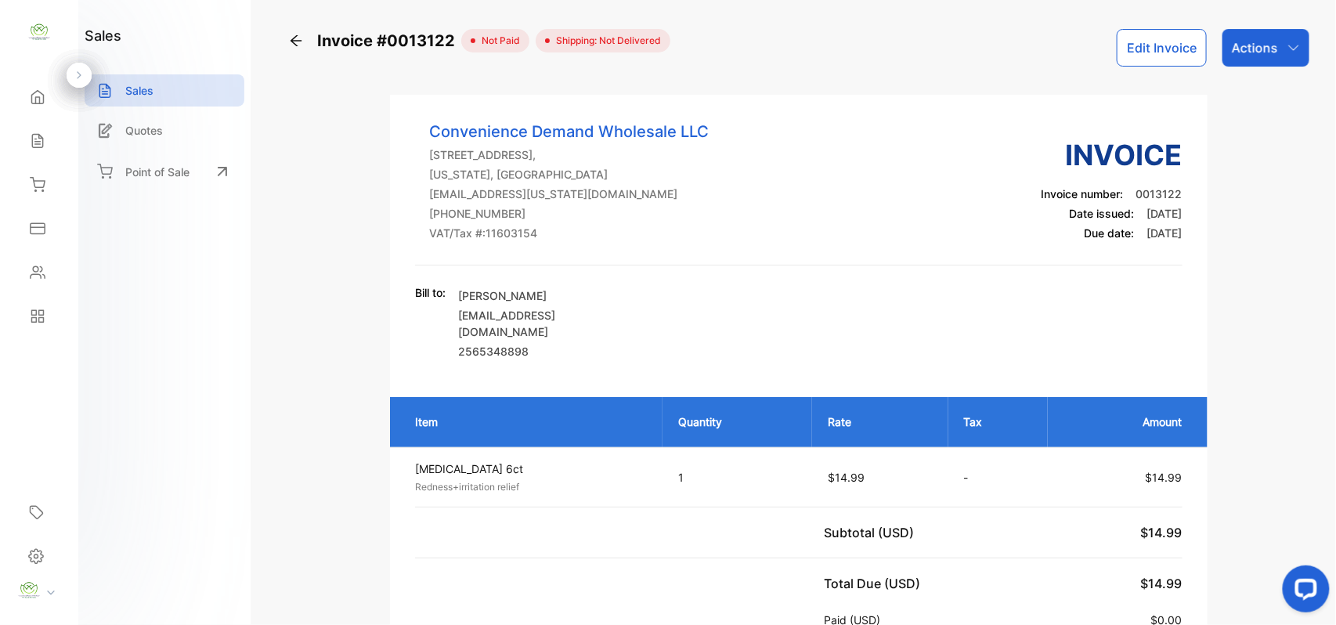
click at [1232, 55] on p "Actions" at bounding box center [1255, 47] width 46 height 19
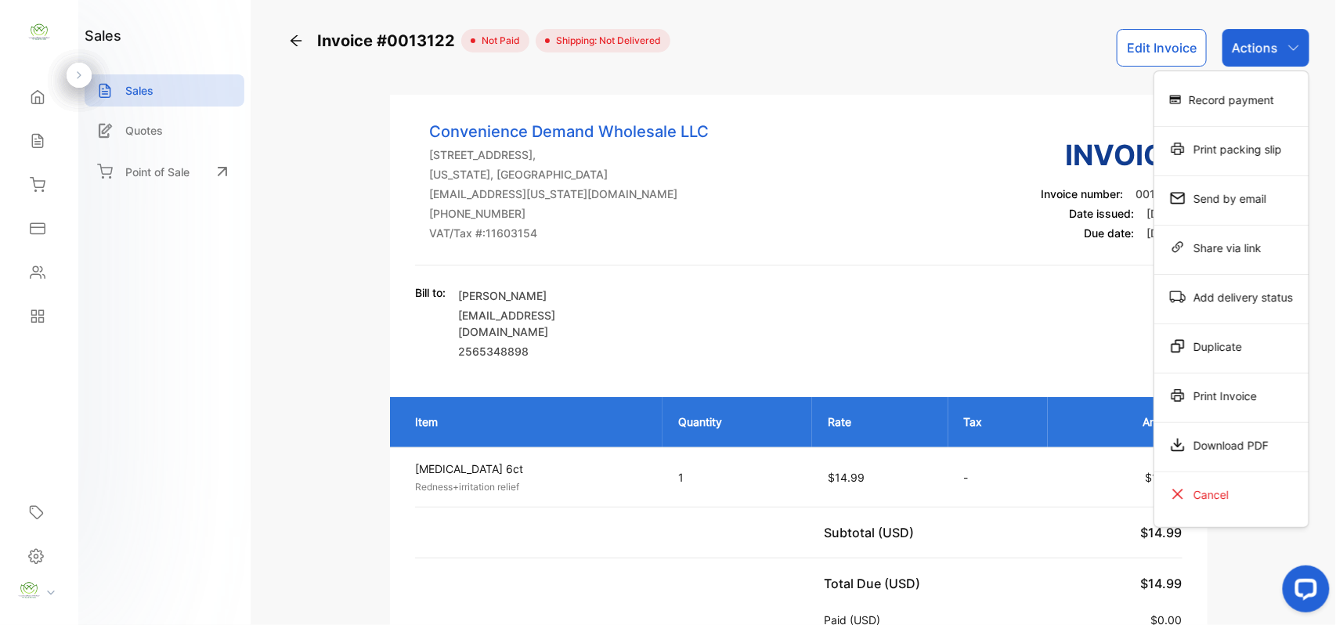
click at [1211, 103] on div "Record payment" at bounding box center [1232, 99] width 154 height 31
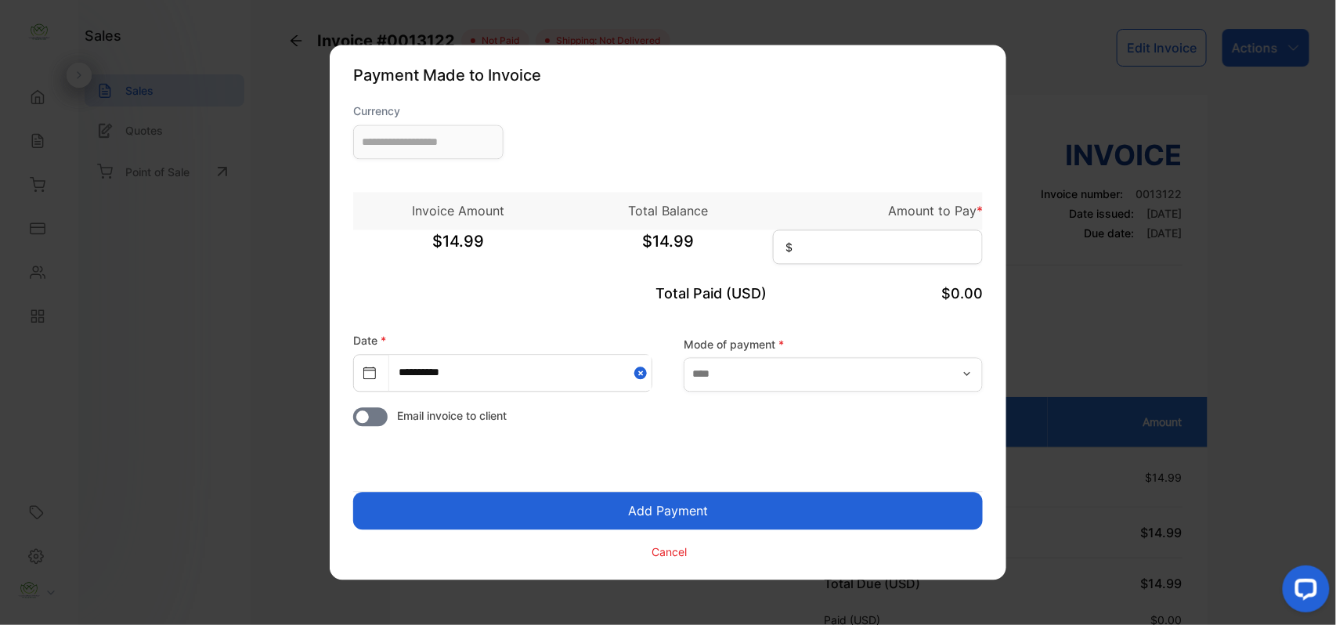
type input "**********"
drag, startPoint x: 862, startPoint y: 255, endPoint x: 866, endPoint y: 268, distance: 13.1
click at [866, 268] on form "**********" at bounding box center [668, 332] width 630 height 458
type input "*****"
click at [353, 493] on button "Add Payment" at bounding box center [668, 512] width 630 height 38
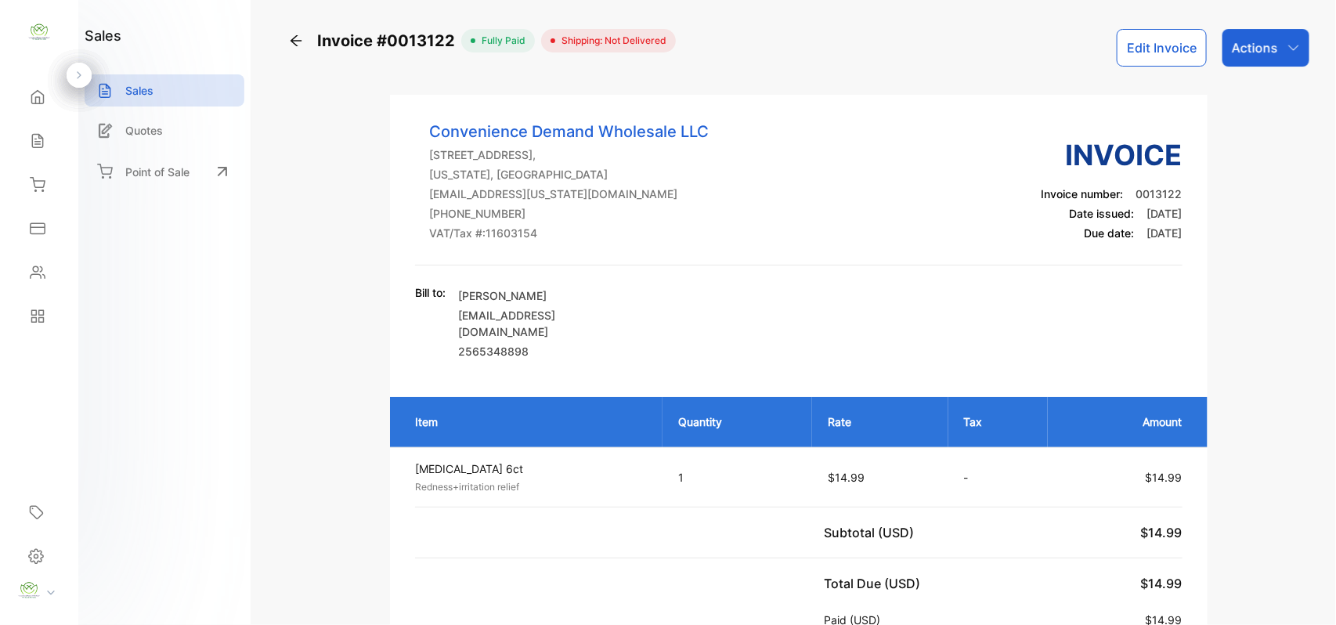
drag, startPoint x: 1266, startPoint y: 42, endPoint x: 1325, endPoint y: 223, distance: 191.2
click at [1280, 45] on div "Actions" at bounding box center [1266, 48] width 87 height 38
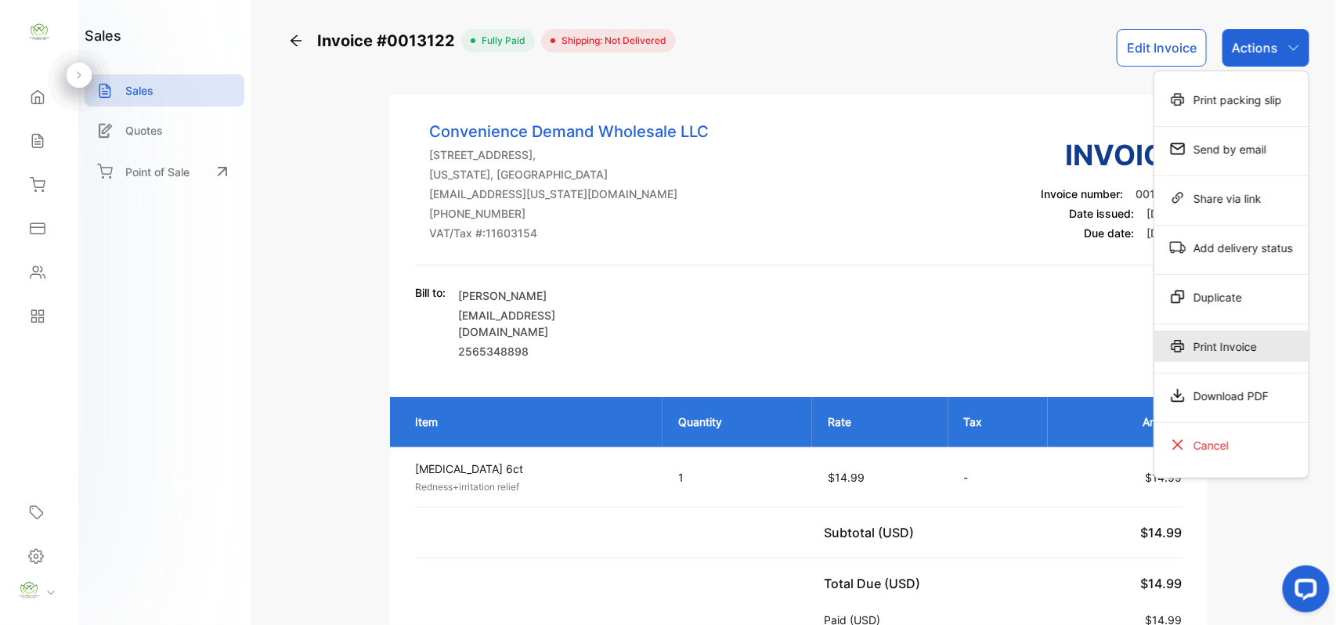
click at [1245, 352] on div "Print Invoice" at bounding box center [1232, 346] width 154 height 31
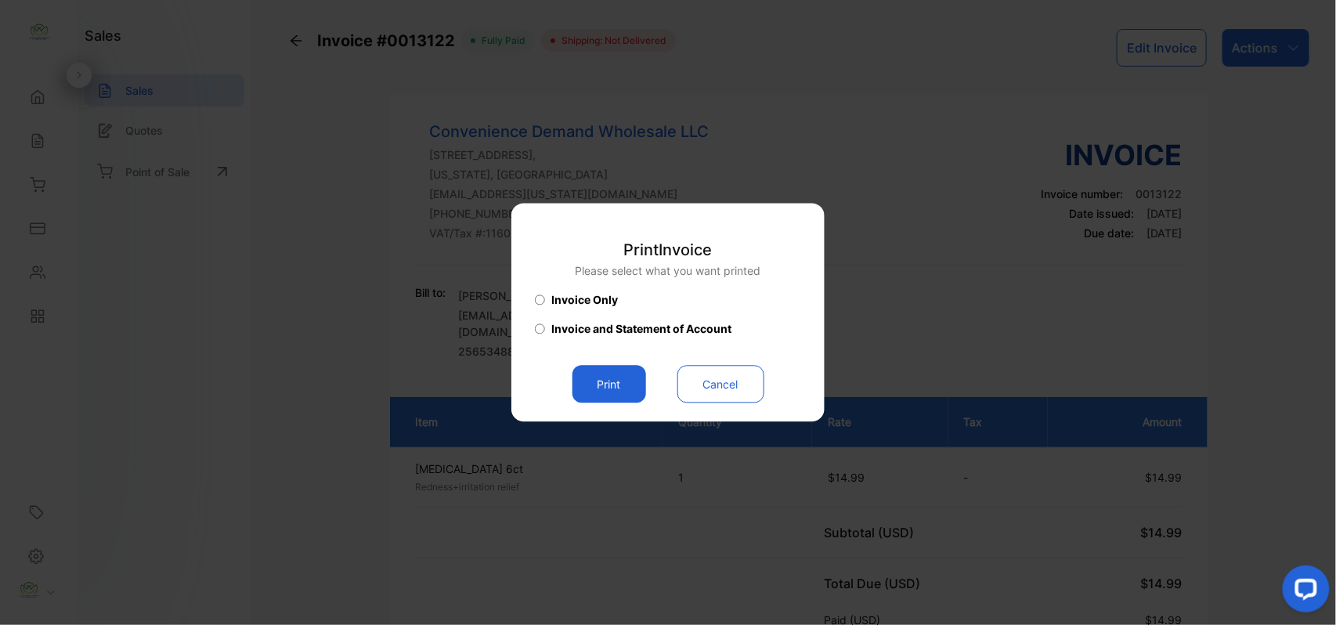
click at [609, 380] on button "Print" at bounding box center [610, 385] width 74 height 38
